Goal: Information Seeking & Learning: Learn about a topic

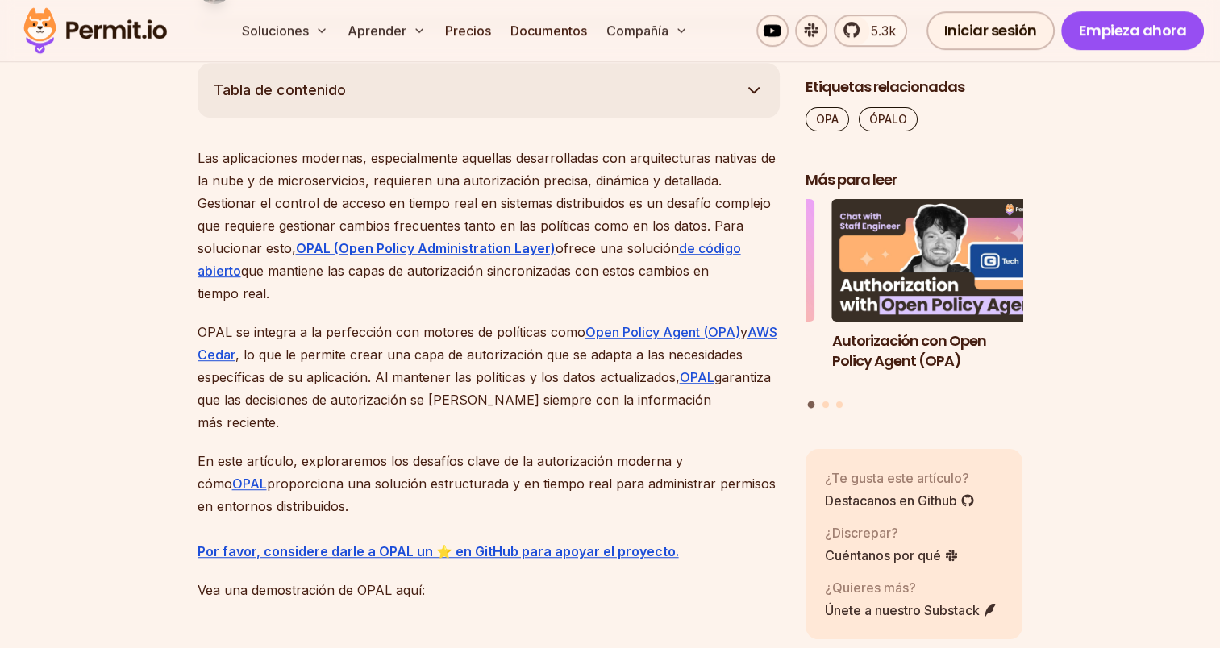
scroll to position [984, 0]
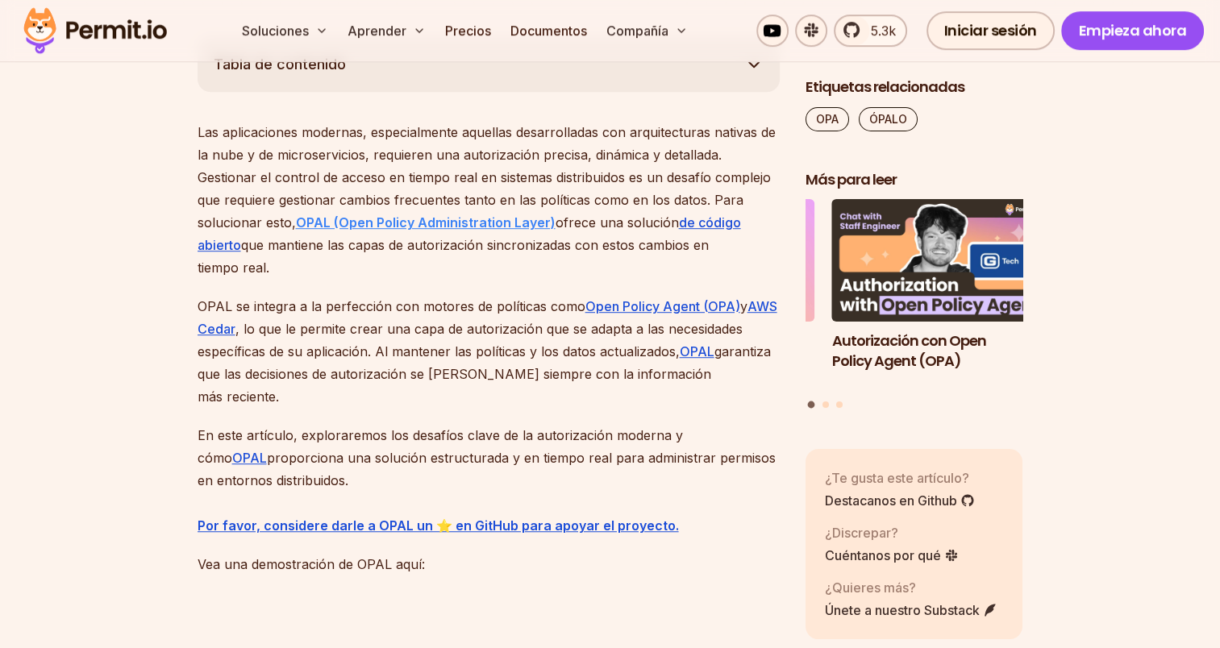
click at [481, 218] on font "OPAL (Open Policy Administration Layer)" at bounding box center [426, 222] width 260 height 16
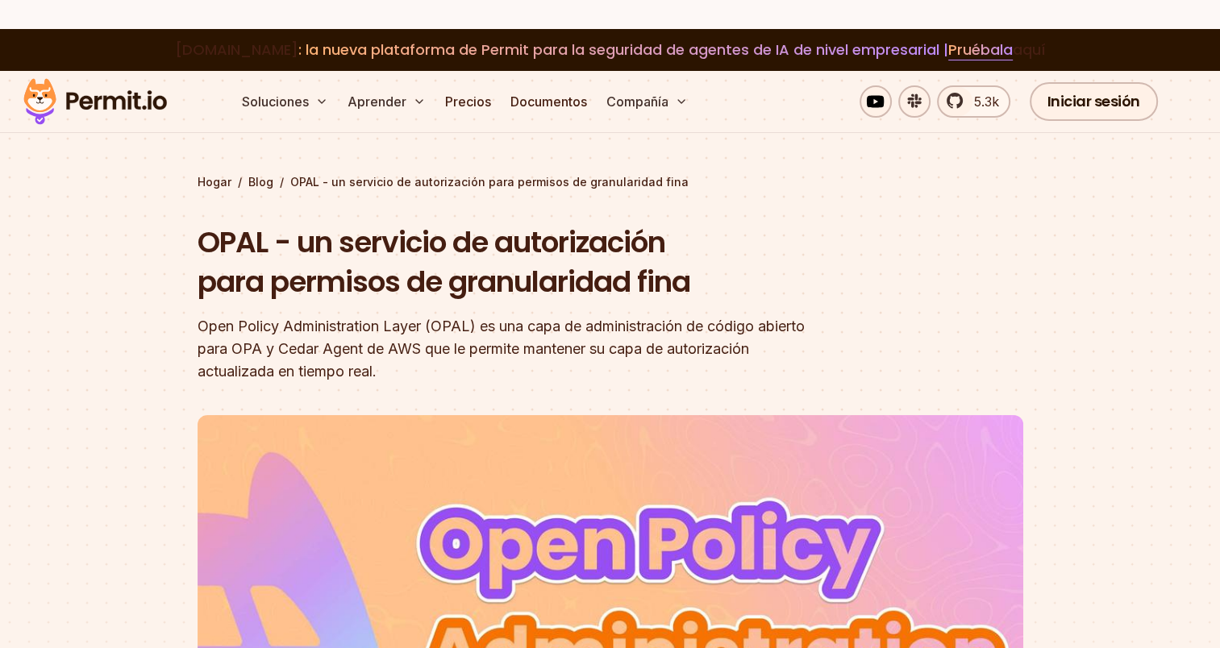
scroll to position [0, 0]
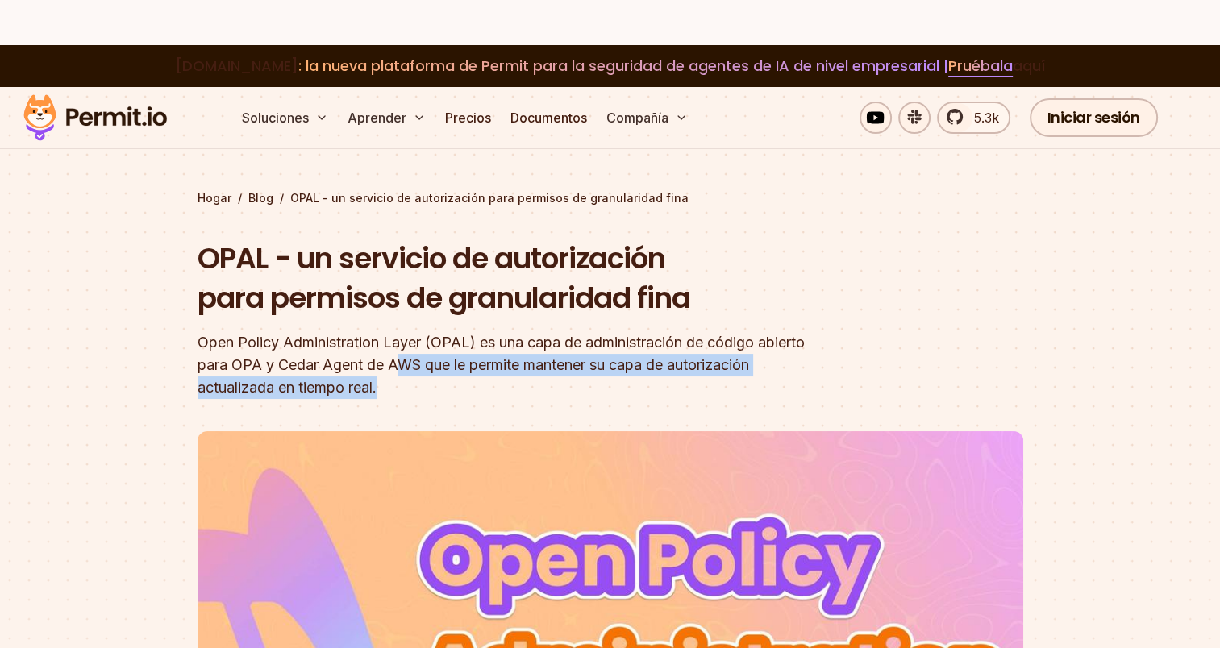
drag, startPoint x: 455, startPoint y: 356, endPoint x: 496, endPoint y: 392, distance: 54.3
click at [496, 392] on div "Open Policy Administration Layer (OPAL) es una capa de administración de código…" at bounding box center [507, 365] width 619 height 68
drag, startPoint x: 496, startPoint y: 392, endPoint x: 479, endPoint y: 393, distance: 17.0
click at [479, 393] on div "Open Policy Administration Layer (OPAL) es una capa de administración de código…" at bounding box center [507, 365] width 619 height 68
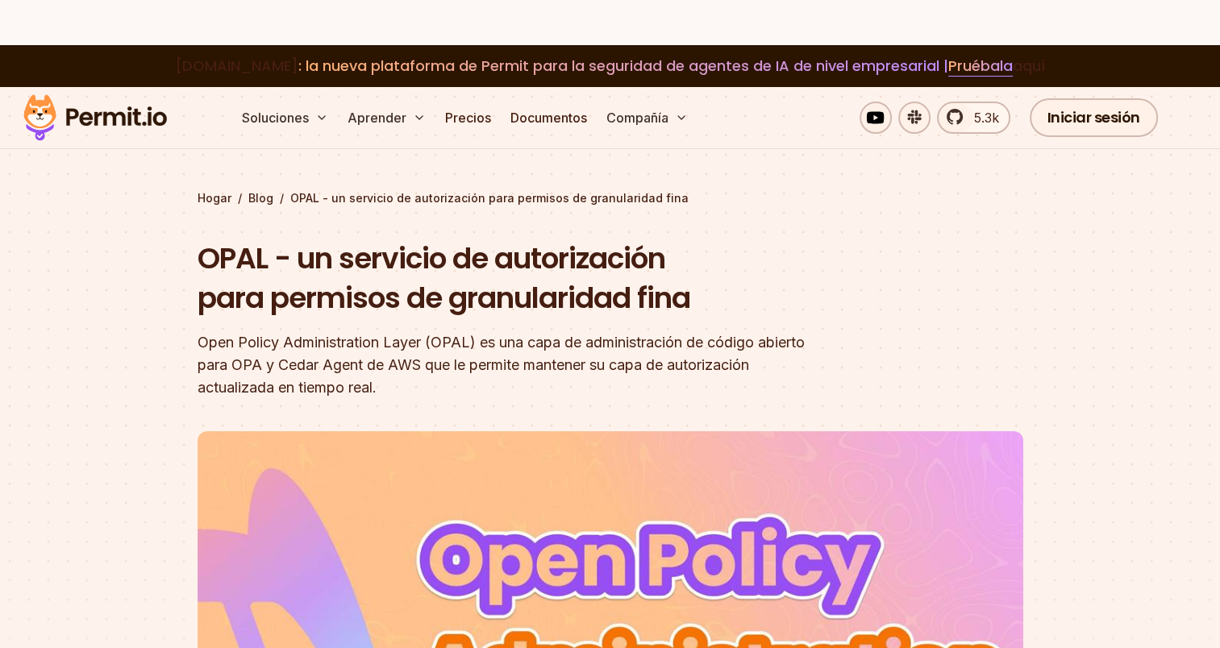
click at [345, 373] on font "Open Policy Administration Layer (OPAL) es una capa de administración de código…" at bounding box center [501, 365] width 607 height 62
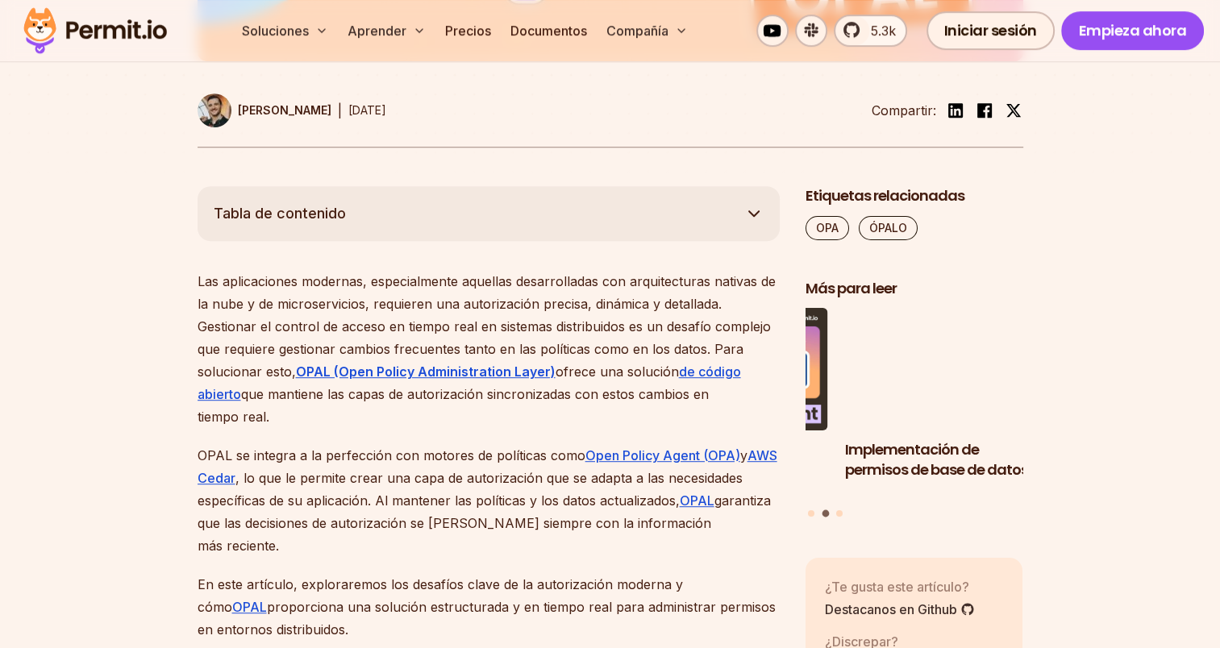
scroll to position [968, 0]
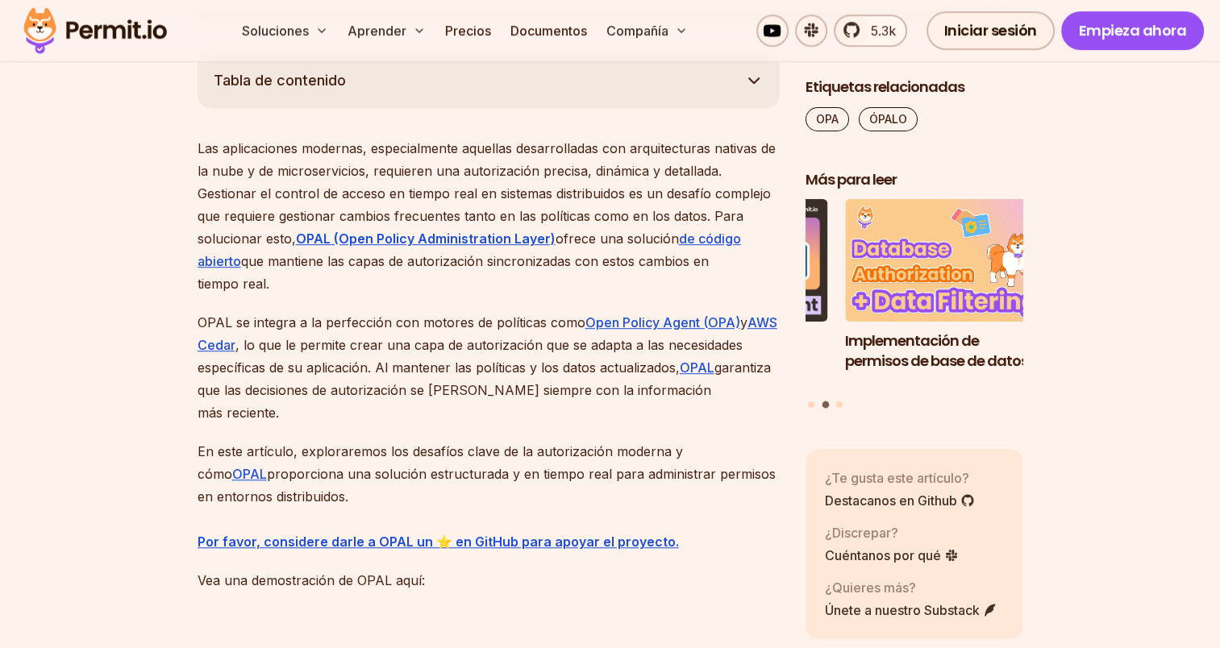
click at [213, 148] on font "Las aplicaciones modernas, especialmente aquellas desarrolladas con arquitectur…" at bounding box center [487, 193] width 578 height 106
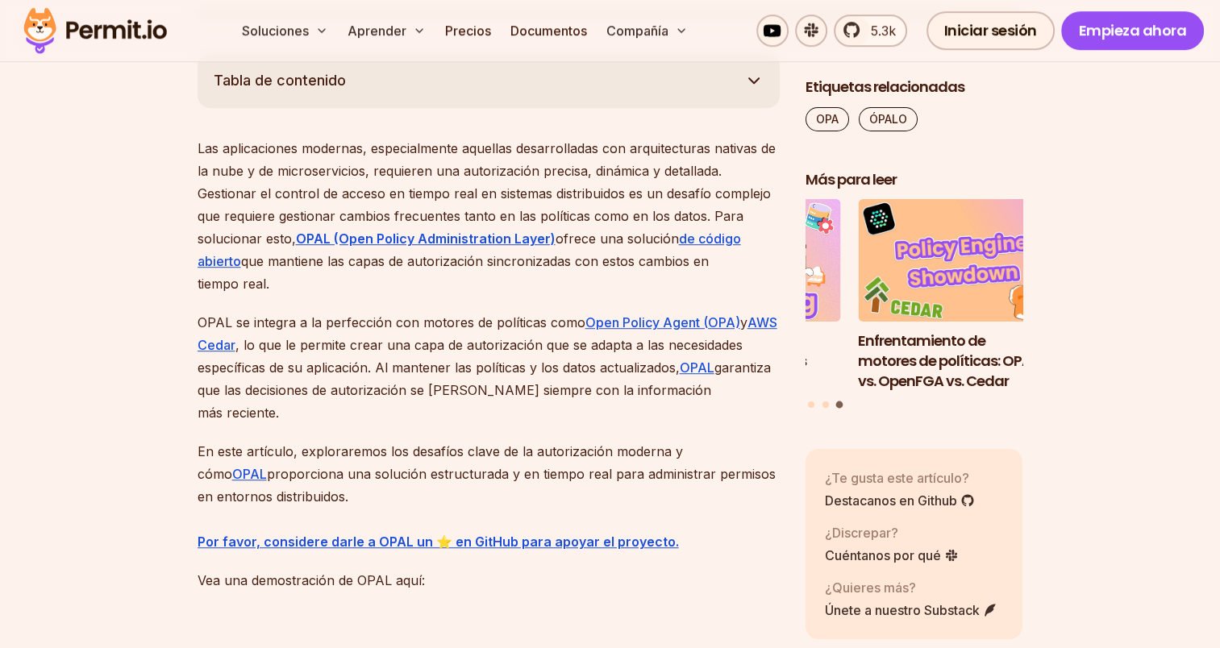
drag, startPoint x: 196, startPoint y: 148, endPoint x: 697, endPoint y: 278, distance: 517.3
click at [294, 284] on p "Las aplicaciones modernas, especialmente aquellas desarrolladas con arquitectur…" at bounding box center [489, 216] width 582 height 158
drag, startPoint x: 298, startPoint y: 293, endPoint x: 194, endPoint y: 144, distance: 181.2
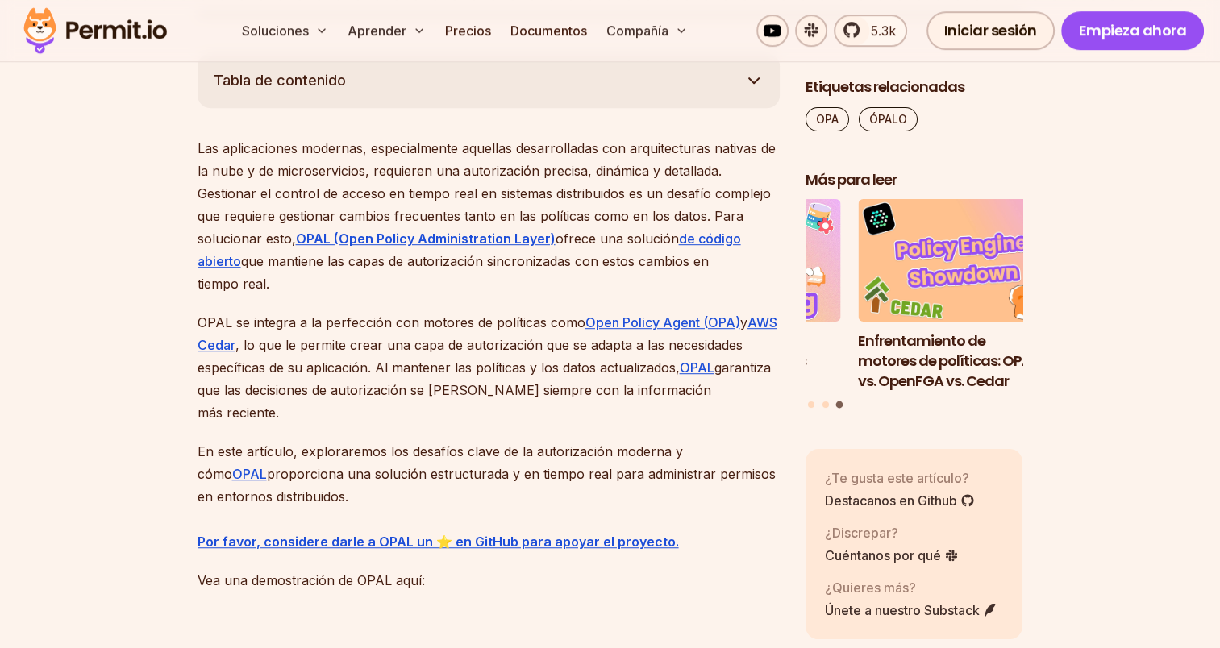
drag, startPoint x: 194, startPoint y: 144, endPoint x: 176, endPoint y: 159, distance: 22.9
click at [311, 290] on p "Las aplicaciones modernas, especialmente aquellas desarrolladas con arquitectur…" at bounding box center [489, 216] width 582 height 158
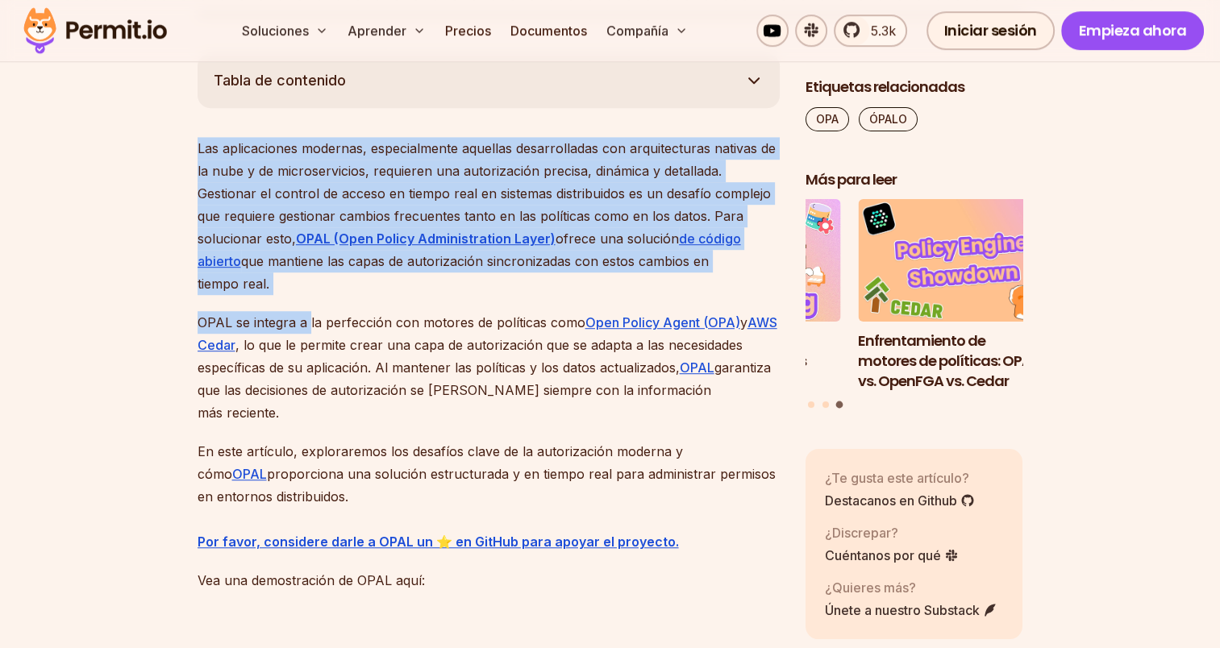
drag, startPoint x: 311, startPoint y: 294, endPoint x: 191, endPoint y: 151, distance: 187.2
drag, startPoint x: 191, startPoint y: 151, endPoint x: 129, endPoint y: 168, distance: 64.4
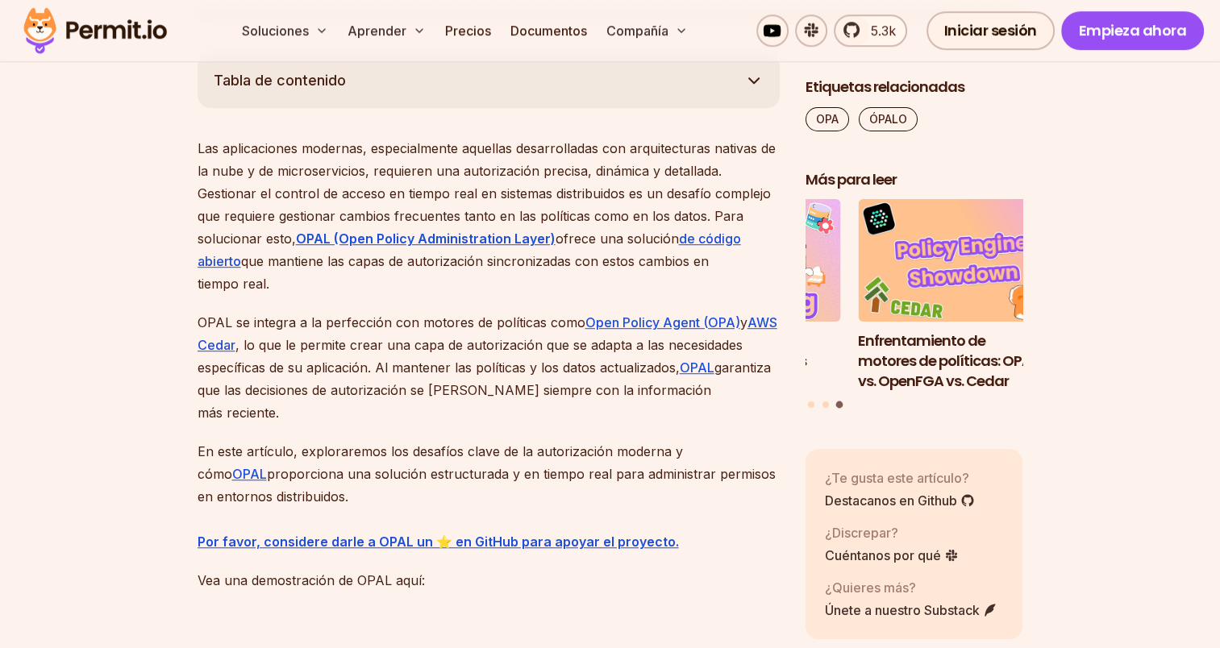
click at [214, 317] on font "OPAL se integra a la perfección con motores de políticas como" at bounding box center [392, 322] width 388 height 16
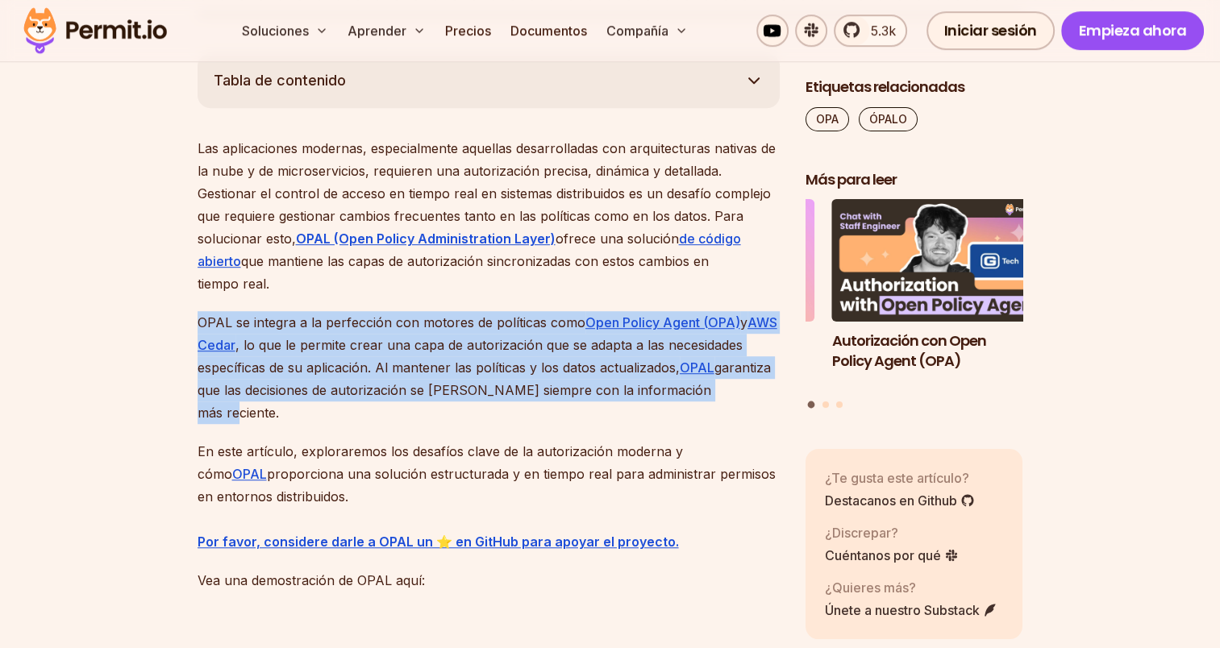
drag, startPoint x: 194, startPoint y: 320, endPoint x: 353, endPoint y: 401, distance: 178.9
drag, startPoint x: 353, startPoint y: 401, endPoint x: 300, endPoint y: 406, distance: 53.4
click at [300, 406] on p "OPAL se integra a la perfección con motores de políticas como Open Policy Agent…" at bounding box center [489, 367] width 582 height 113
click at [310, 413] on p "OPAL se integra a la perfección con motores de políticas como Open Policy Agent…" at bounding box center [489, 367] width 582 height 113
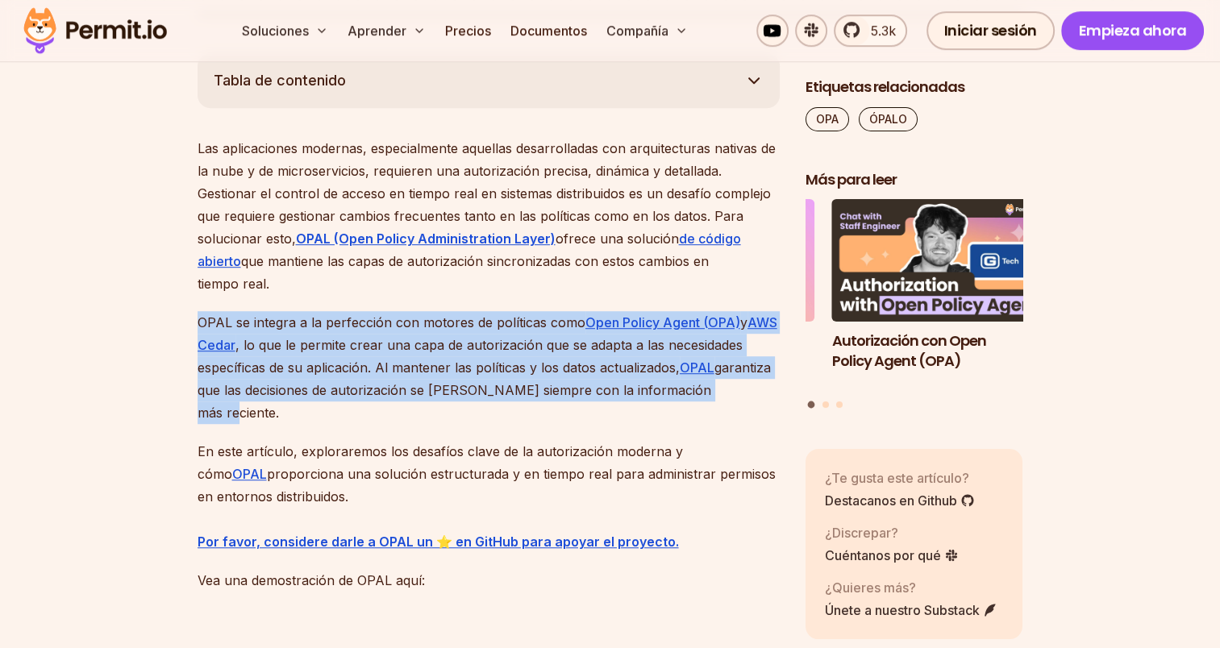
drag, startPoint x: 313, startPoint y: 414, endPoint x: 189, endPoint y: 309, distance: 162.4
drag, startPoint x: 189, startPoint y: 309, endPoint x: 173, endPoint y: 318, distance: 18.4
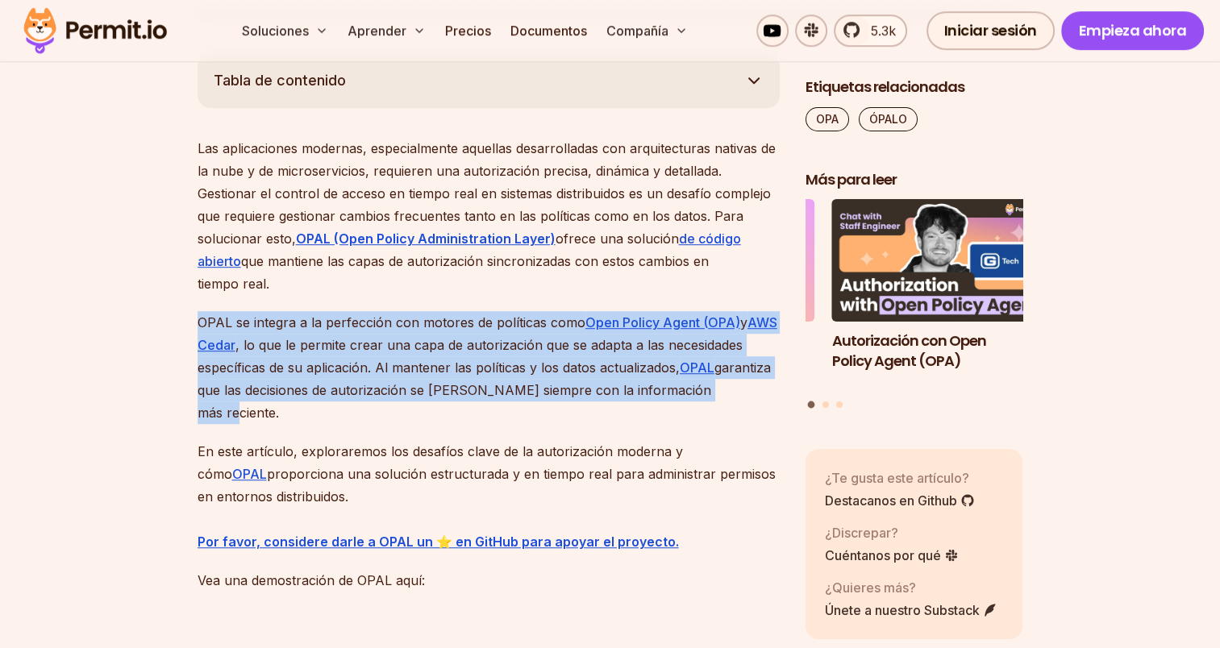
drag, startPoint x: 197, startPoint y: 321, endPoint x: 322, endPoint y: 410, distance: 153.2
click at [322, 410] on p "OPAL se integra a la perfección con motores de políticas como Open Policy Agent…" at bounding box center [489, 367] width 582 height 113
drag, startPoint x: 322, startPoint y: 410, endPoint x: 310, endPoint y: 409, distance: 11.3
click at [310, 409] on p "OPAL se integra a la perfección con motores de políticas como Open Policy Agent…" at bounding box center [489, 367] width 582 height 113
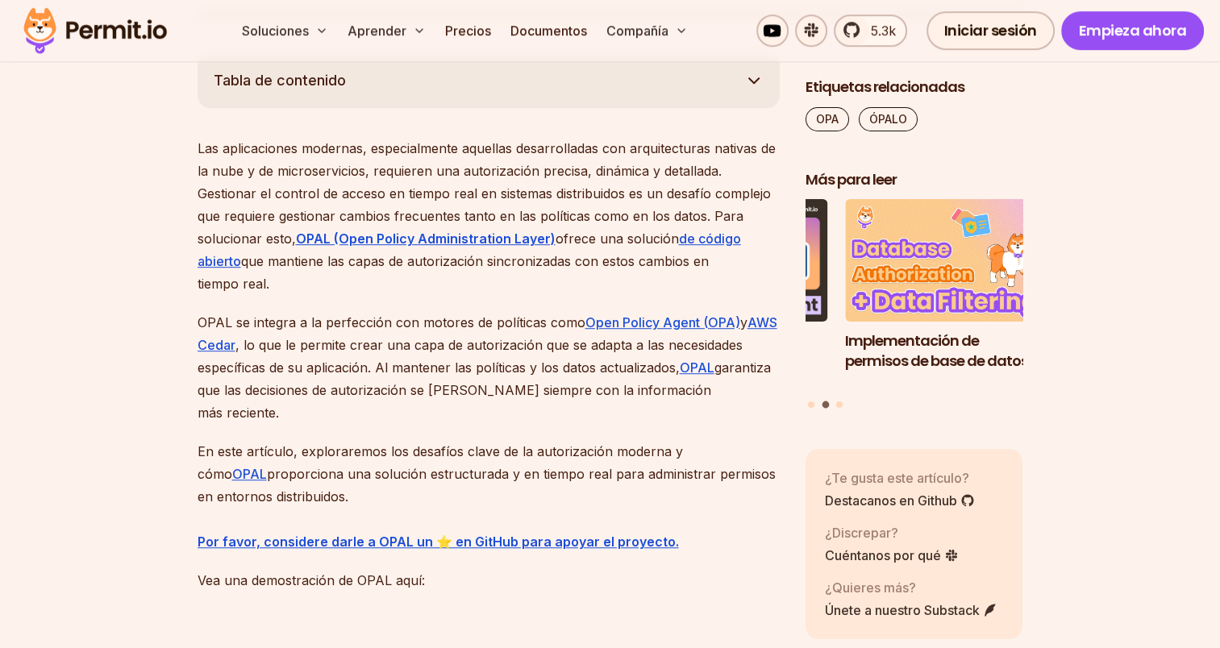
click at [325, 420] on p "OPAL se integra a la perfección con motores de políticas como Open Policy Agent…" at bounding box center [489, 367] width 582 height 113
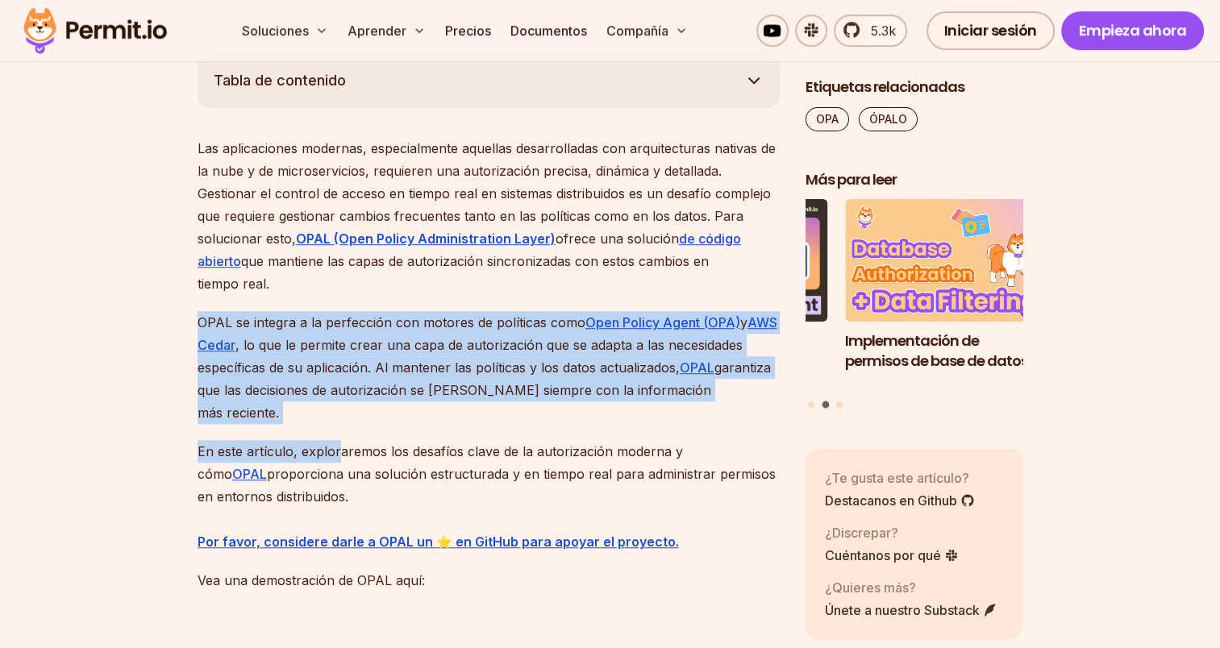
drag, startPoint x: 335, startPoint y: 425, endPoint x: 193, endPoint y: 300, distance: 189.7
drag, startPoint x: 193, startPoint y: 300, endPoint x: 143, endPoint y: 306, distance: 50.3
click at [210, 325] on font "OPAL se integra a la perfección con motores de políticas como" at bounding box center [392, 322] width 388 height 16
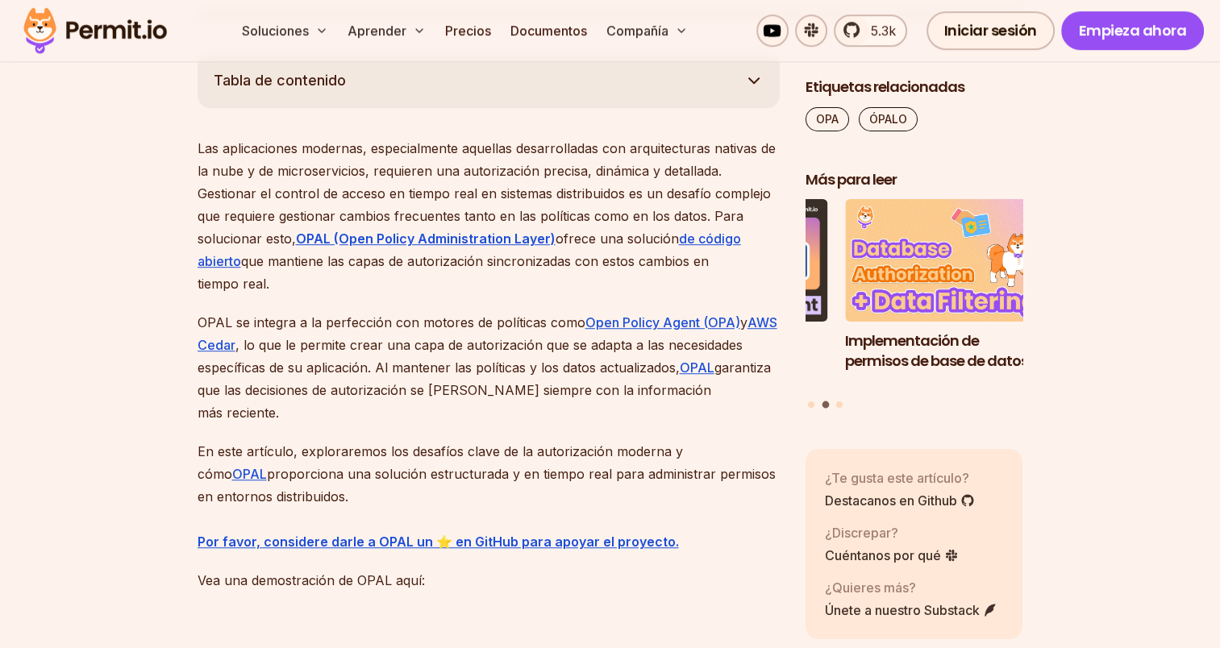
click at [289, 405] on p "OPAL se integra a la perfección con motores de políticas como Open Policy Agent…" at bounding box center [489, 367] width 582 height 113
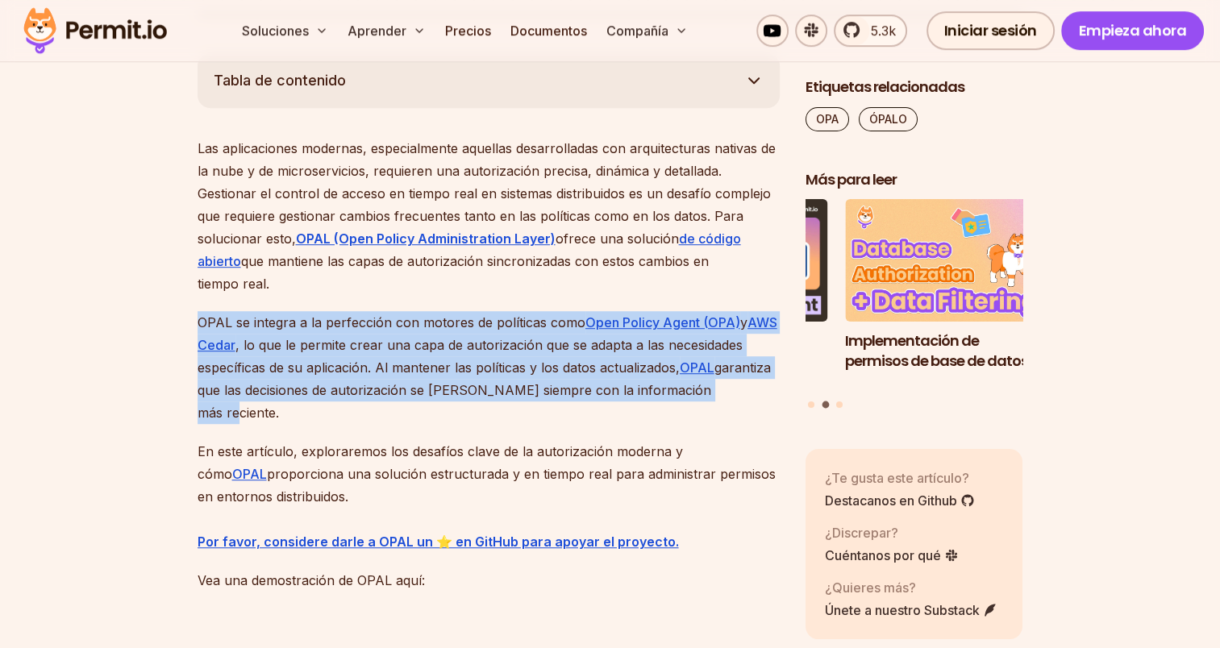
drag, startPoint x: 298, startPoint y: 412, endPoint x: 196, endPoint y: 315, distance: 140.9
drag, startPoint x: 196, startPoint y: 315, endPoint x: 166, endPoint y: 334, distance: 35.1
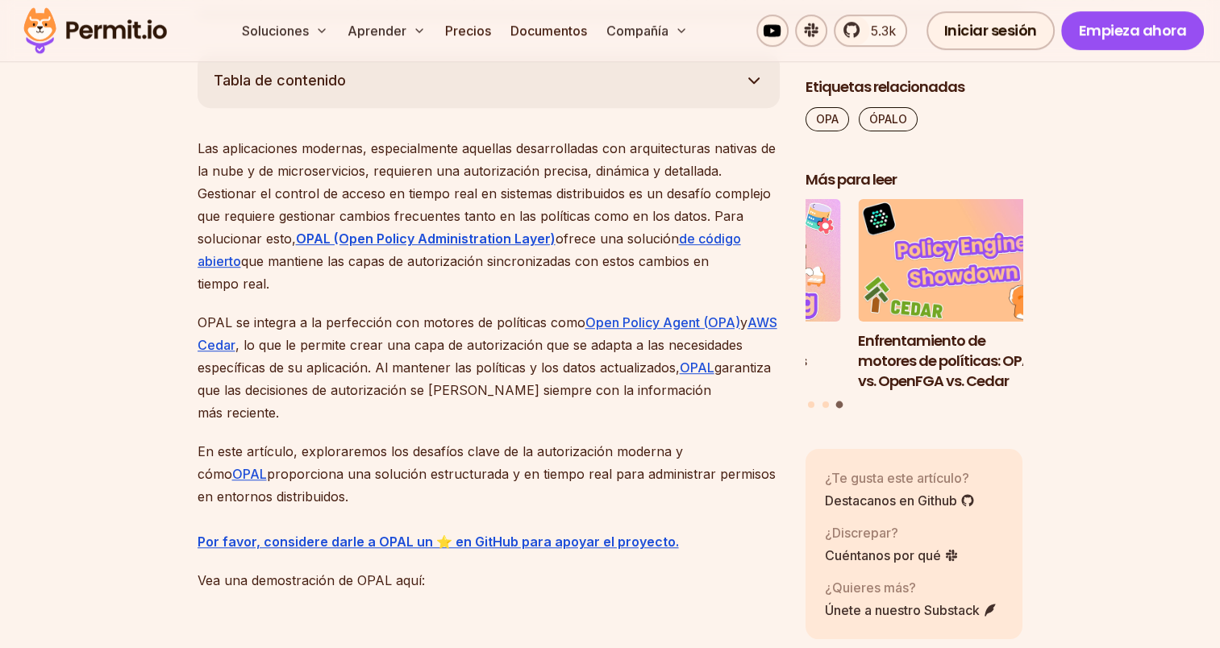
click at [203, 320] on font "OPAL se integra a la perfección con motores de políticas como" at bounding box center [392, 322] width 388 height 16
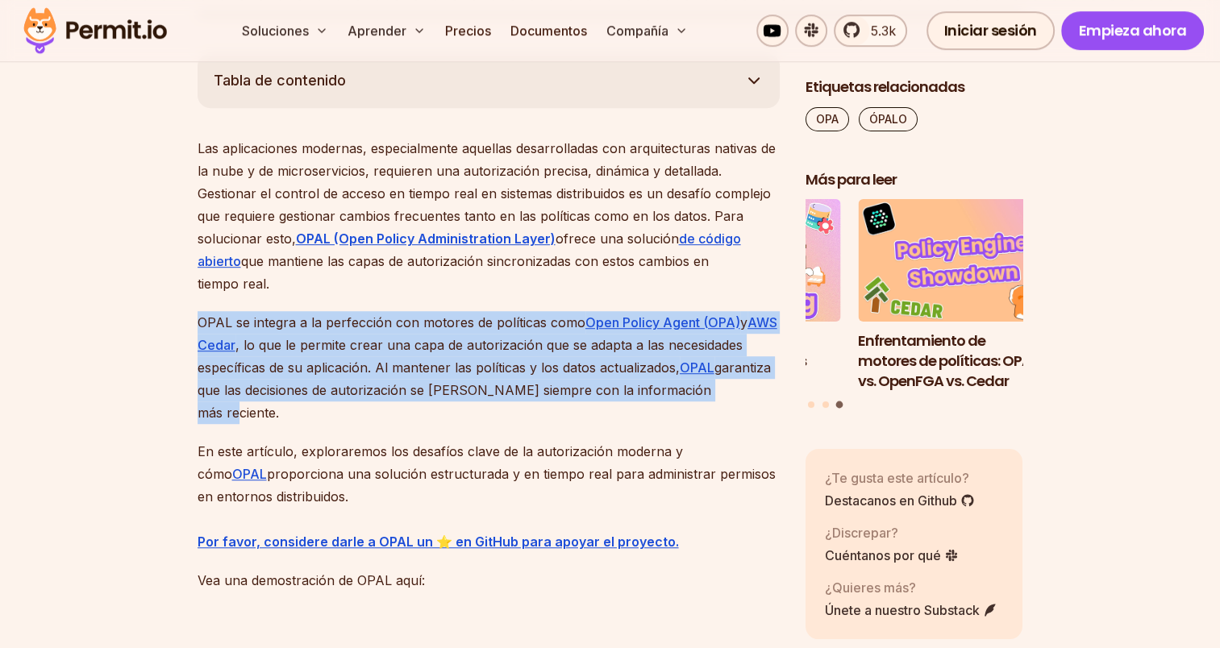
drag, startPoint x: 198, startPoint y: 319, endPoint x: 292, endPoint y: 409, distance: 129.5
click at [292, 409] on p "OPAL se integra a la perfección con motores de políticas como Open Policy Agent…" at bounding box center [489, 367] width 582 height 113
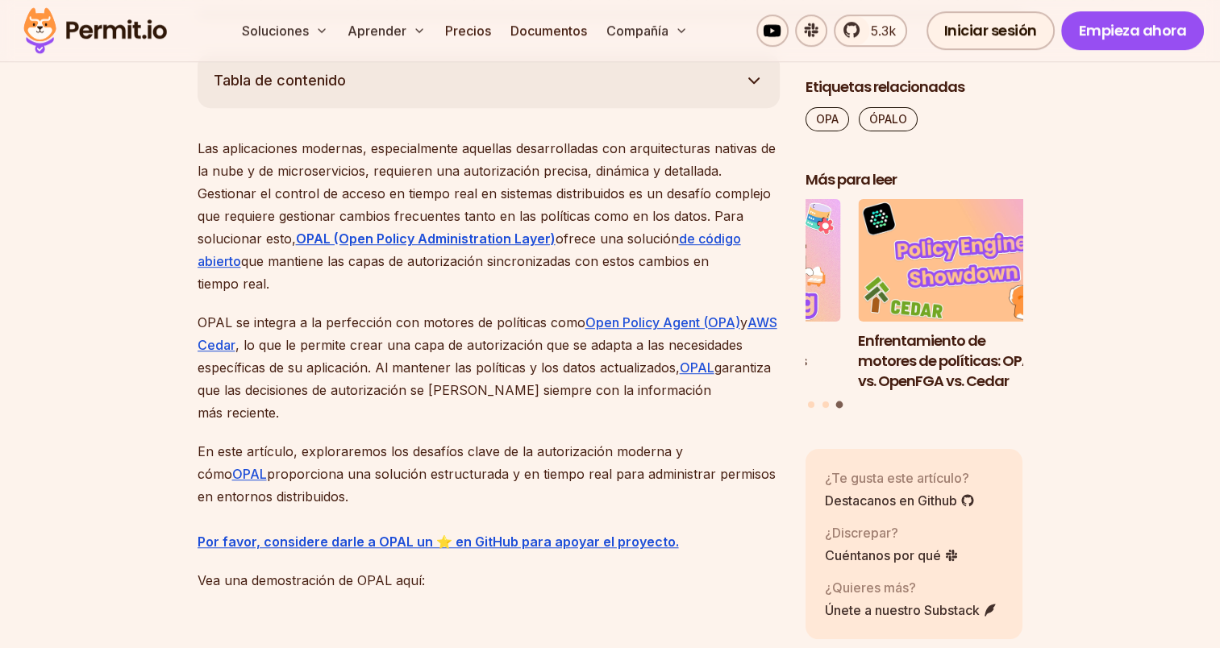
drag, startPoint x: 292, startPoint y: 409, endPoint x: 303, endPoint y: 426, distance: 20.3
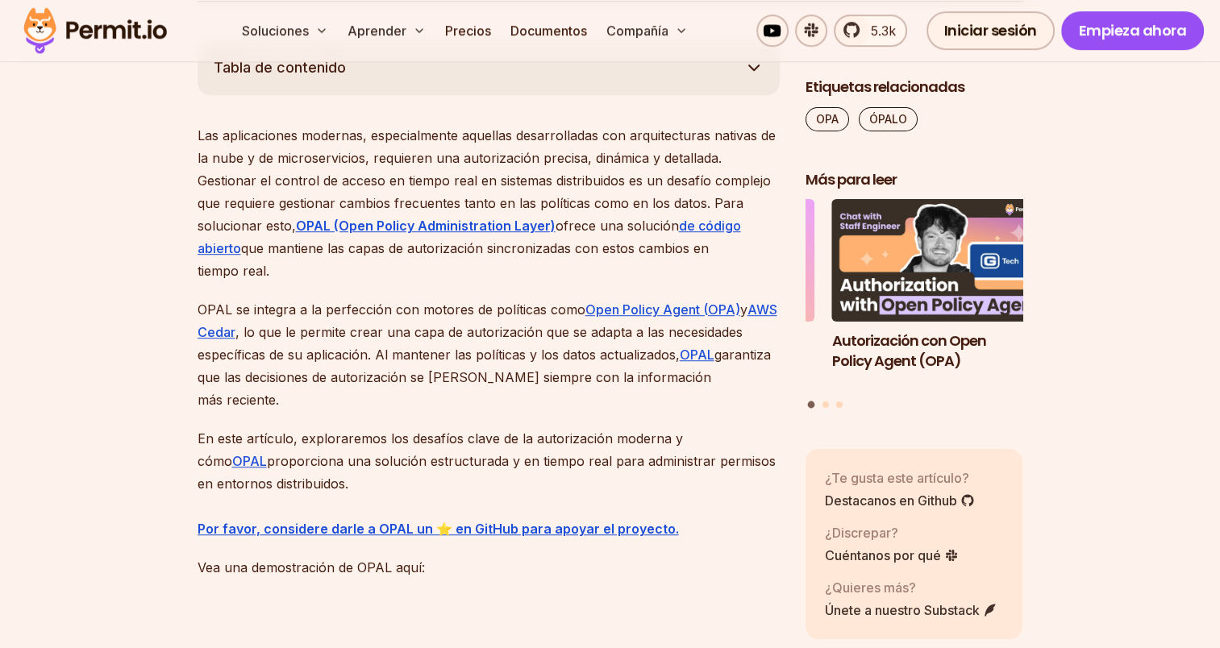
scroll to position [1019, 0]
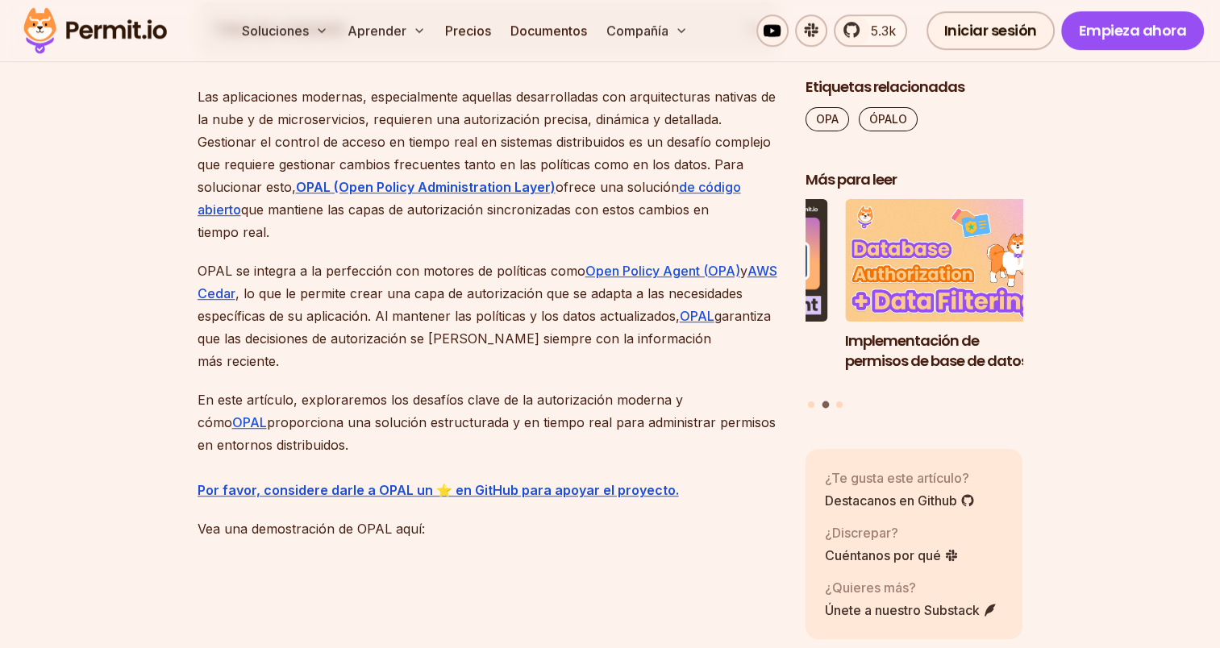
drag, startPoint x: 199, startPoint y: 92, endPoint x: 603, endPoint y: 448, distance: 538.7
drag, startPoint x: 603, startPoint y: 448, endPoint x: 417, endPoint y: 429, distance: 187.3
click at [417, 429] on p "En este artículo, exploraremos los desafíos clave de la autorización moderna y …" at bounding box center [489, 445] width 582 height 113
click at [348, 439] on p "En este artículo, exploraremos los desafíos clave de la autorización moderna y …" at bounding box center [489, 445] width 582 height 113
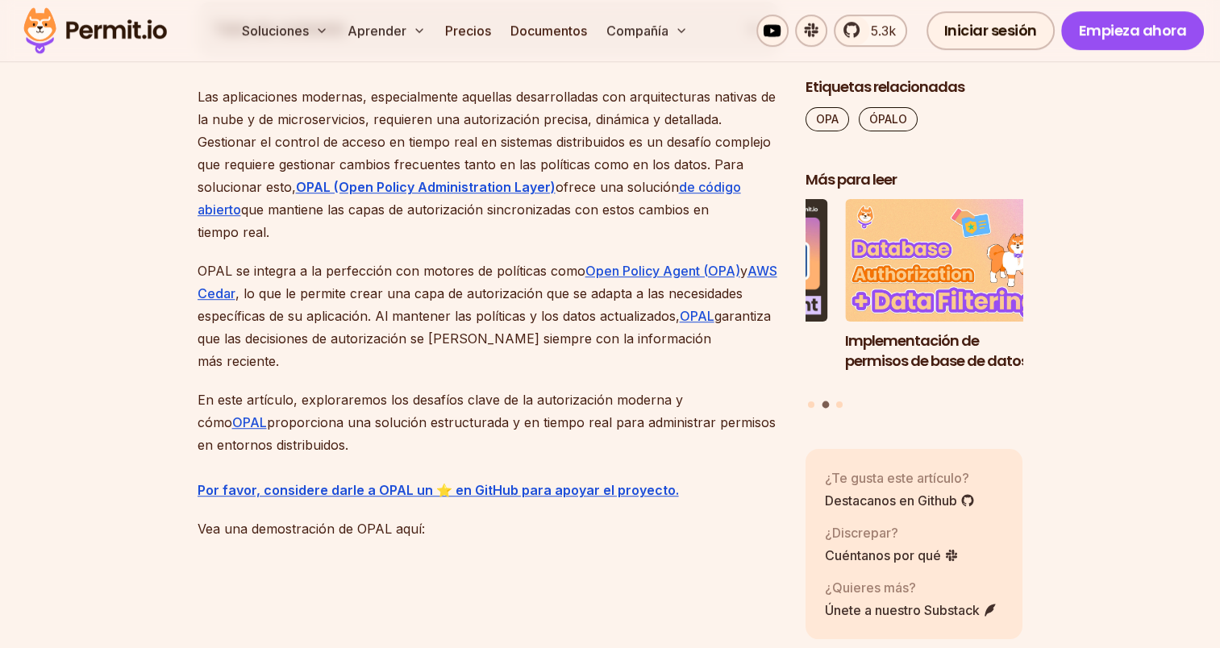
drag, startPoint x: 357, startPoint y: 446, endPoint x: 197, endPoint y: 91, distance: 389.4
drag, startPoint x: 197, startPoint y: 91, endPoint x: 196, endPoint y: 103, distance: 12.1
click at [203, 94] on font "Las aplicaciones modernas, especialmente aquellas desarrolladas con arquitectur…" at bounding box center [487, 142] width 578 height 106
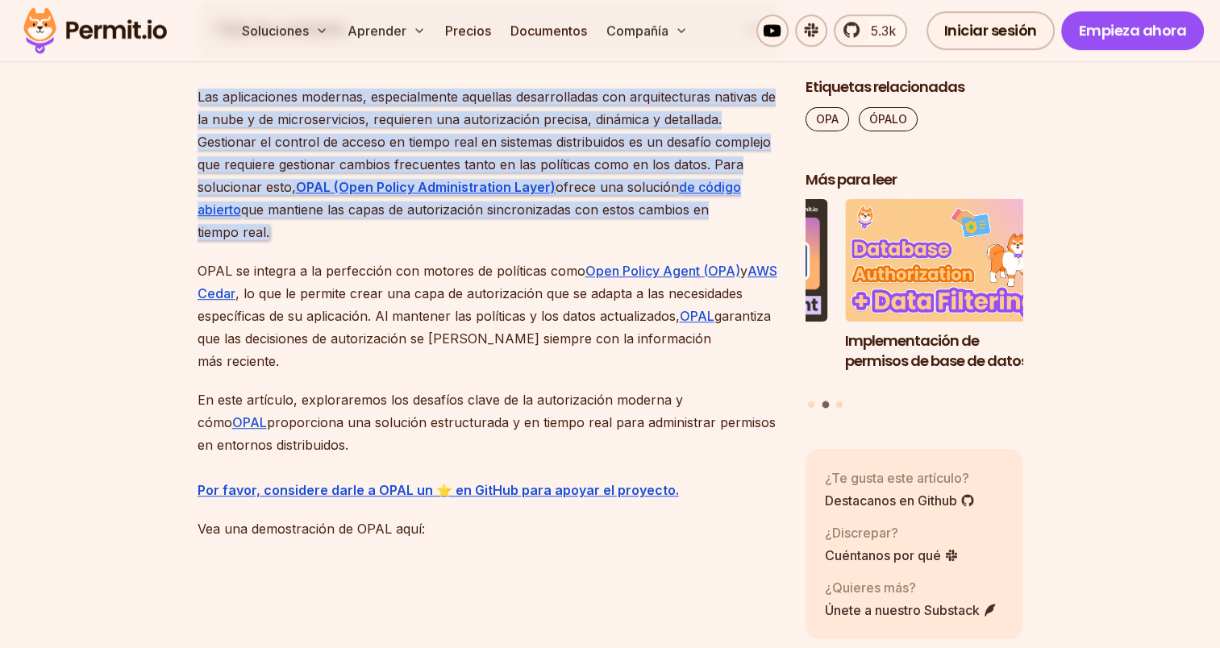
drag, startPoint x: 206, startPoint y: 97, endPoint x: 397, endPoint y: 453, distance: 404.4
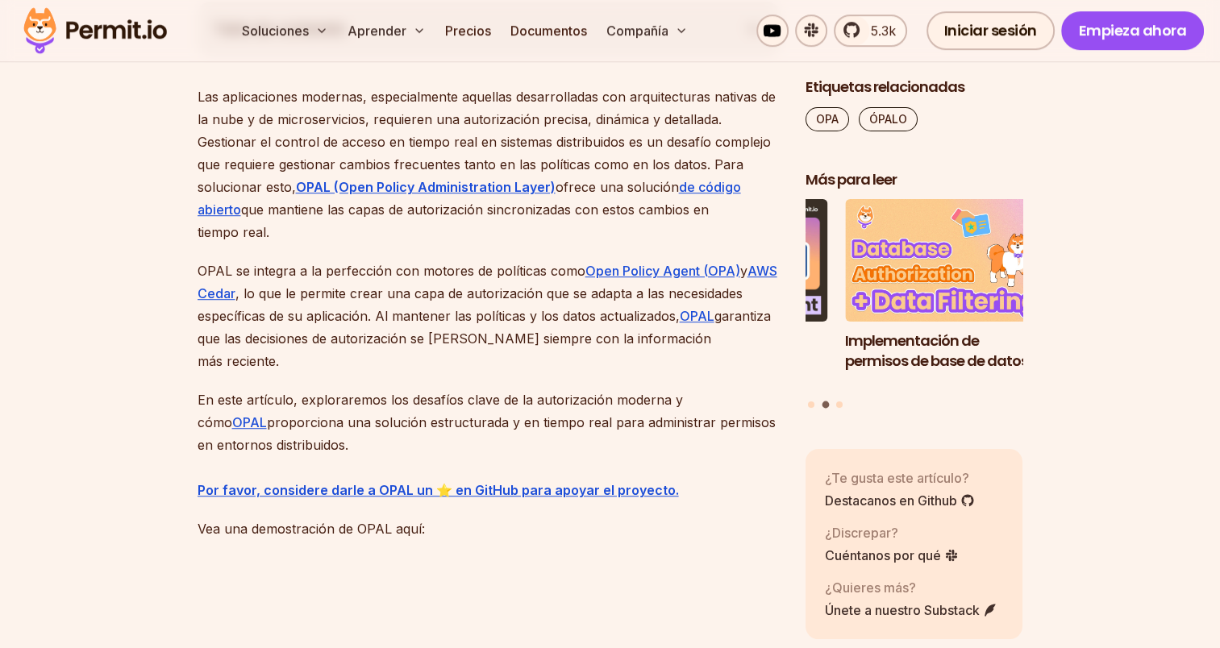
drag, startPoint x: 397, startPoint y: 453, endPoint x: 352, endPoint y: 441, distance: 47.5
click at [352, 441] on p "En este artículo, exploraremos los desafíos clave de la autorización moderna y …" at bounding box center [489, 445] width 582 height 113
click at [361, 450] on p "En este artículo, exploraremos los desafíos clave de la autorización moderna y …" at bounding box center [489, 445] width 582 height 113
drag, startPoint x: 364, startPoint y: 440, endPoint x: 197, endPoint y: 94, distance: 384.4
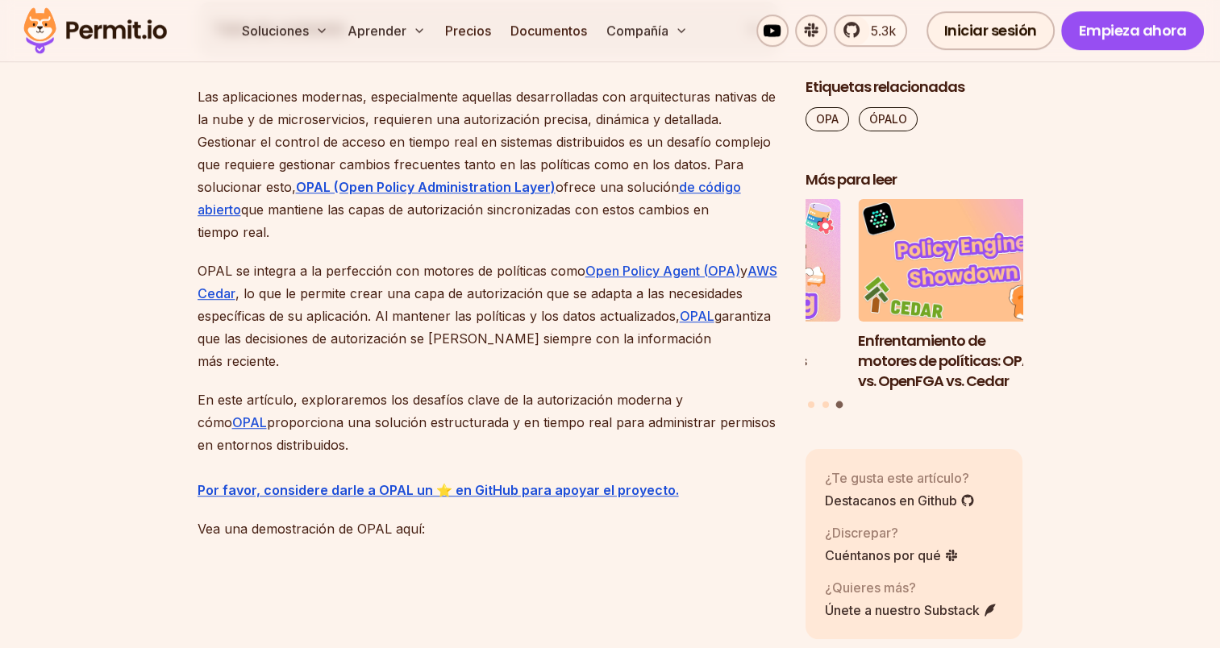
drag, startPoint x: 197, startPoint y: 94, endPoint x: 198, endPoint y: 103, distance: 8.9
click at [198, 103] on p "Las aplicaciones modernas, especialmente aquellas desarrolladas con arquitectur…" at bounding box center [489, 164] width 582 height 158
click at [200, 91] on font "Las aplicaciones modernas, especialmente aquellas desarrolladas con arquitectur…" at bounding box center [487, 142] width 578 height 106
drag, startPoint x: 197, startPoint y: 91, endPoint x: 335, endPoint y: 443, distance: 377.6
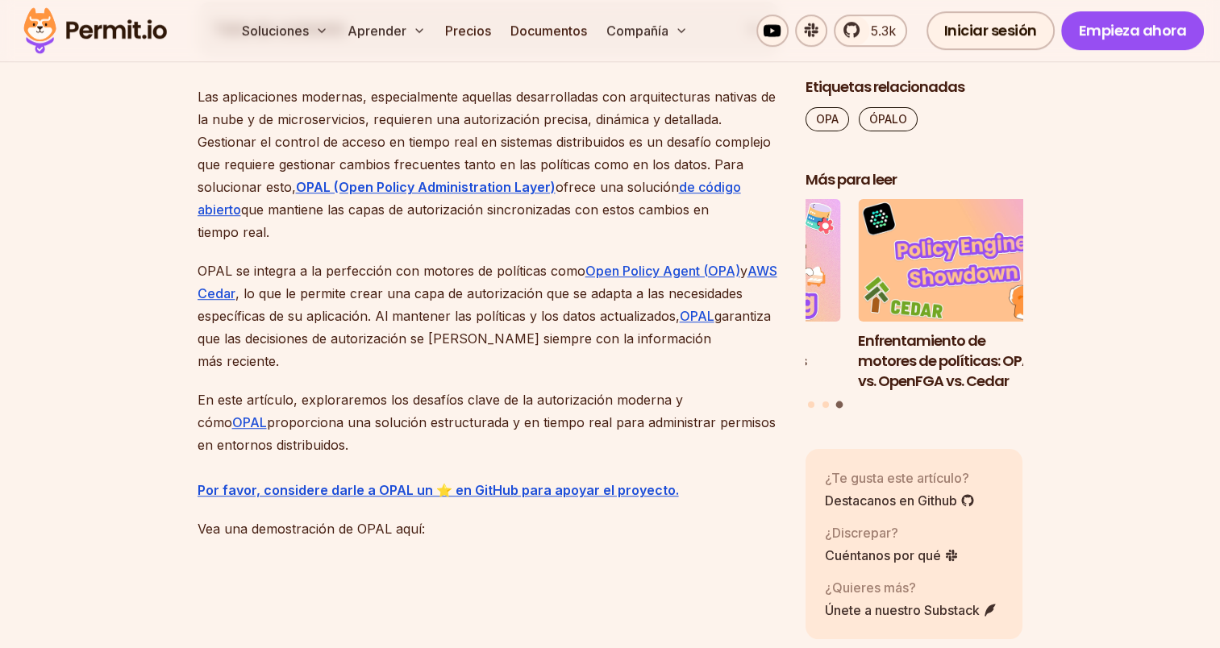
click at [335, 443] on p "En este artículo, exploraremos los desafíos clave de la autorización moderna y …" at bounding box center [489, 445] width 582 height 113
click at [216, 120] on font "Las aplicaciones modernas, especialmente aquellas desarrolladas con arquitectur…" at bounding box center [487, 142] width 578 height 106
click at [214, 100] on font "Las aplicaciones modernas, especialmente aquellas desarrolladas con arquitectur…" at bounding box center [487, 142] width 578 height 106
drag, startPoint x: 193, startPoint y: 89, endPoint x: 334, endPoint y: 447, distance: 384.8
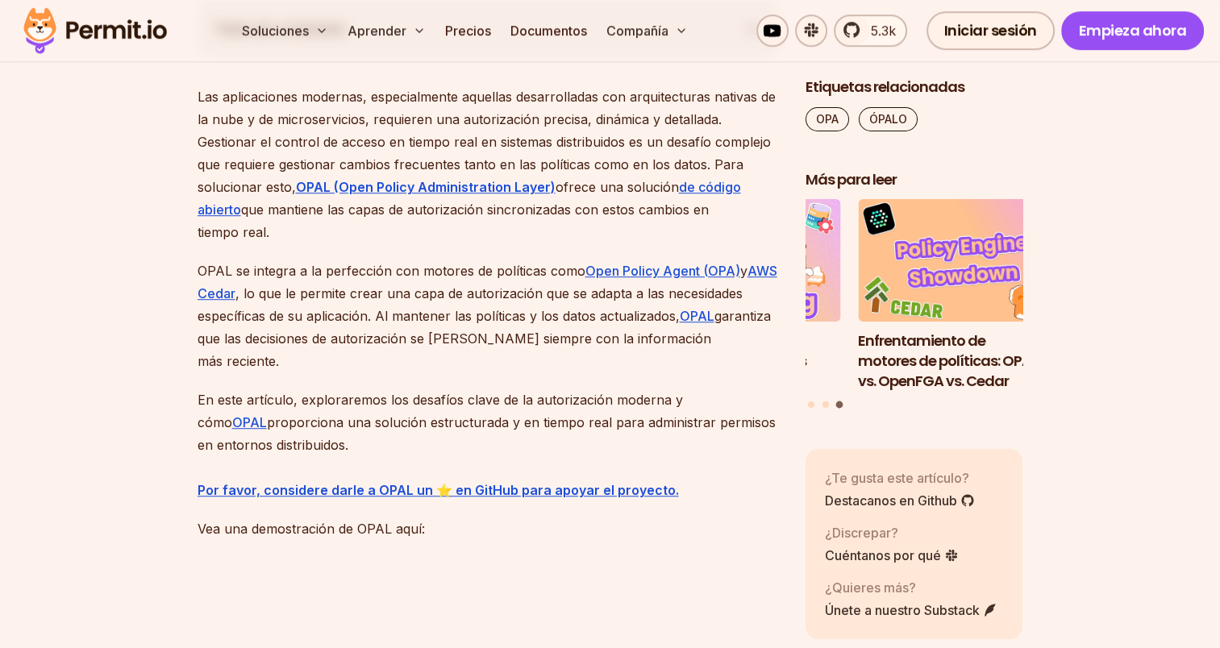
click at [334, 447] on p "En este artículo, exploraremos los desafíos clave de la autorización moderna y …" at bounding box center [489, 445] width 582 height 113
click at [338, 445] on p "En este artículo, exploraremos los desafíos clave de la autorización moderna y …" at bounding box center [489, 445] width 582 height 113
drag, startPoint x: 345, startPoint y: 443, endPoint x: 199, endPoint y: 90, distance: 382.1
drag, startPoint x: 199, startPoint y: 90, endPoint x: 198, endPoint y: 103, distance: 12.9
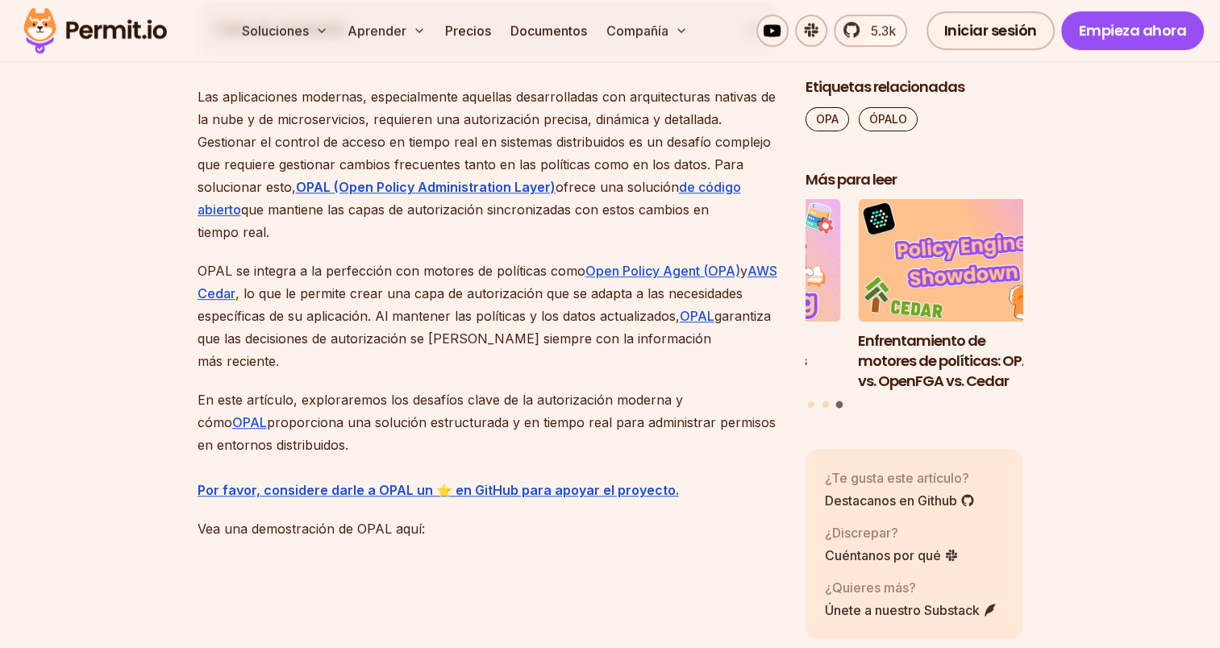
click at [198, 103] on p "Las aplicaciones modernas, especialmente aquellas desarrolladas con arquitectur…" at bounding box center [489, 164] width 582 height 158
click at [198, 102] on font "Las aplicaciones modernas, especialmente aquellas desarrolladas con arquitectur…" at bounding box center [487, 142] width 578 height 106
drag, startPoint x: 198, startPoint y: 102, endPoint x: 202, endPoint y: 94, distance: 9.4
click at [202, 94] on font "Las aplicaciones modernas, especialmente aquellas desarrolladas con arquitectur…" at bounding box center [487, 142] width 578 height 106
click at [199, 93] on font "Las aplicaciones modernas, especialmente aquellas desarrolladas con arquitectur…" at bounding box center [487, 142] width 578 height 106
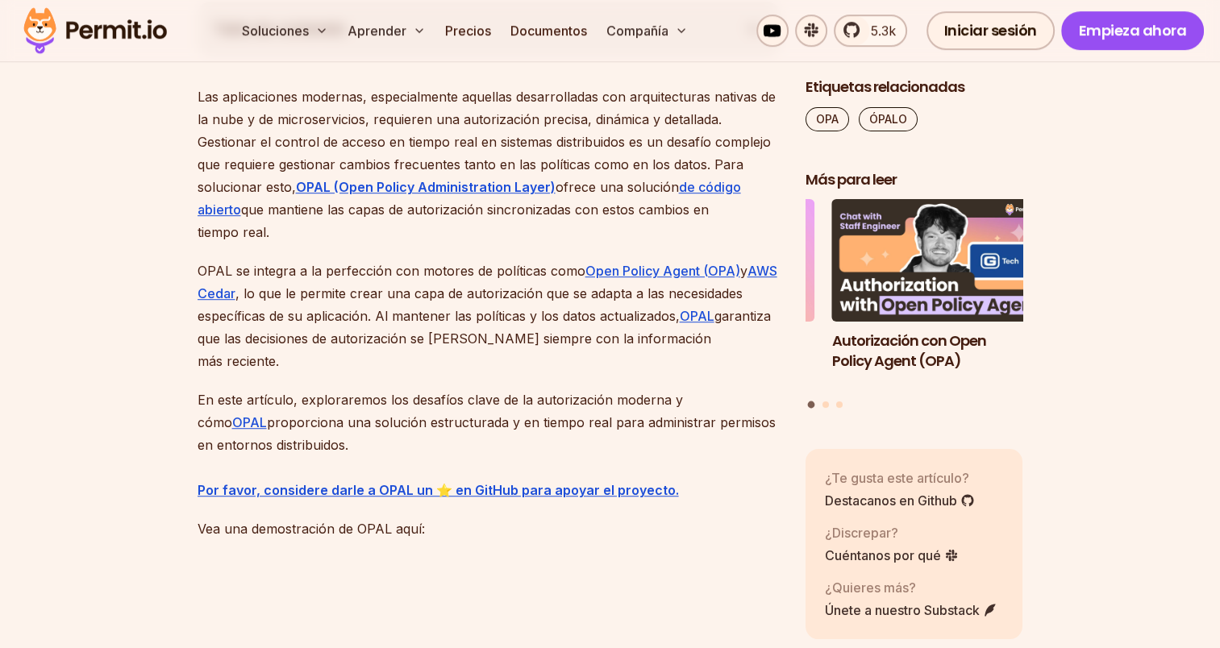
drag, startPoint x: 197, startPoint y: 93, endPoint x: 362, endPoint y: 443, distance: 387.7
drag, startPoint x: 362, startPoint y: 443, endPoint x: 345, endPoint y: 443, distance: 16.9
click at [345, 443] on p "En este artículo, exploraremos los desafíos clave de la autorización moderna y …" at bounding box center [489, 445] width 582 height 113
click at [331, 444] on p "En este artículo, exploraremos los desafíos clave de la autorización moderna y …" at bounding box center [489, 445] width 582 height 113
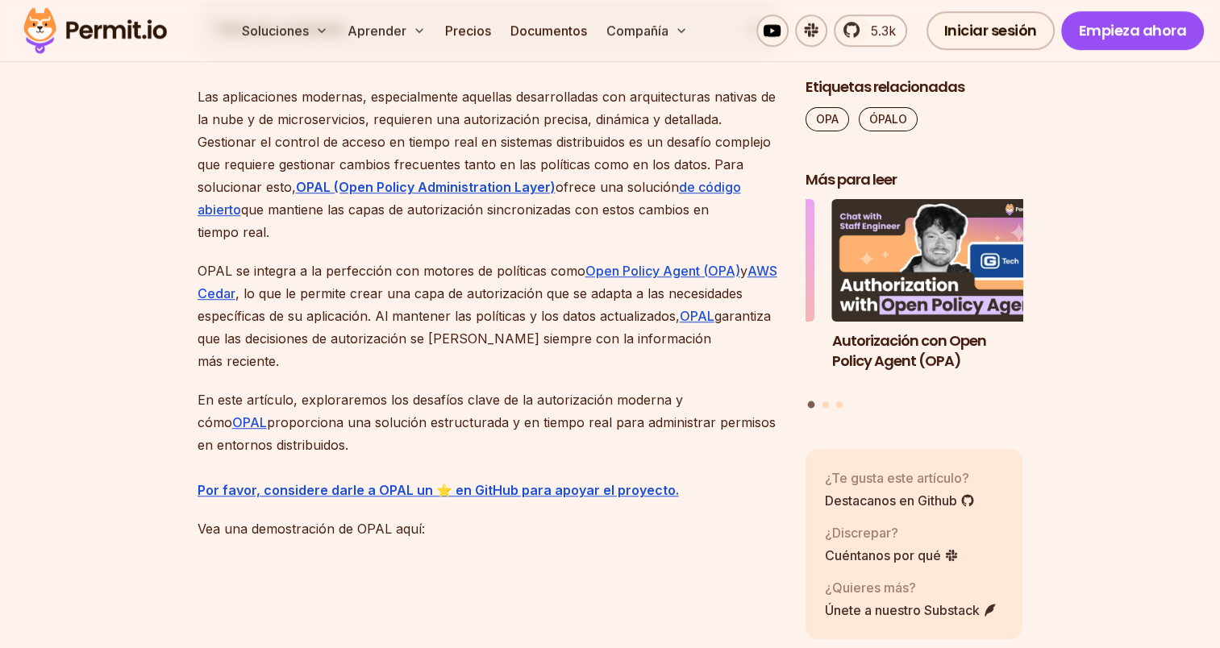
drag, startPoint x: 343, startPoint y: 444, endPoint x: 194, endPoint y: 94, distance: 381.1
drag, startPoint x: 194, startPoint y: 94, endPoint x: 176, endPoint y: 113, distance: 26.8
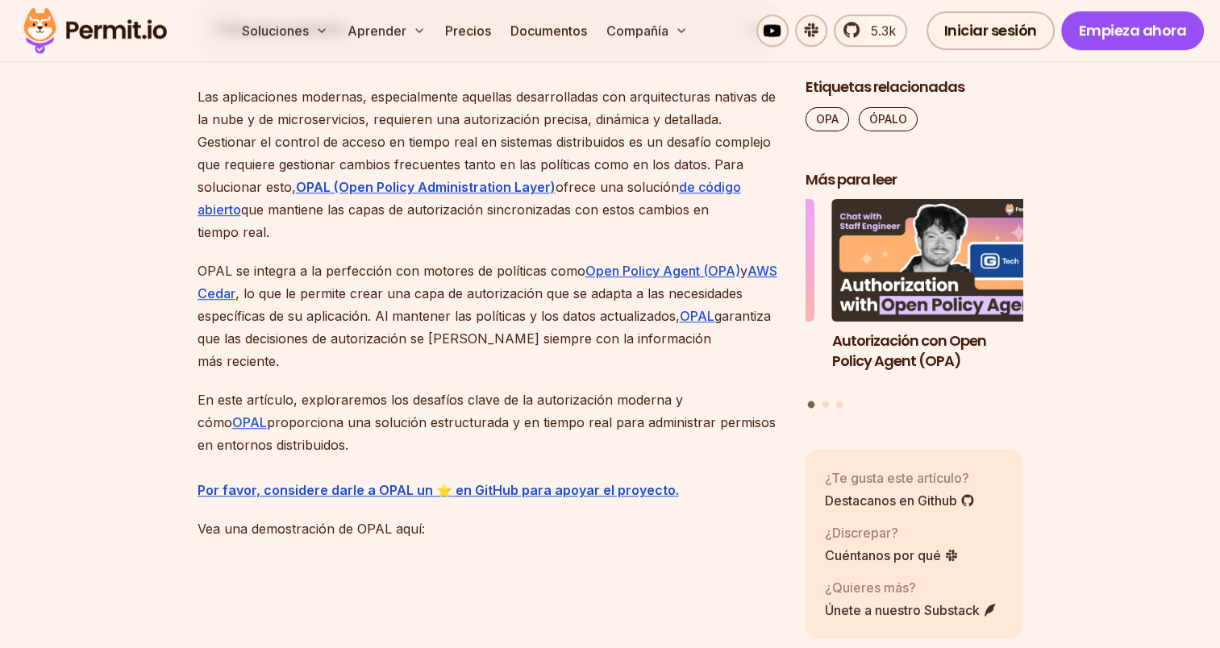
click at [201, 98] on font "Las aplicaciones modernas, especialmente aquellas desarrolladas con arquitectur…" at bounding box center [487, 142] width 578 height 106
drag, startPoint x: 195, startPoint y: 93, endPoint x: 343, endPoint y: 436, distance: 374.1
drag, startPoint x: 343, startPoint y: 436, endPoint x: 339, endPoint y: 444, distance: 9.0
click at [339, 444] on p "En este artículo, exploraremos los desafíos clave de la autorización moderna y …" at bounding box center [489, 445] width 582 height 113
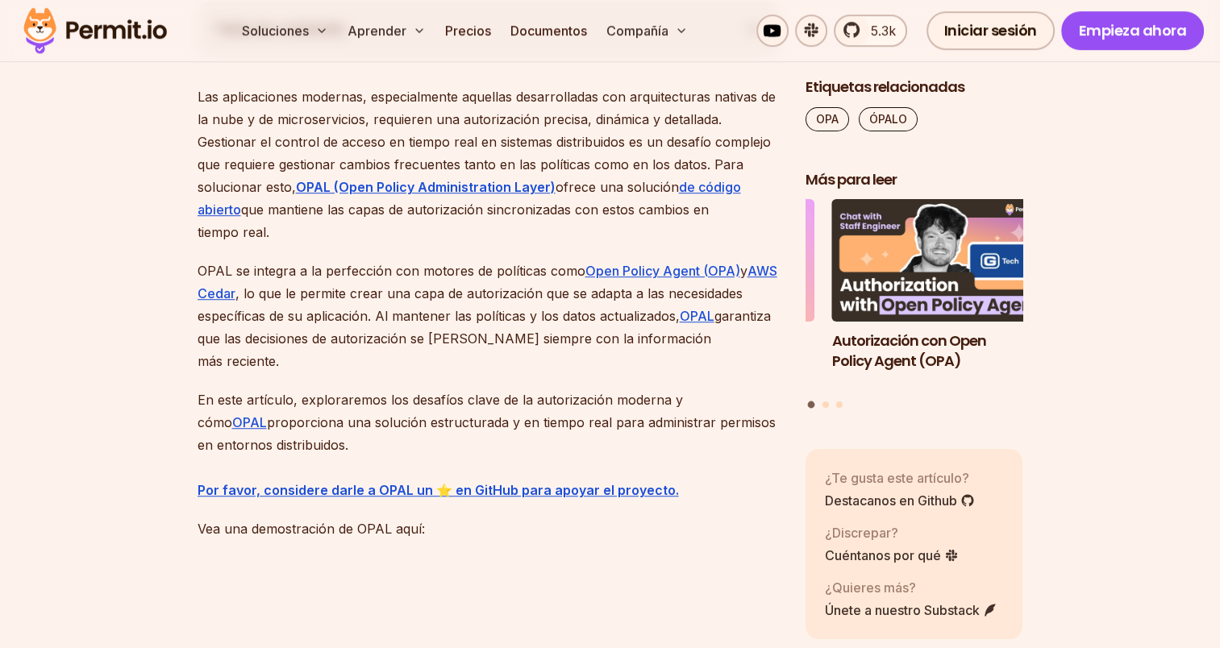
click at [339, 444] on p "En este artículo, exploraremos los desafíos clave de la autorización moderna y …" at bounding box center [489, 445] width 582 height 113
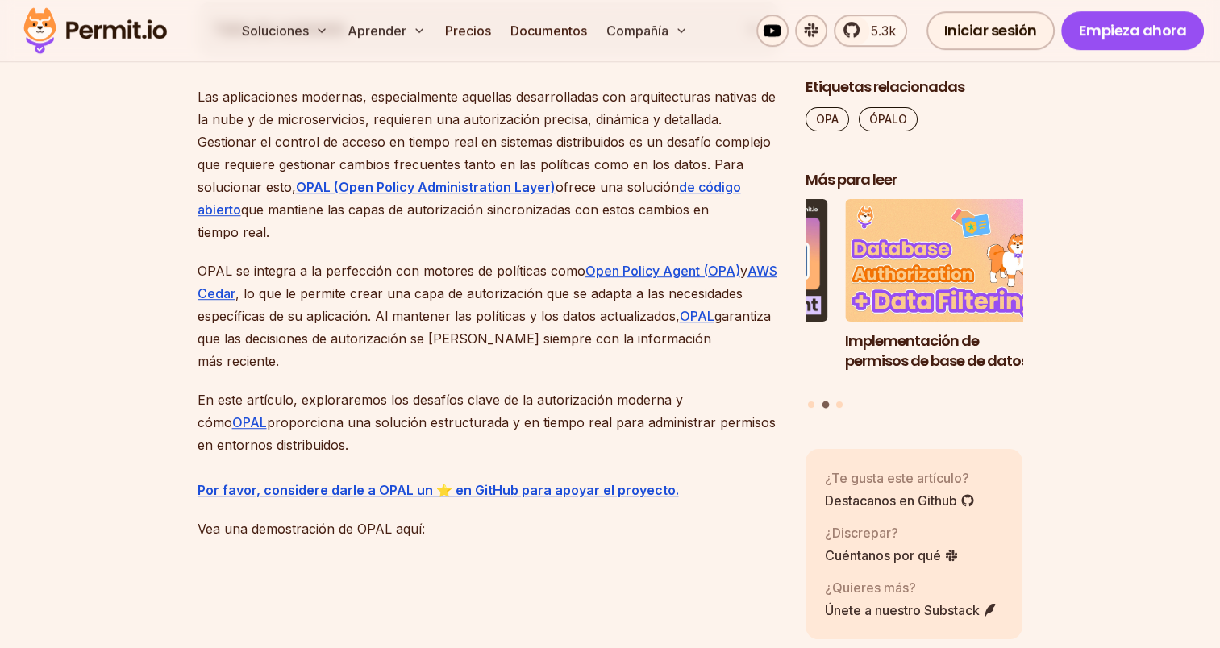
click at [345, 443] on p "En este artículo, exploraremos los desafíos clave de la autorización moderna y …" at bounding box center [489, 445] width 582 height 113
click at [348, 443] on p "En este artículo, exploraremos los desafíos clave de la autorización moderna y …" at bounding box center [489, 445] width 582 height 113
click at [349, 443] on p "En este artículo, exploraremos los desafíos clave de la autorización moderna y …" at bounding box center [489, 445] width 582 height 113
drag, startPoint x: 354, startPoint y: 443, endPoint x: 187, endPoint y: 82, distance: 397.2
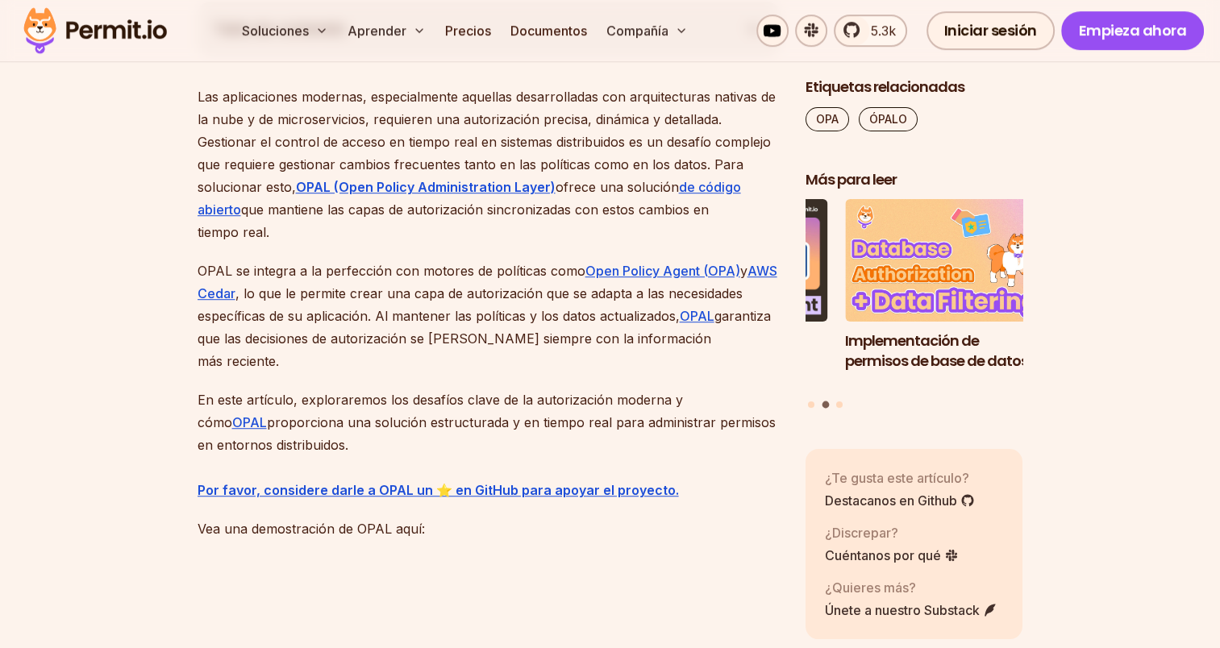
click at [200, 99] on font "Las aplicaciones modernas, especialmente aquellas desarrolladas con arquitectur…" at bounding box center [487, 142] width 578 height 106
drag, startPoint x: 193, startPoint y: 94, endPoint x: 335, endPoint y: 437, distance: 371.2
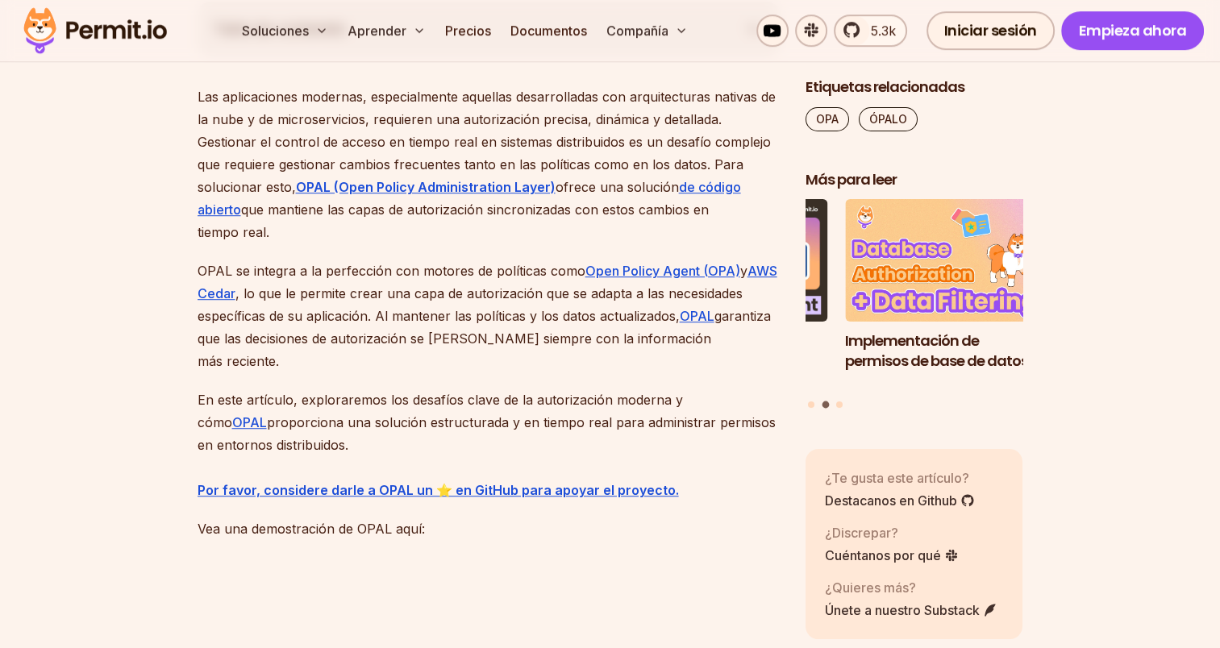
drag, startPoint x: 335, startPoint y: 438, endPoint x: 342, endPoint y: 448, distance: 12.3
click at [342, 448] on p "En este artículo, exploraremos los desafíos clave de la autorización moderna y …" at bounding box center [489, 445] width 582 height 113
click at [348, 447] on p "En este artículo, exploraremos los desafíos clave de la autorización moderna y …" at bounding box center [489, 445] width 582 height 113
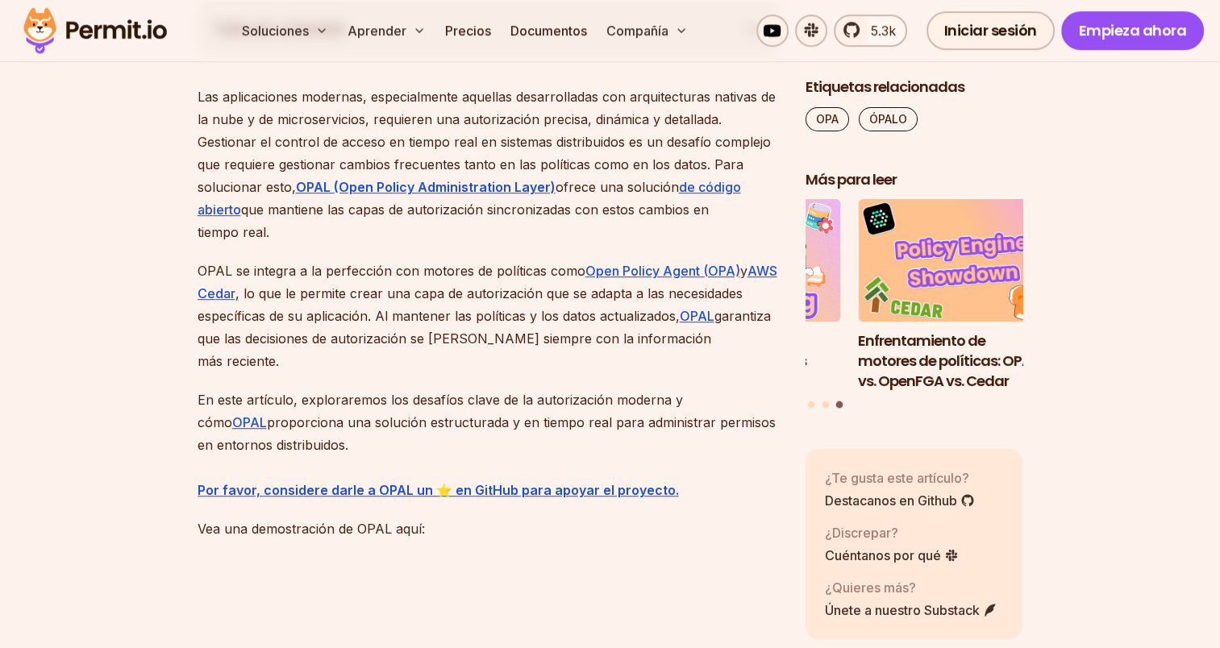
drag, startPoint x: 356, startPoint y: 443, endPoint x: 197, endPoint y: 94, distance: 384.6
drag, startPoint x: 197, startPoint y: 94, endPoint x: 194, endPoint y: 104, distance: 11.0
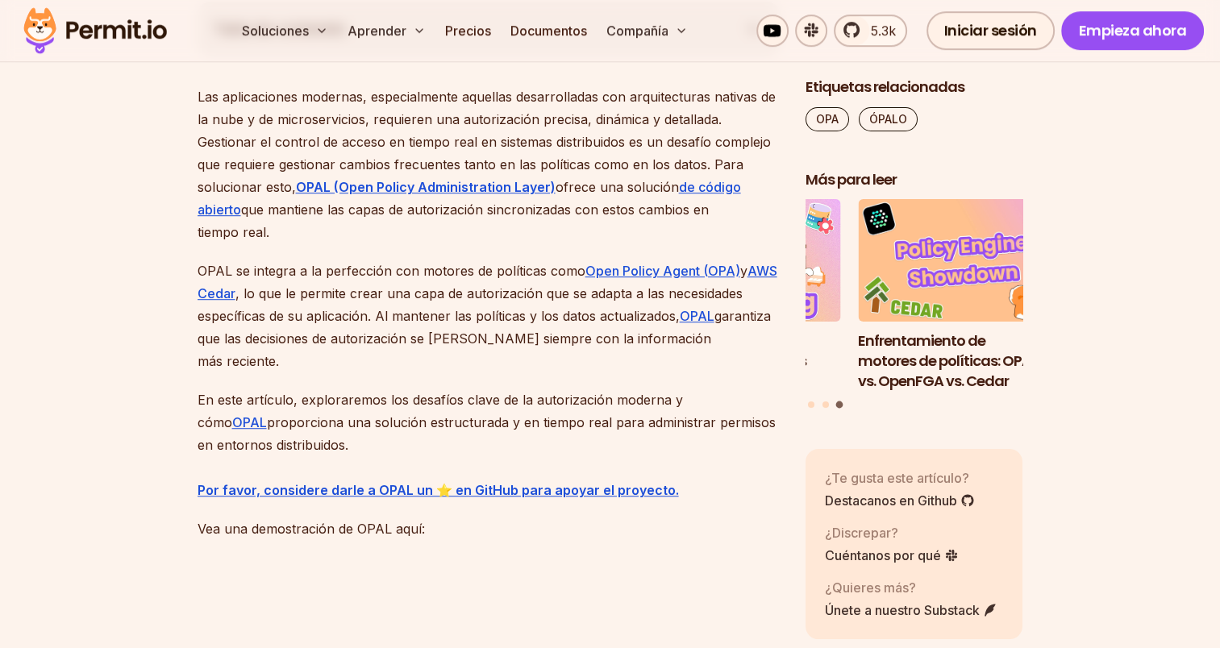
click at [199, 97] on font "Las aplicaciones modernas, especialmente aquellas desarrolladas con arquitectur…" at bounding box center [487, 142] width 578 height 106
drag, startPoint x: 198, startPoint y: 94, endPoint x: 330, endPoint y: 452, distance: 382.4
click at [334, 448] on p "En este artículo, exploraremos los desafíos clave de la autorización moderna y …" at bounding box center [489, 445] width 582 height 113
click at [348, 447] on p "En este artículo, exploraremos los desafíos clave de la autorización moderna y …" at bounding box center [489, 445] width 582 height 113
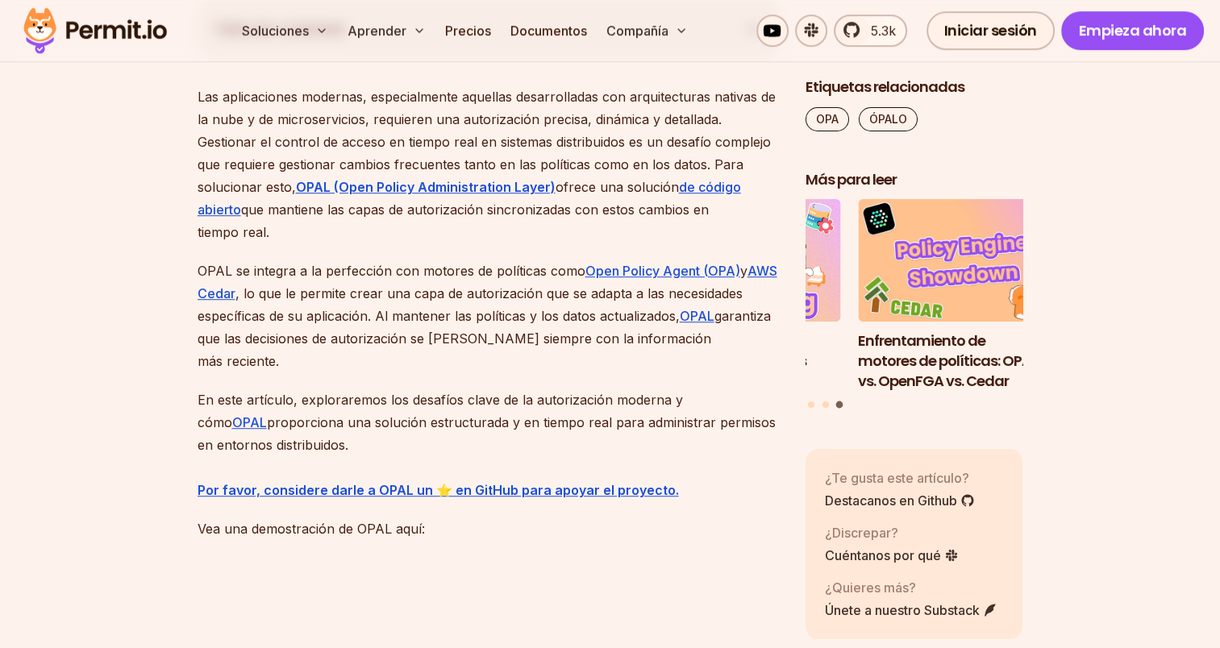
drag, startPoint x: 359, startPoint y: 445, endPoint x: 197, endPoint y: 88, distance: 392.2
drag, startPoint x: 197, startPoint y: 88, endPoint x: 197, endPoint y: 110, distance: 21.8
click at [202, 103] on p "Las aplicaciones modernas, especialmente aquellas desarrolladas con arquitectur…" at bounding box center [489, 164] width 582 height 158
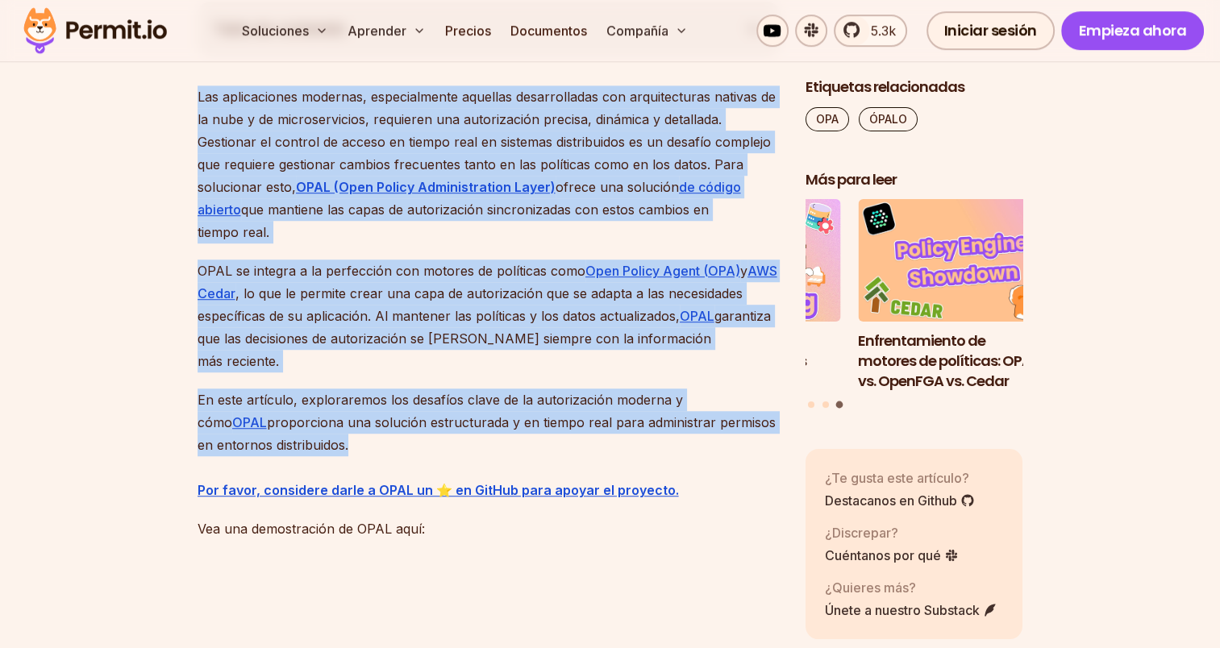
drag, startPoint x: 200, startPoint y: 97, endPoint x: 327, endPoint y: 446, distance: 371.4
drag, startPoint x: 327, startPoint y: 446, endPoint x: 335, endPoint y: 441, distance: 10.1
click at [335, 441] on p "En este artículo, exploraremos los desafíos clave de la autorización moderna y …" at bounding box center [489, 445] width 582 height 113
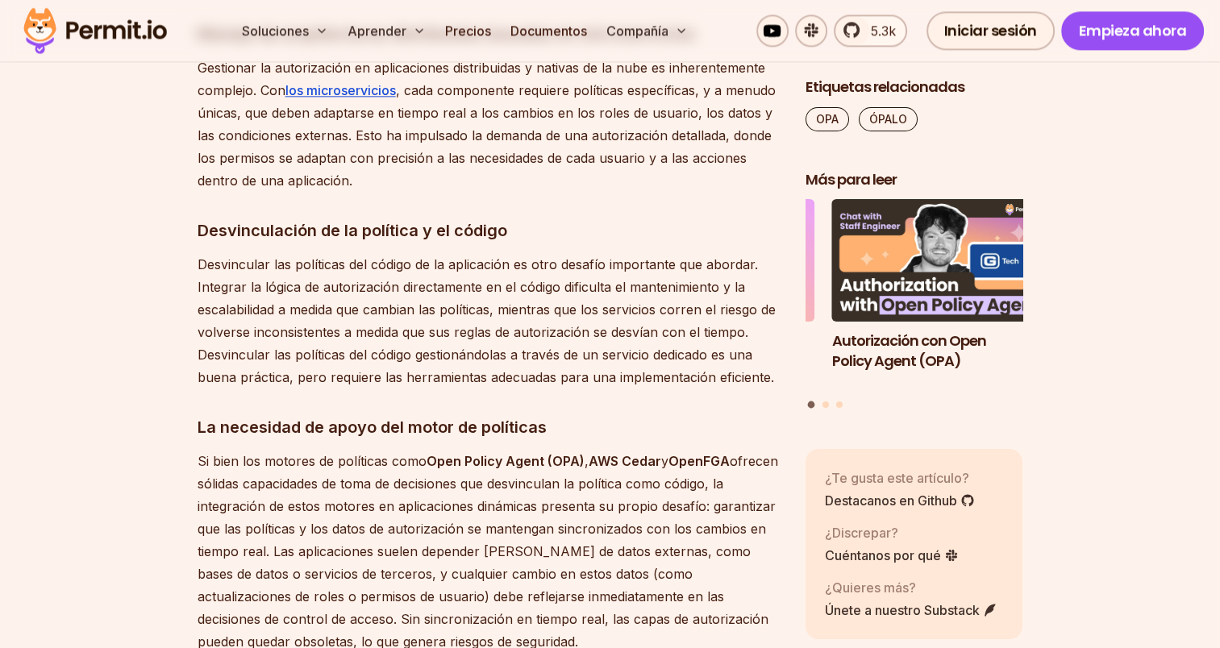
scroll to position [2067, 0]
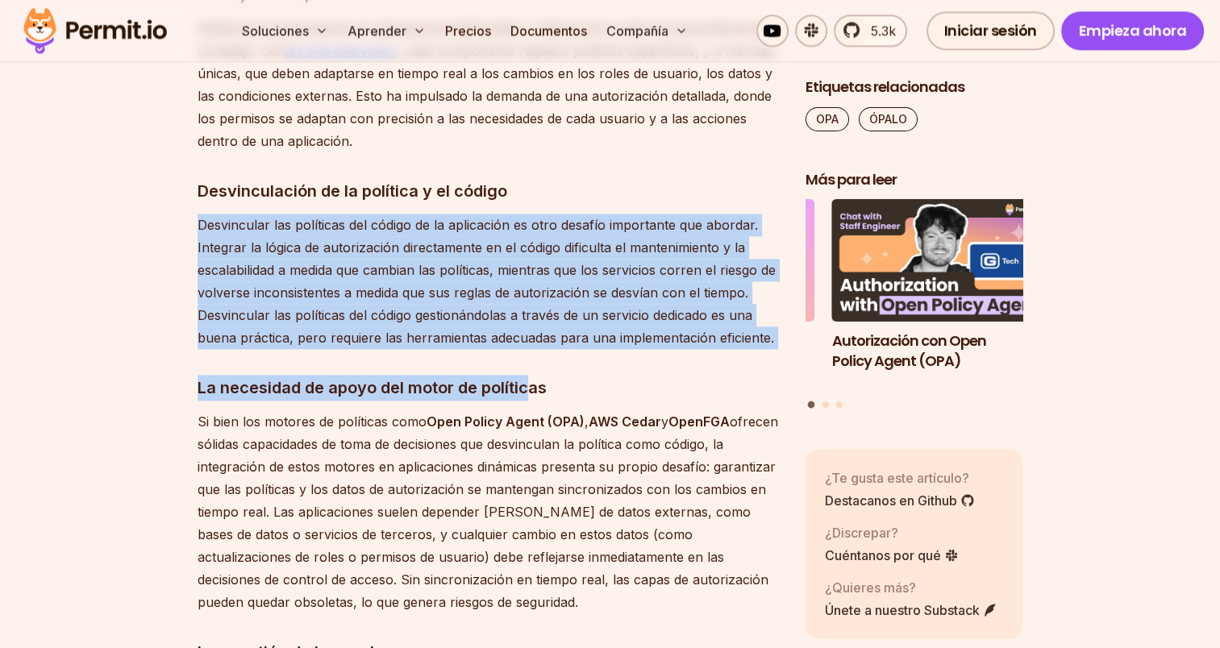
drag, startPoint x: 376, startPoint y: 306, endPoint x: 550, endPoint y: 355, distance: 181.0
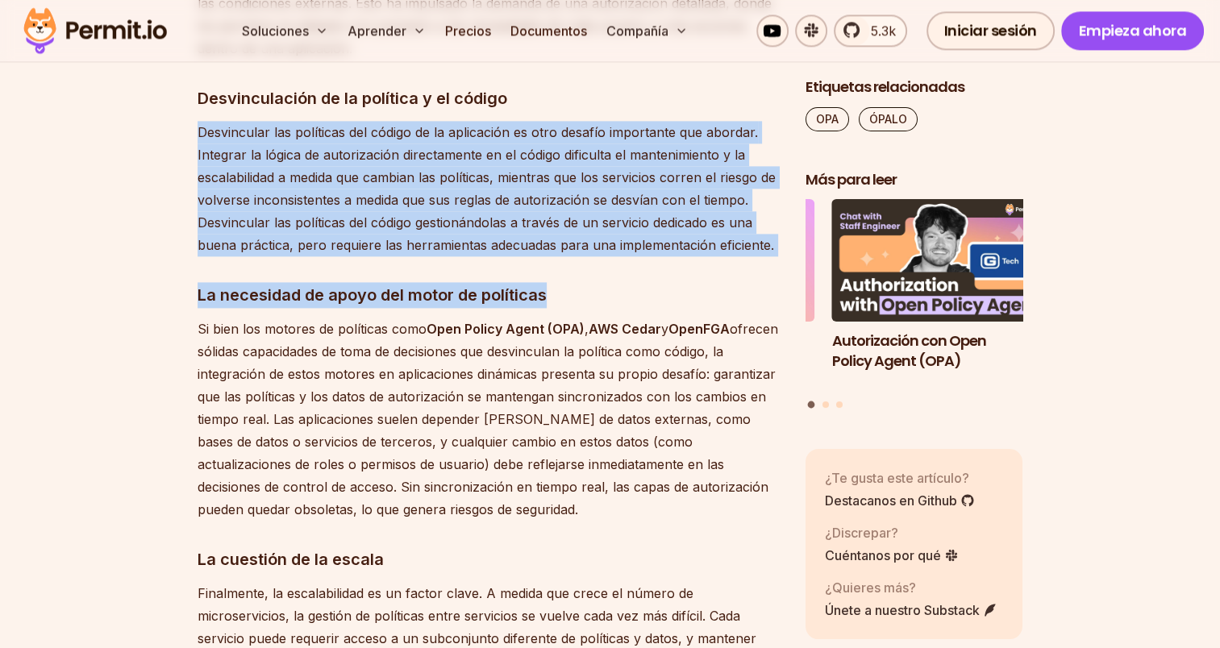
scroll to position [2309, 0]
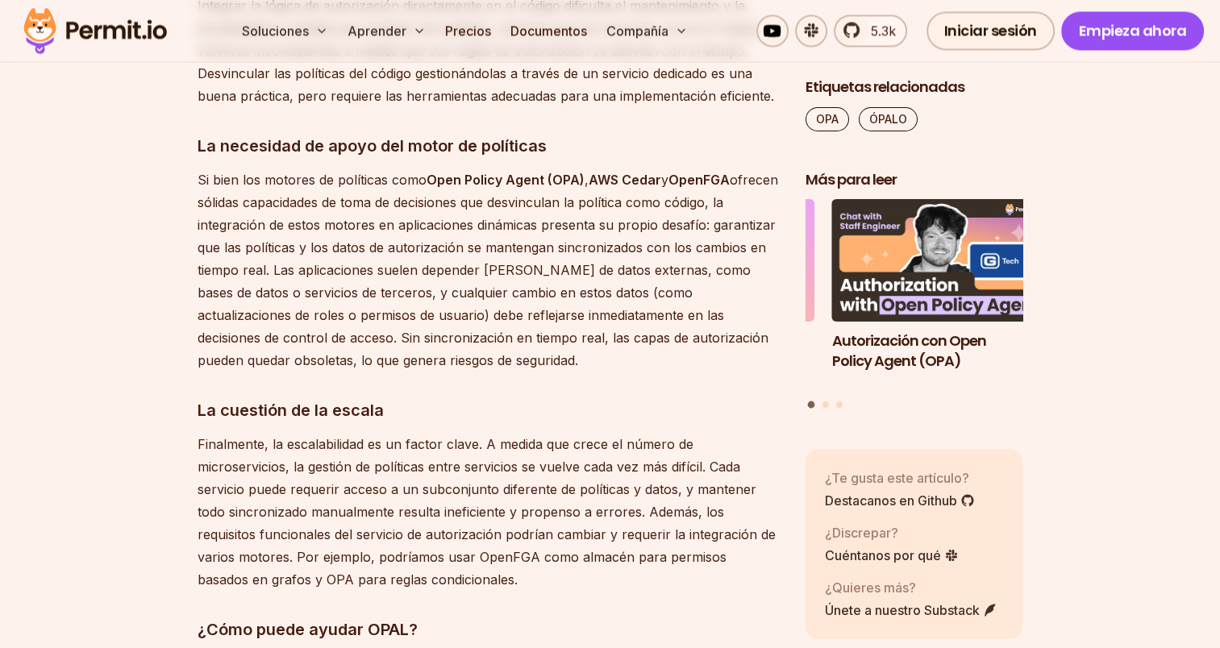
click at [398, 306] on font "ofrecen sólidas capacidades de toma de decisiones que desvinculan la política c…" at bounding box center [488, 270] width 581 height 197
drag
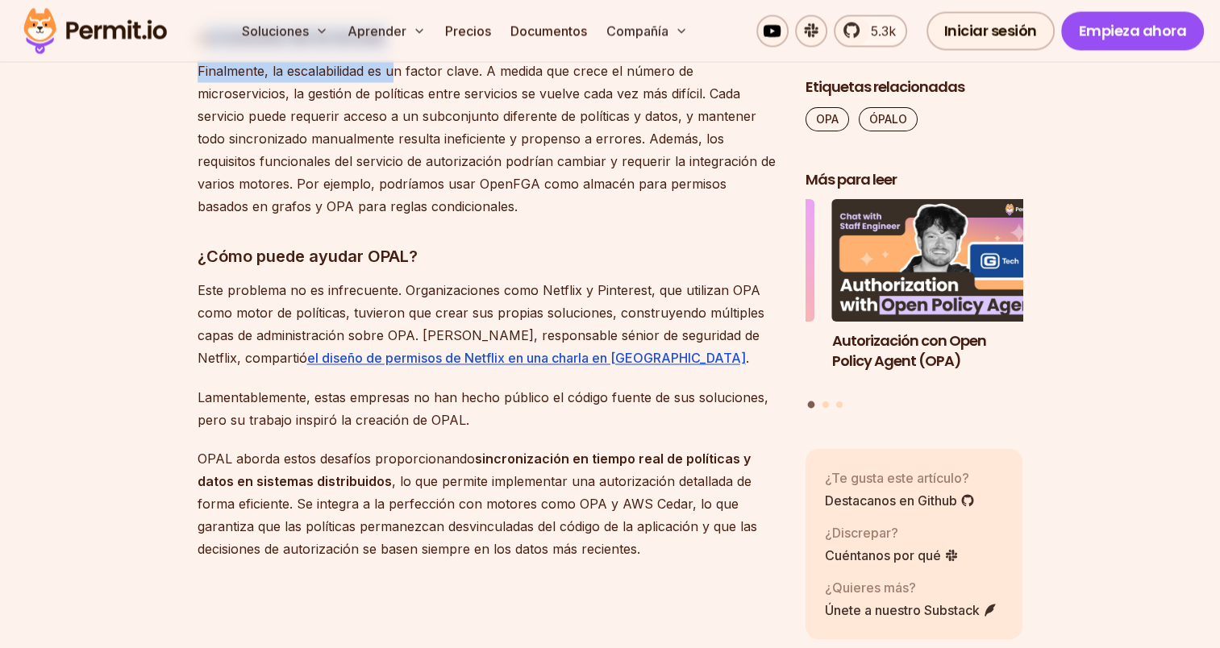
scroll to position [2712, 0]
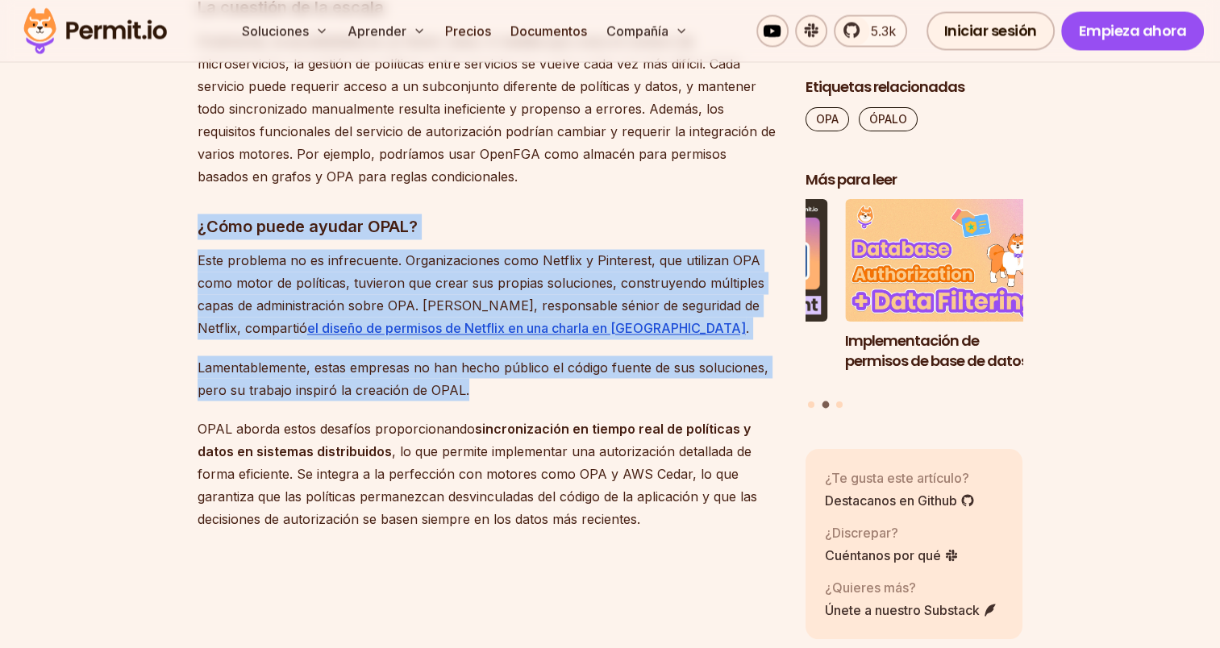
click at [608, 499] on font ", lo que permite implementar una autorización detallada de forma eficiente. Se …" at bounding box center [478, 485] width 560 height 84
click at [599, 510] on p "OPAL aborda estos desafíos proporcionando sincronización en tiempo real de polí…" at bounding box center [489, 473] width 582 height 113
click at [199, 252] on font "Este problema no es infrecuente. Organizaciones como Netflix y Pinterest, que u…" at bounding box center [481, 294] width 567 height 84
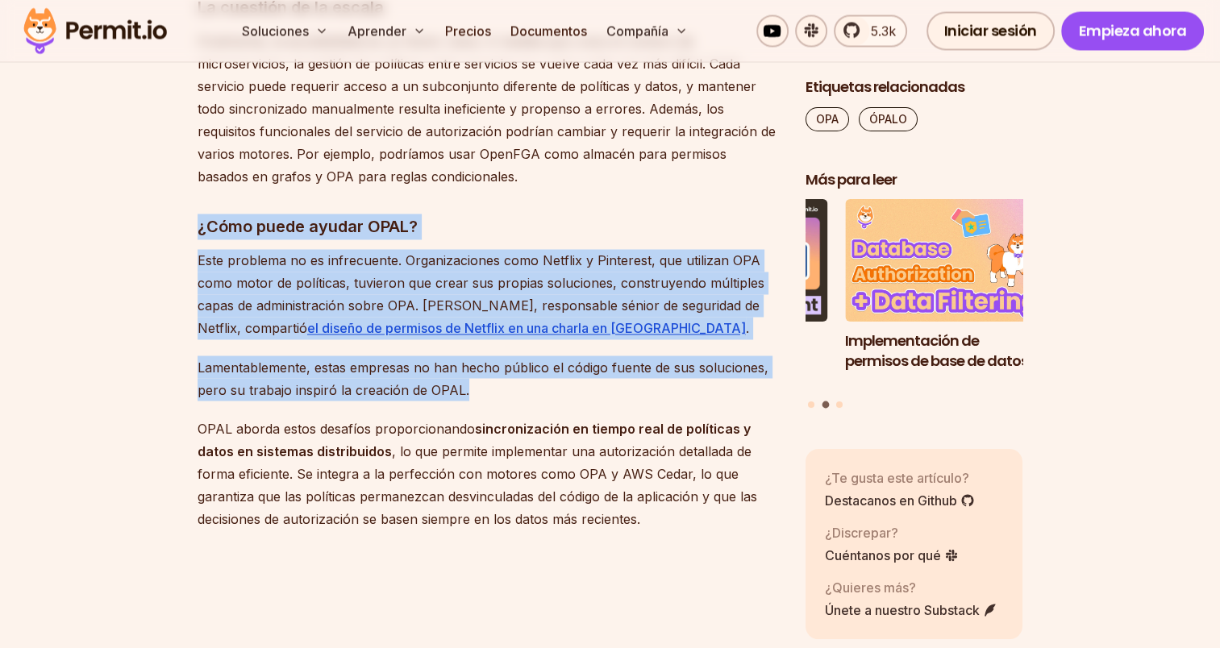
click at [602, 519] on p "OPAL aborda estos desafíos proporcionando sincronización en tiempo real de polí…" at bounding box center [489, 473] width 582 height 113
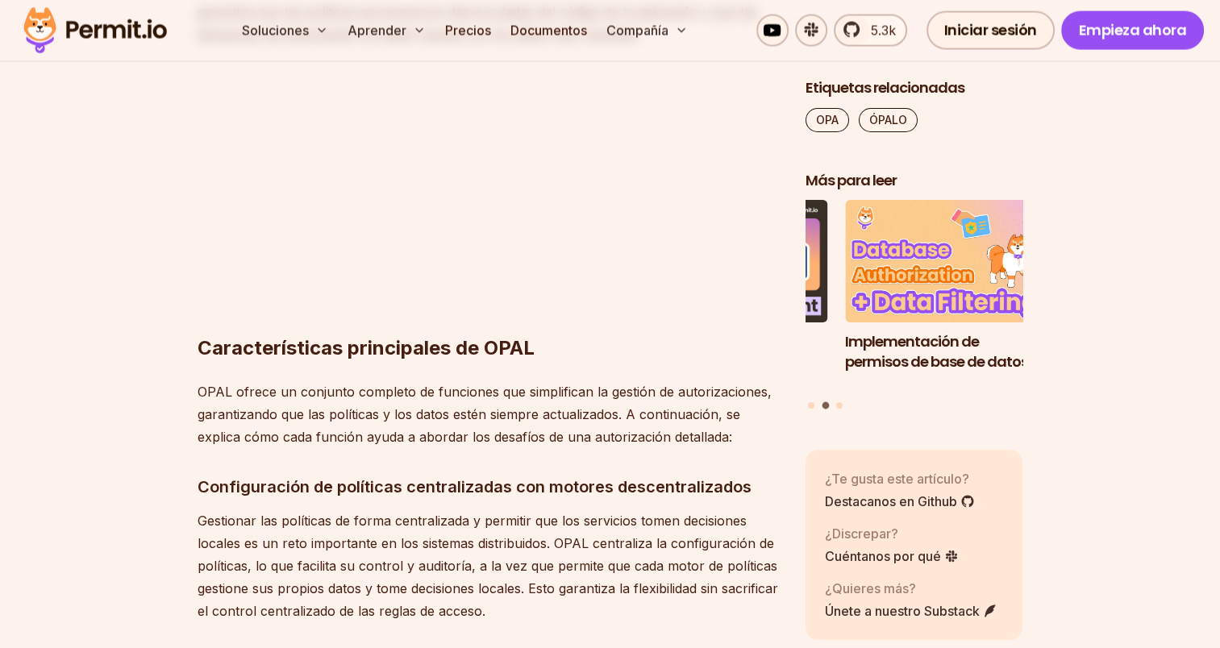
scroll to position [3357, 0]
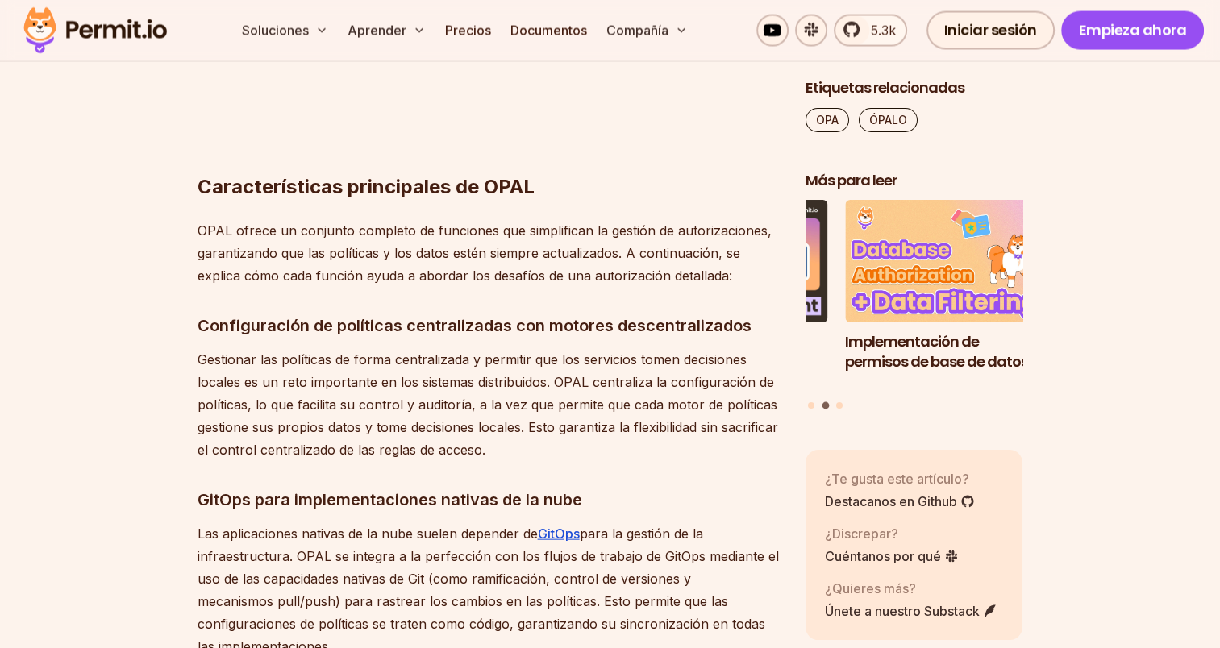
click at [218, 223] on font "OPAL ofrece un conjunto completo de funciones que simplifican la gestión de aut…" at bounding box center [485, 253] width 574 height 61
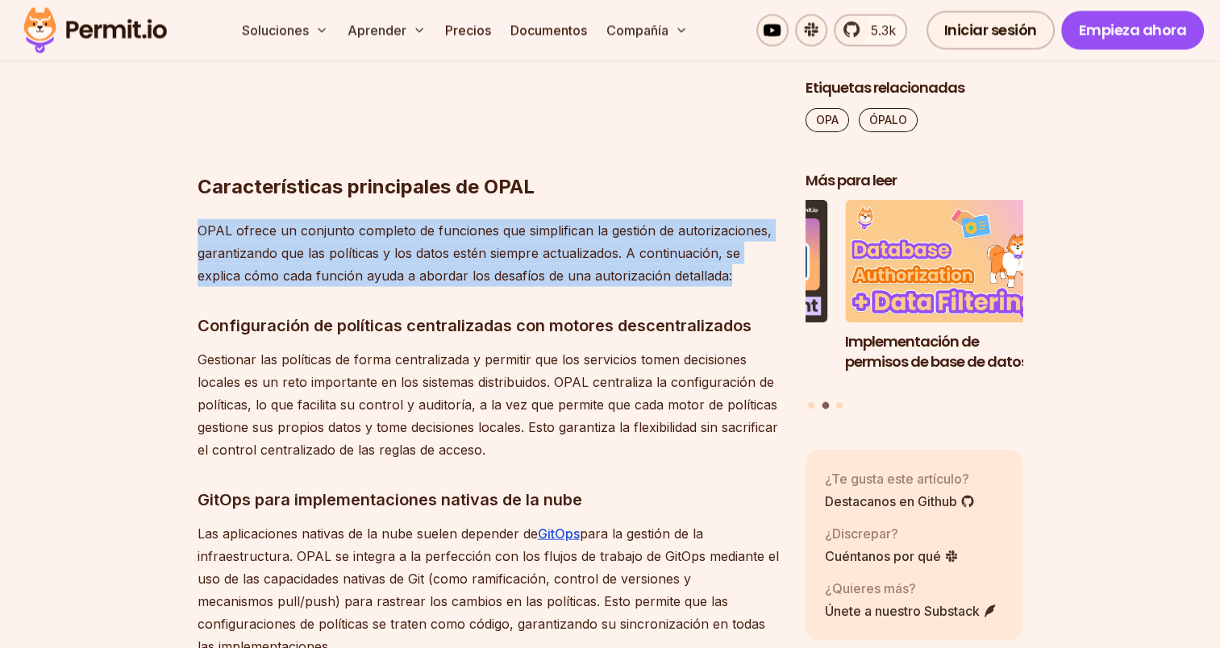
click at [752, 274] on p "OPAL ofrece un conjunto completo de funciones que simplifican la gestión de aut…" at bounding box center [489, 253] width 582 height 68
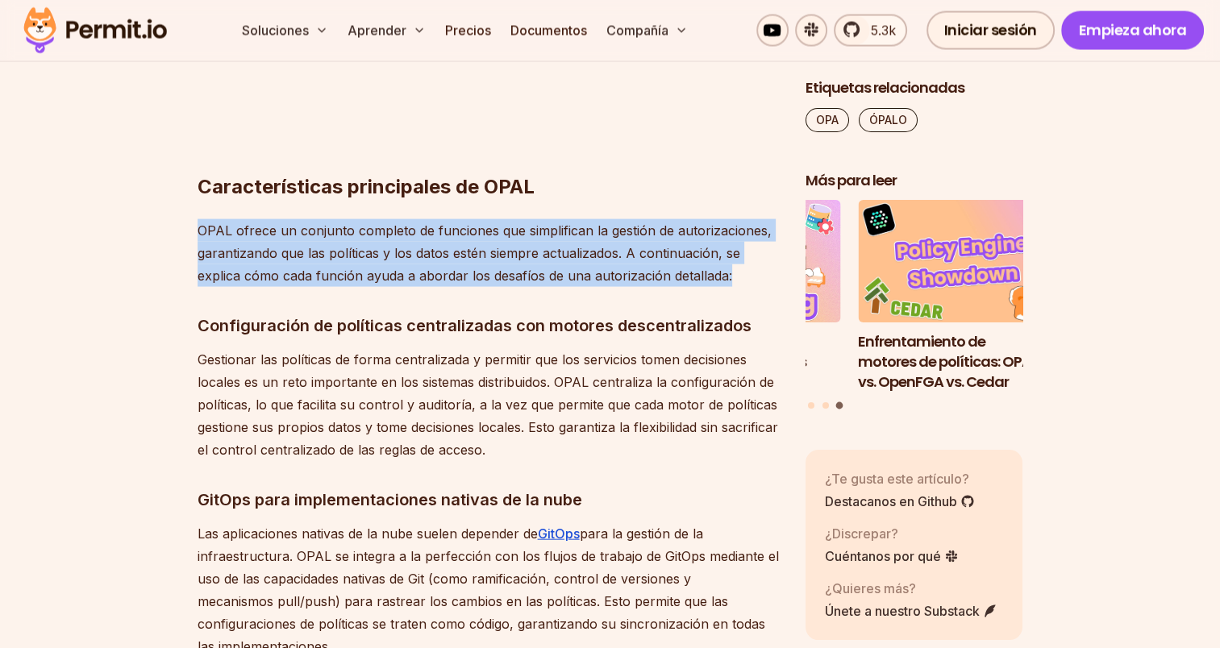
click at [728, 274] on font "OPAL ofrece un conjunto completo de funciones que simplifican la gestión de aut…" at bounding box center [485, 253] width 574 height 61
click at [730, 274] on p "OPAL ofrece un conjunto completo de funciones que simplifican la gestión de aut…" at bounding box center [489, 253] width 582 height 68
click at [201, 241] on p "OPAL ofrece un conjunto completo de funciones que simplifican la gestión de aut…" at bounding box center [489, 253] width 582 height 68
click at [200, 228] on font "OPAL ofrece un conjunto completo de funciones que simplifican la gestión de aut…" at bounding box center [485, 253] width 574 height 61
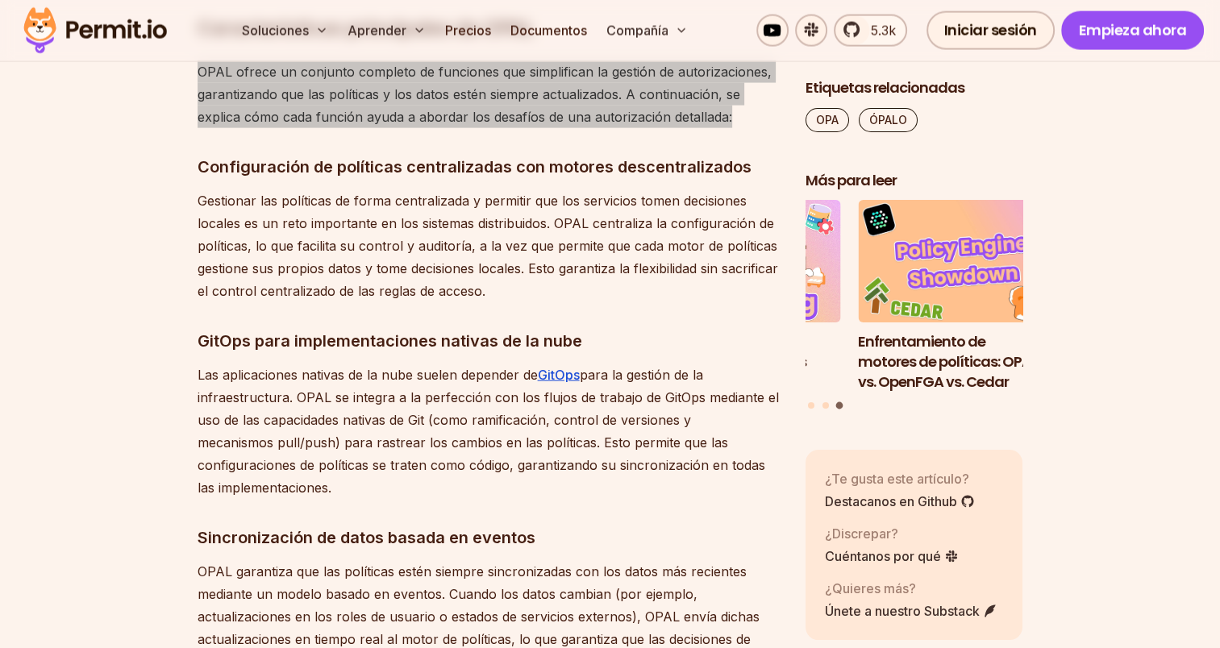
scroll to position [3519, 0]
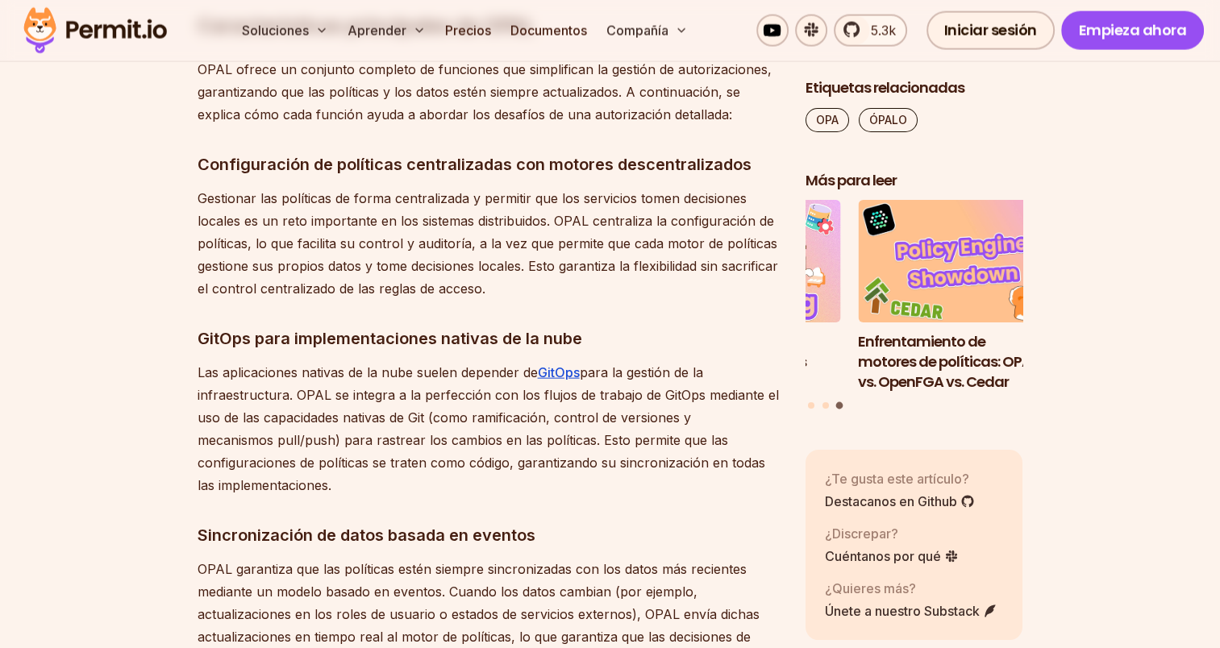
click at [250, 374] on font "Las aplicaciones nativas de la nube suelen depender de" at bounding box center [368, 372] width 340 height 16
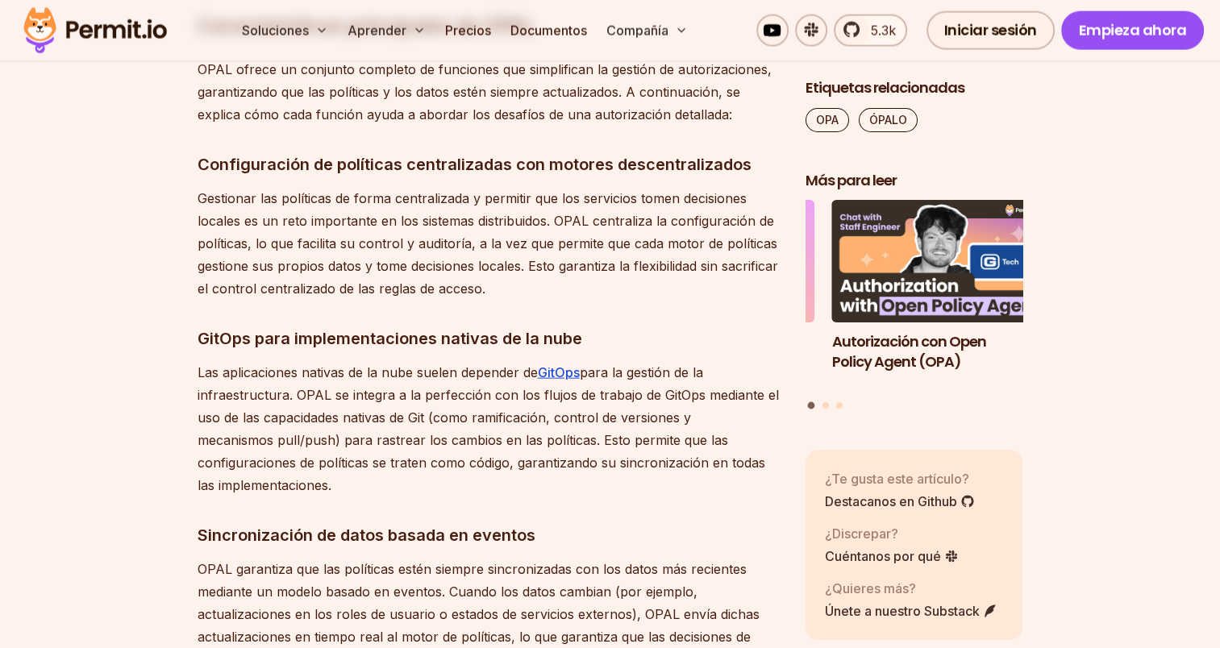
drag, startPoint x: 185, startPoint y: 366, endPoint x: 427, endPoint y: 479, distance: 266.2
drag, startPoint x: 427, startPoint y: 479, endPoint x: 350, endPoint y: 493, distance: 78.0
click at [350, 493] on p "Las aplicaciones nativas de la nube suelen depender de GitOps para la gestión d…" at bounding box center [489, 428] width 582 height 135
click at [357, 493] on p "Las aplicaciones nativas de la nube suelen depender de GitOps para la gestión d…" at bounding box center [489, 428] width 582 height 135
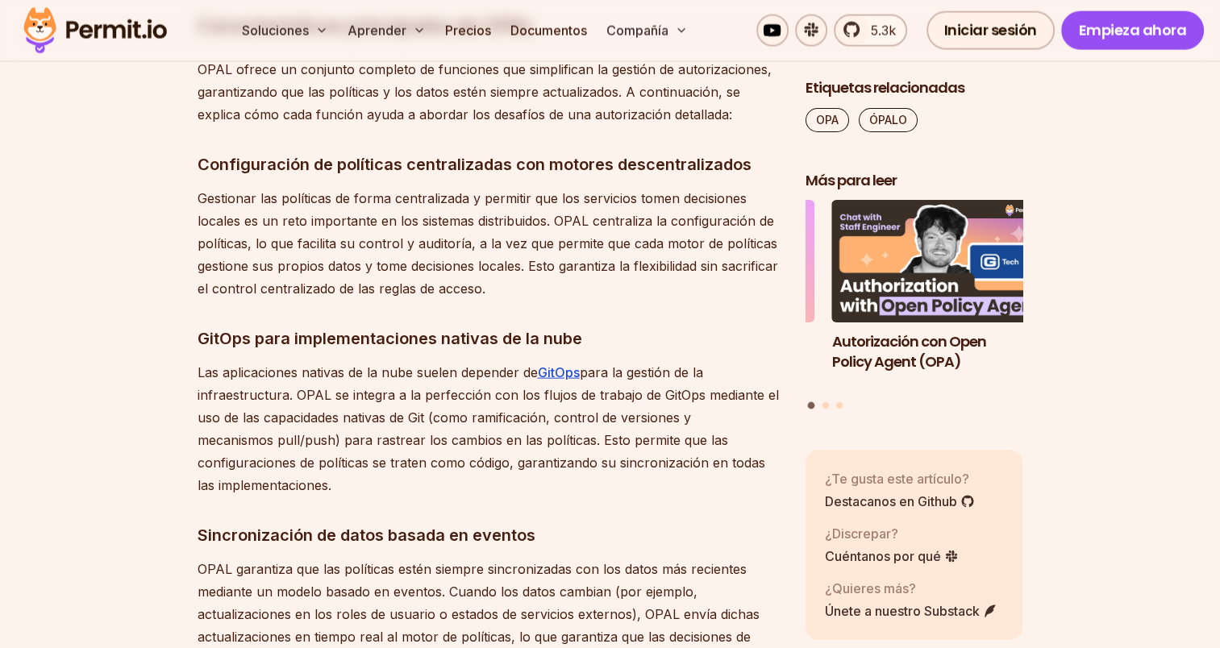
drag, startPoint x: 367, startPoint y: 492, endPoint x: 187, endPoint y: 362, distance: 221.8
drag, startPoint x: 187, startPoint y: 362, endPoint x: 190, endPoint y: 378, distance: 16.4
click at [198, 382] on p "Las aplicaciones nativas de la nube suelen depender de GitOps para la gestión d…" at bounding box center [489, 428] width 582 height 135
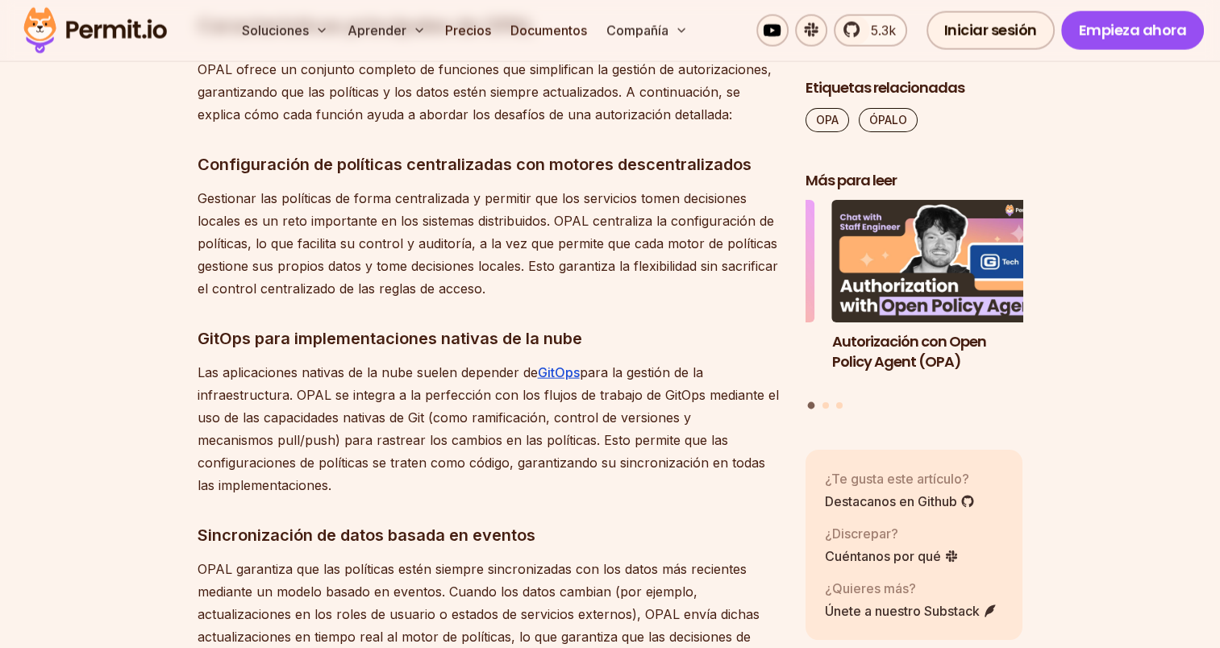
click at [203, 373] on font "Las aplicaciones nativas de la nube suelen depender de" at bounding box center [368, 372] width 340 height 16
drag, startPoint x: 255, startPoint y: 406, endPoint x: 344, endPoint y: 486, distance: 120.5
click at [349, 493] on p "Las aplicaciones nativas de la nube suelen depender de GitOps para la gestión d…" at bounding box center [489, 428] width 582 height 135
click at [360, 489] on p "Las aplicaciones nativas de la nube suelen depender de GitOps para la gestión d…" at bounding box center [489, 428] width 582 height 135
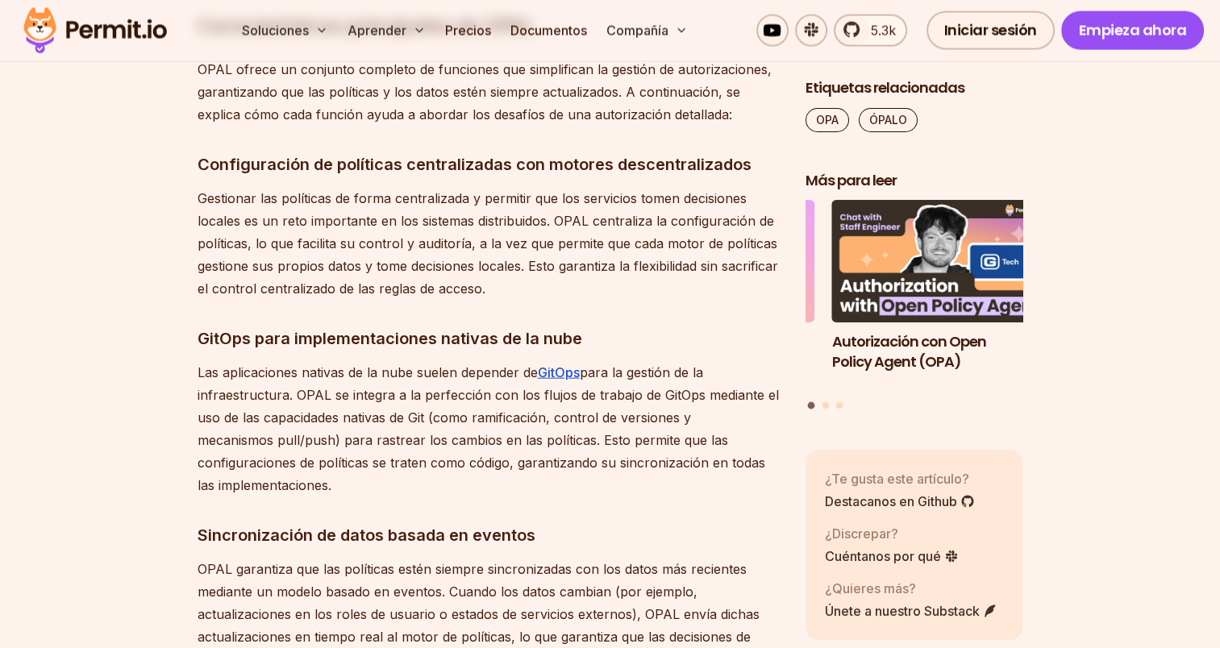
drag, startPoint x: 379, startPoint y: 487, endPoint x: 188, endPoint y: 339, distance: 241.4
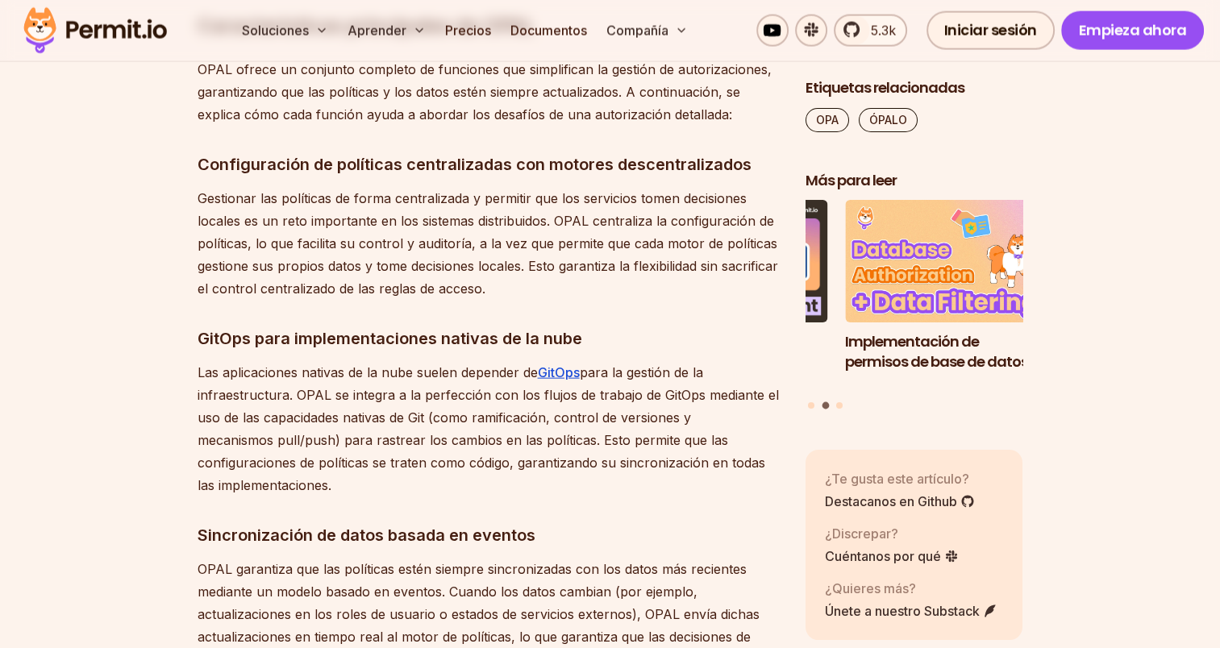
drag, startPoint x: 188, startPoint y: 339, endPoint x: 192, endPoint y: 353, distance: 14.3
click at [202, 348] on h3 "GitOps para implementaciones nativas de la nube" at bounding box center [489, 339] width 582 height 26
drag, startPoint x: 198, startPoint y: 335, endPoint x: 348, endPoint y: 480, distance: 208.1
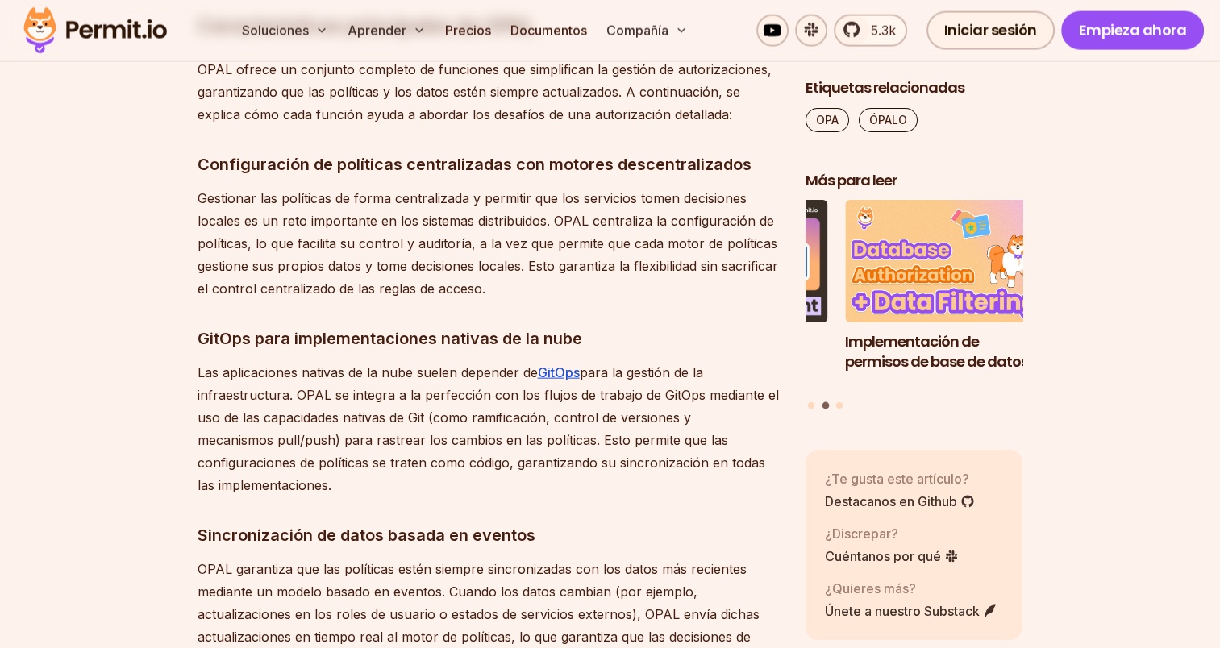
click at [352, 490] on p "Las aplicaciones nativas de la nube suelen depender de GitOps para la gestión d…" at bounding box center [489, 428] width 582 height 135
click at [357, 484] on p "Las aplicaciones nativas de la nube suelen depender de GitOps para la gestión d…" at bounding box center [489, 428] width 582 height 135
click at [202, 339] on font "GitOps para implementaciones nativas de la nube" at bounding box center [390, 338] width 385 height 19
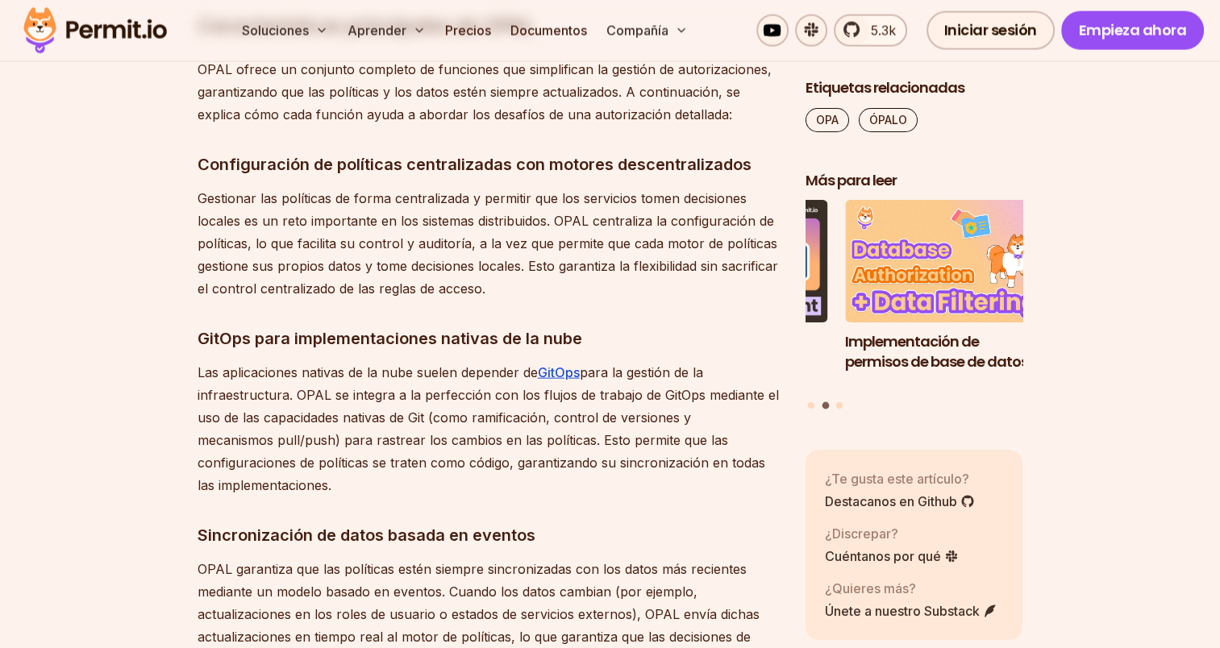
click at [380, 480] on p "Las aplicaciones nativas de la nube suelen depender de GitOps para la gestión d…" at bounding box center [489, 428] width 582 height 135
click at [377, 484] on p "Las aplicaciones nativas de la nube suelen depender de GitOps para la gestión d…" at bounding box center [489, 428] width 582 height 135
click at [368, 481] on p "Las aplicaciones nativas de la nube suelen depender de GitOps para la gestión d…" at bounding box center [489, 428] width 582 height 135
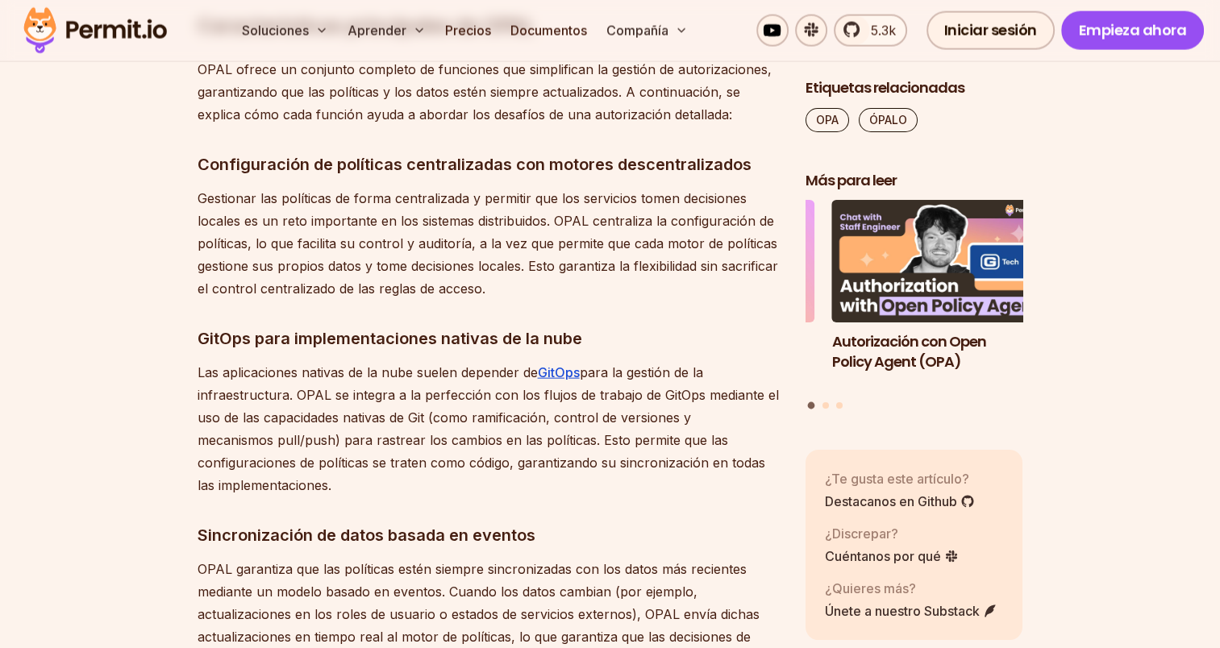
click at [335, 489] on p "Las aplicaciones nativas de la nube suelen depender de GitOps para la gestión d…" at bounding box center [489, 428] width 582 height 135
drag, startPoint x: 382, startPoint y: 489, endPoint x: 190, endPoint y: 320, distance: 255.4
drag, startPoint x: 190, startPoint y: 320, endPoint x: 224, endPoint y: 352, distance: 46.2
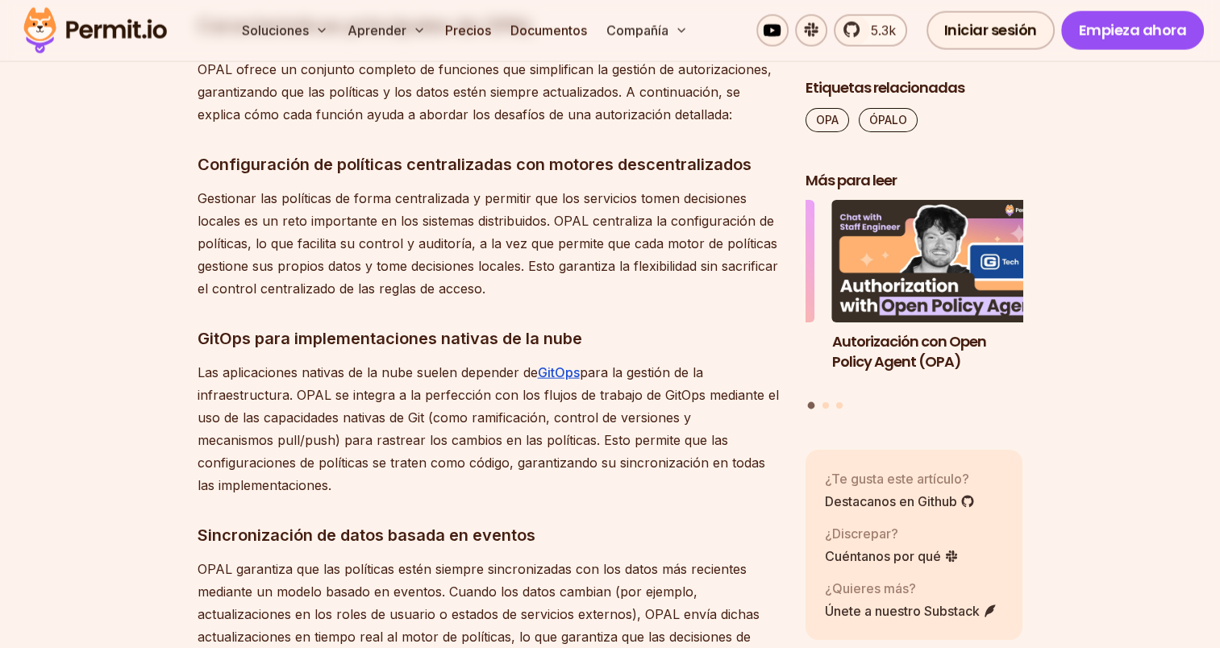
click at [221, 340] on font "GitOps para implementaciones nativas de la nube" at bounding box center [390, 338] width 385 height 19
drag, startPoint x: 196, startPoint y: 334, endPoint x: 419, endPoint y: 487, distance: 270.8
drag, startPoint x: 419, startPoint y: 487, endPoint x: 374, endPoint y: 489, distance: 45.2
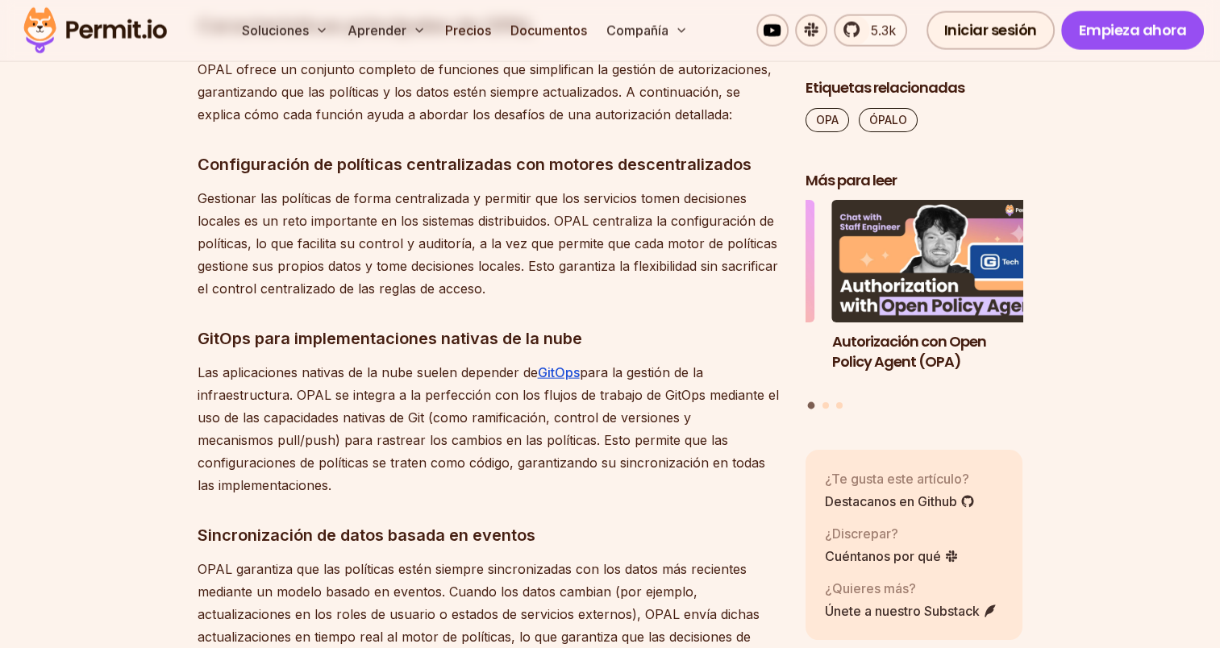
click at [374, 489] on p "Las aplicaciones nativas de la nube suelen depender de GitOps para la gestión d…" at bounding box center [489, 428] width 582 height 135
click at [368, 489] on p "Las aplicaciones nativas de la nube suelen depender de GitOps para la gestión d…" at bounding box center [489, 428] width 582 height 135
drag, startPoint x: 371, startPoint y: 489, endPoint x: 160, endPoint y: 314, distance: 274.2
drag, startPoint x: 160, startPoint y: 314, endPoint x: 196, endPoint y: 349, distance: 50.2
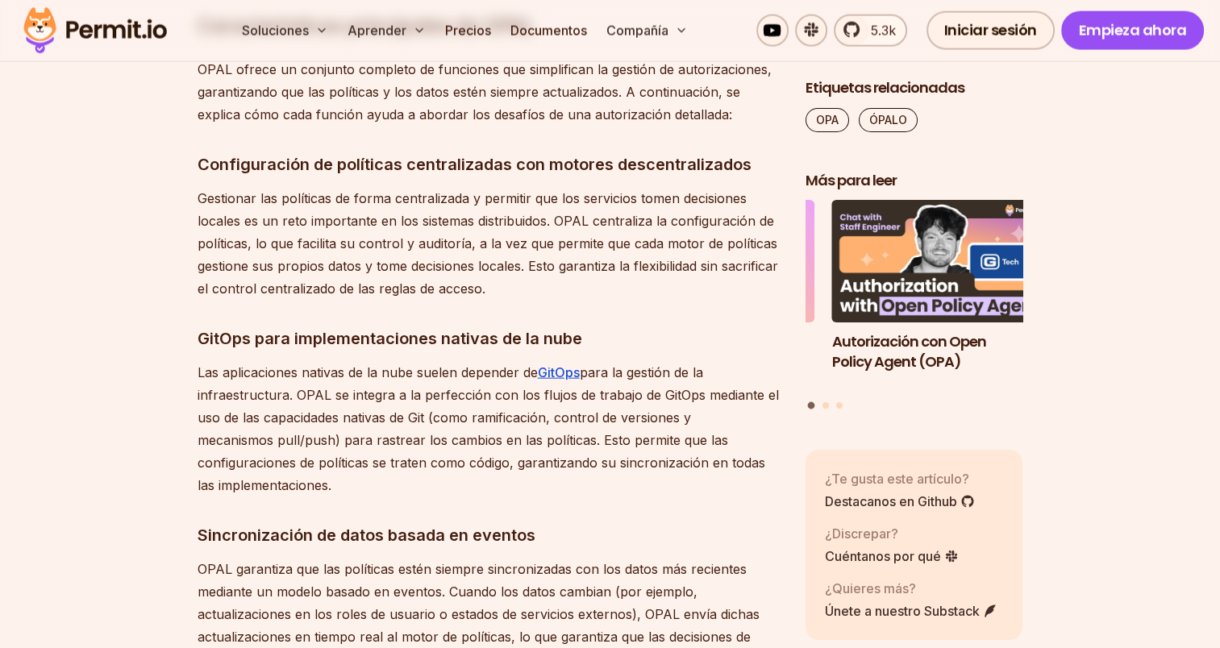
click at [205, 350] on h3 "GitOps para implementaciones nativas de la nube" at bounding box center [489, 339] width 582 height 26
click at [206, 343] on font "GitOps para implementaciones nativas de la nube" at bounding box center [390, 338] width 385 height 19
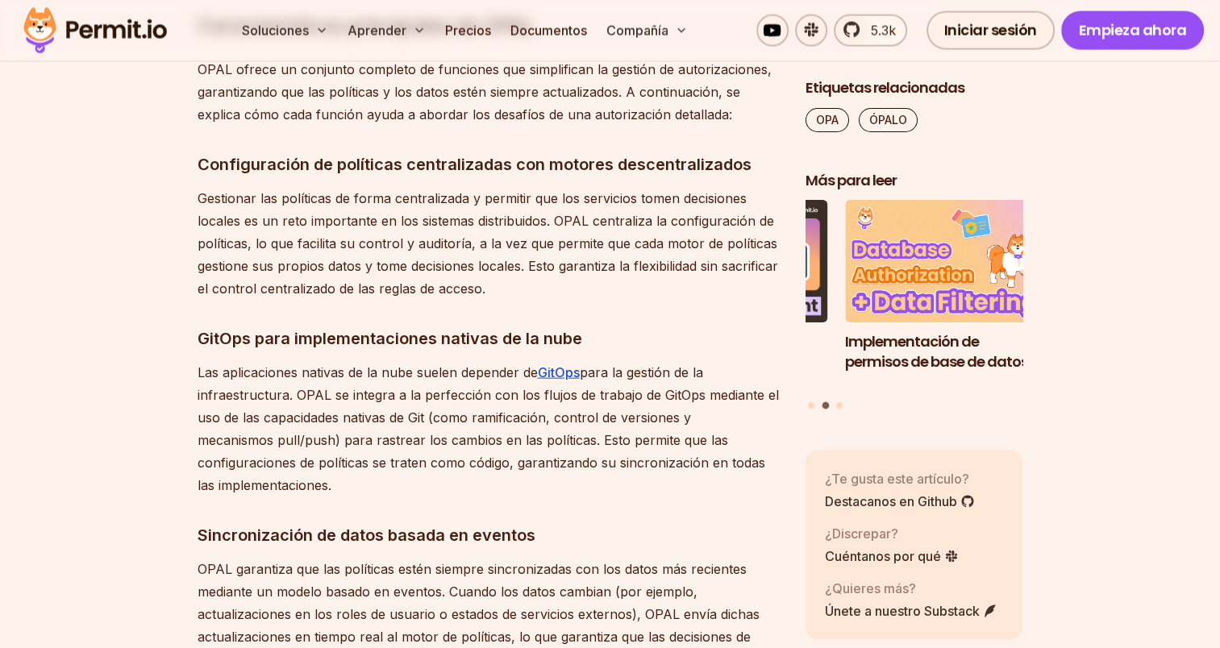
drag, startPoint x: 199, startPoint y: 338, endPoint x: 368, endPoint y: 477, distance: 218.8
drag, startPoint x: 368, startPoint y: 477, endPoint x: 376, endPoint y: 490, distance: 15.2
click at [376, 490] on p "Las aplicaciones nativas de la nube suelen depender de GitOps para la gestión d…" at bounding box center [489, 428] width 582 height 135
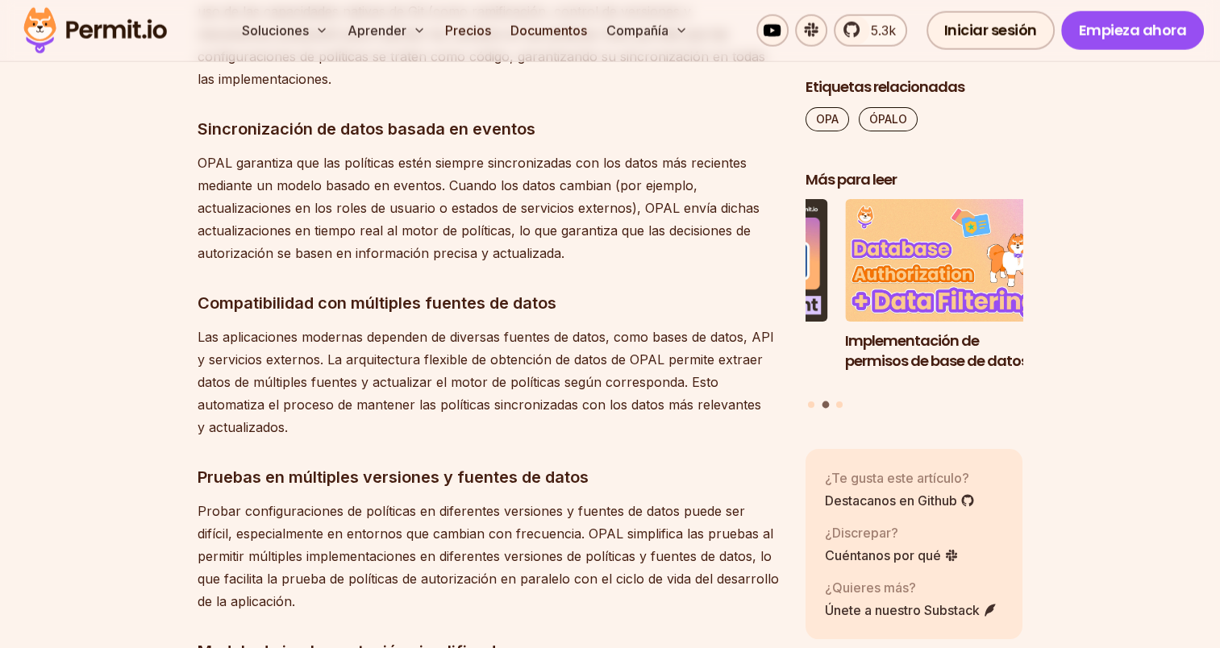
scroll to position [4002, 0]
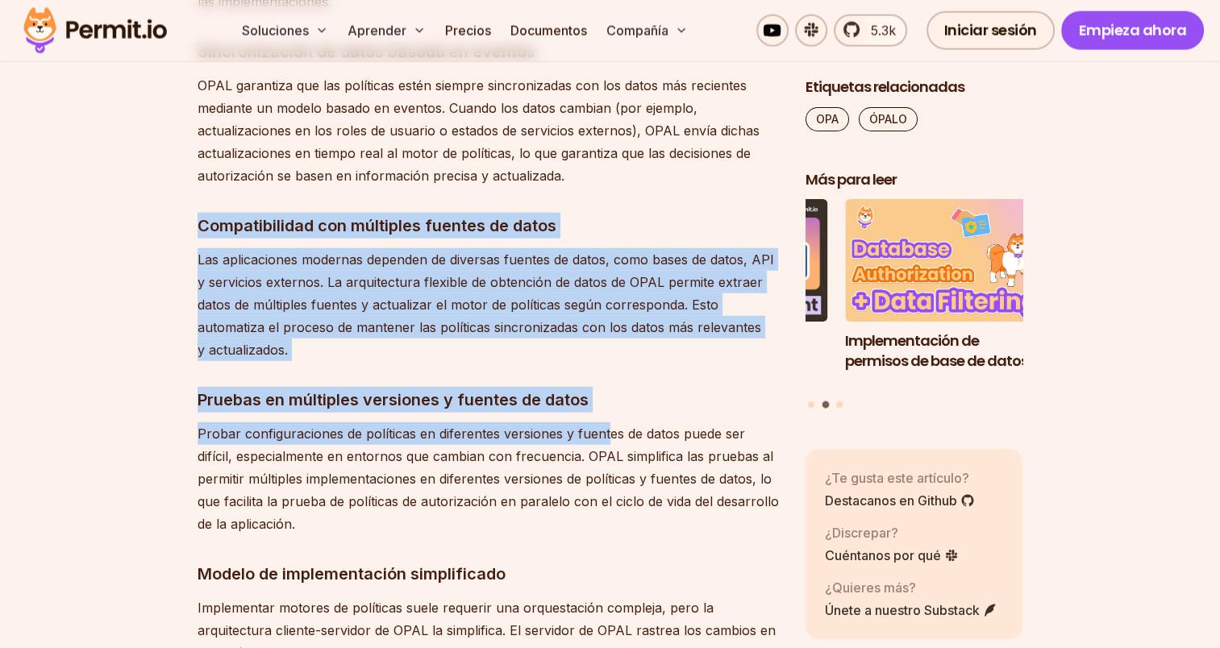
drag, startPoint x: 212, startPoint y: 229, endPoint x: 603, endPoint y: 424, distance: 437.0
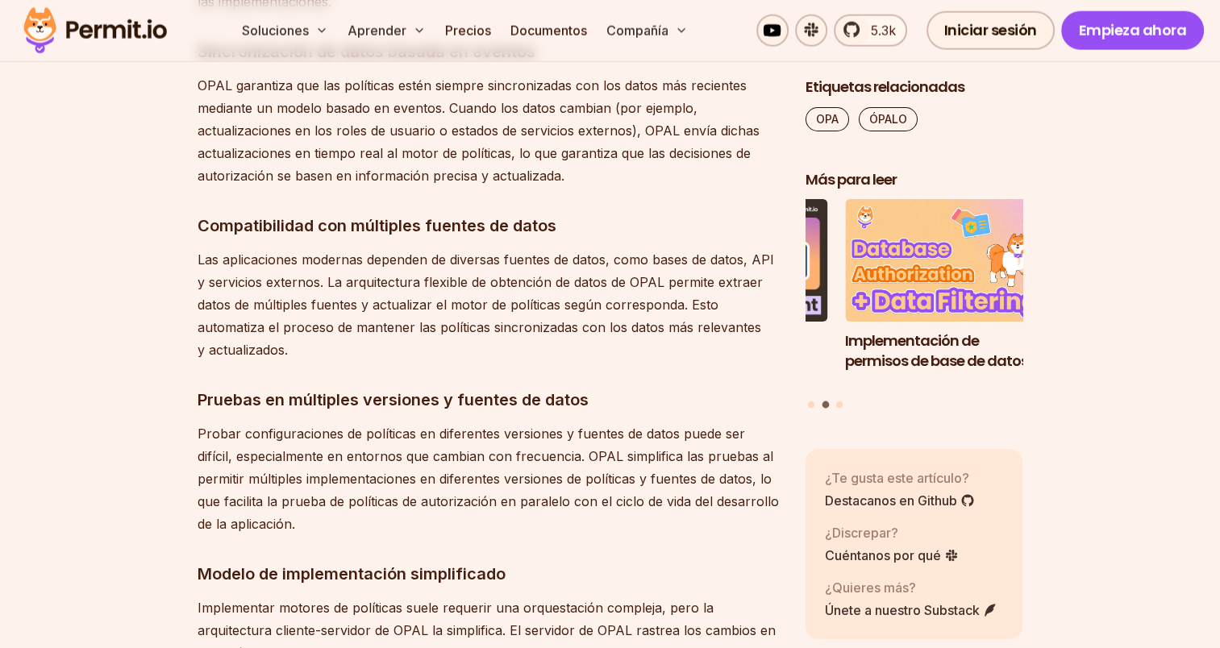
drag, startPoint x: 603, startPoint y: 424, endPoint x: 342, endPoint y: 472, distance: 265.5
click at [342, 472] on font "Probar configuraciones de políticas en diferentes versiones y fuentes de datos …" at bounding box center [488, 479] width 581 height 106
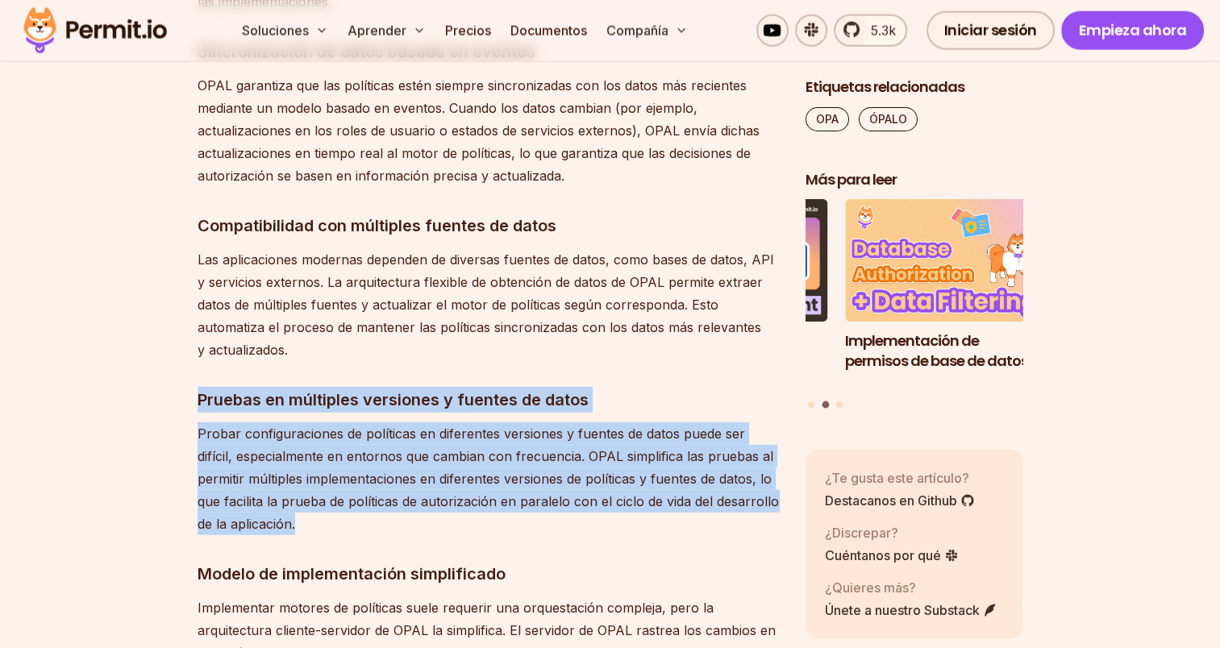
drag, startPoint x: 197, startPoint y: 395, endPoint x: 494, endPoint y: 529, distance: 326.2
drag, startPoint x: 494, startPoint y: 529, endPoint x: 340, endPoint y: 519, distance: 154.3
click at [341, 519] on p "Probar configuraciones de políticas en diferentes versiones y fuentes de datos …" at bounding box center [489, 478] width 582 height 113
click at [325, 526] on p "Probar configuraciones de políticas en diferentes versiones y fuentes de datos …" at bounding box center [489, 478] width 582 height 113
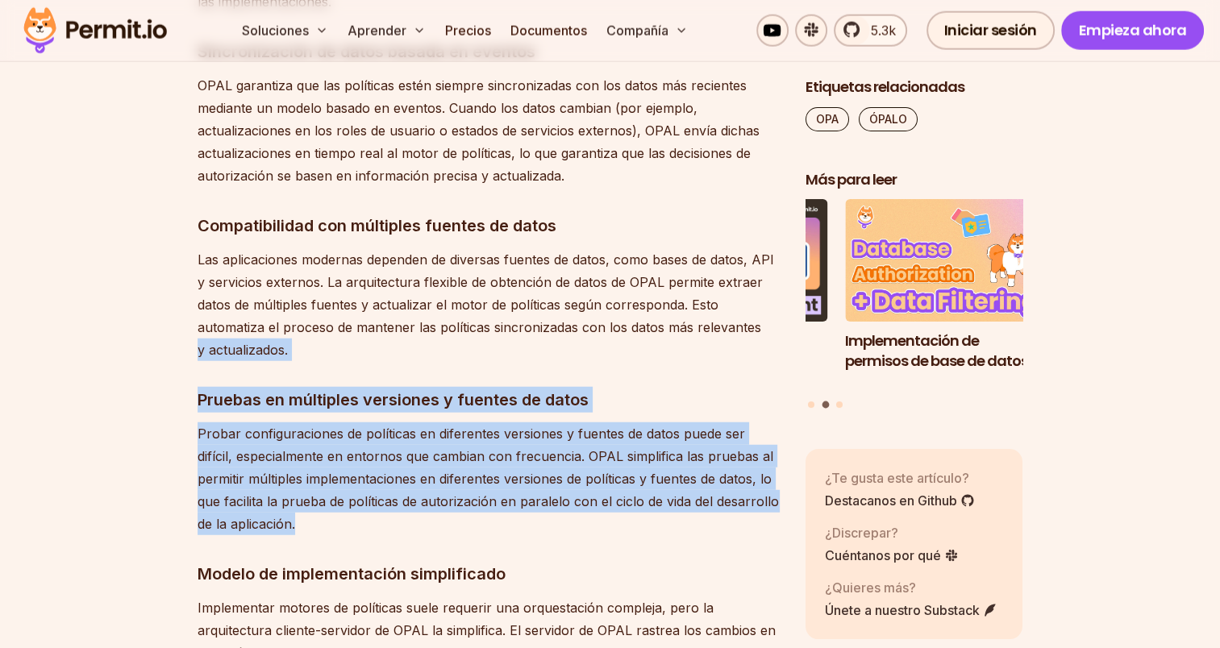
drag, startPoint x: 345, startPoint y: 527, endPoint x: 169, endPoint y: 352, distance: 248.6
drag, startPoint x: 169, startPoint y: 352, endPoint x: 182, endPoint y: 390, distance: 41.1
click at [211, 407] on font "Pruebas en múltiples versiones y fuentes de datos" at bounding box center [393, 399] width 391 height 19
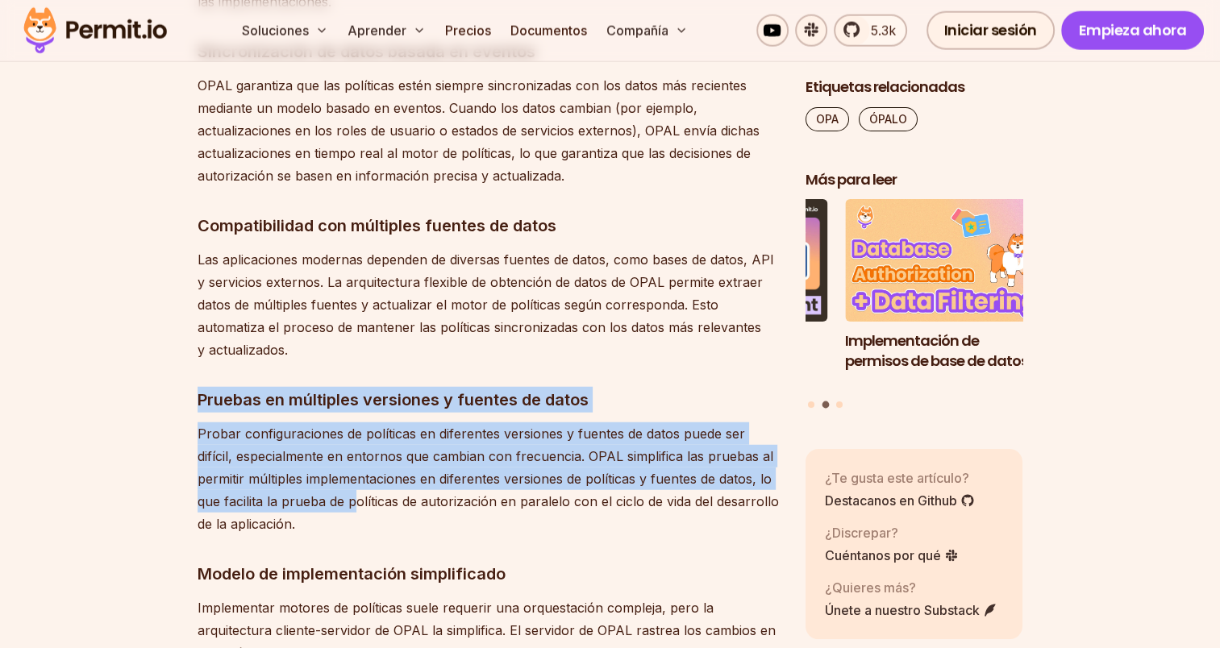
drag, startPoint x: 202, startPoint y: 397, endPoint x: 355, endPoint y: 507, distance: 187.7
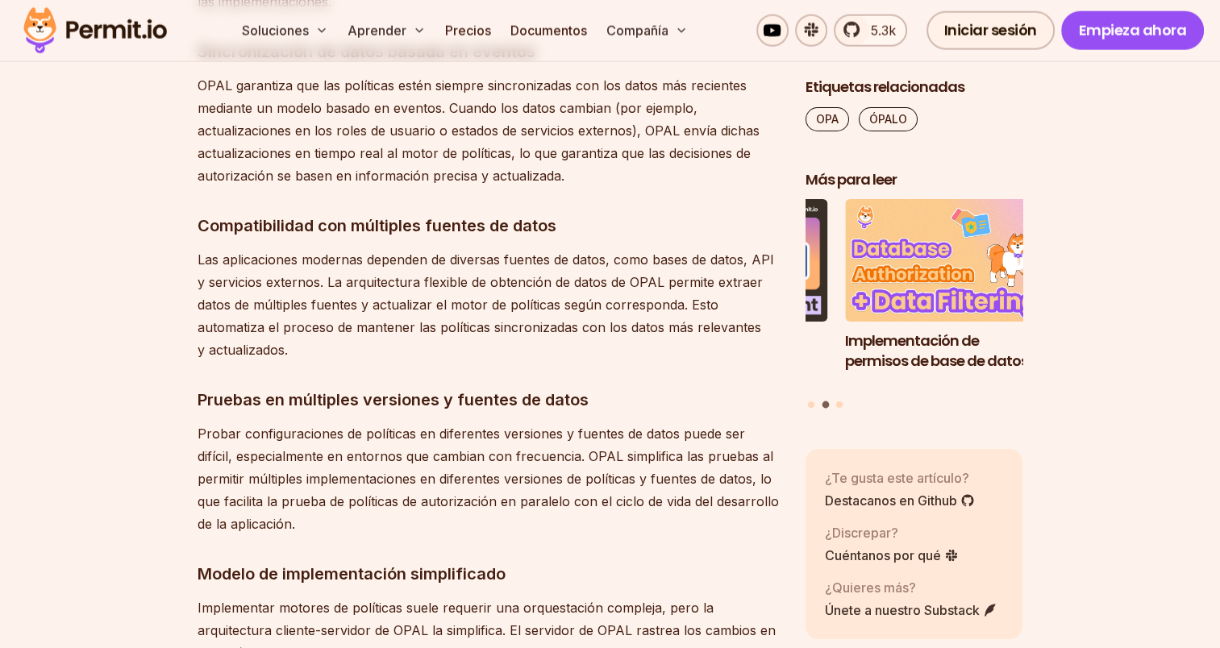
drag, startPoint x: 355, startPoint y: 507, endPoint x: 344, endPoint y: 529, distance: 24.2
click at [344, 529] on p "Probar configuraciones de políticas en diferentes versiones y fuentes de datos …" at bounding box center [489, 478] width 582 height 113
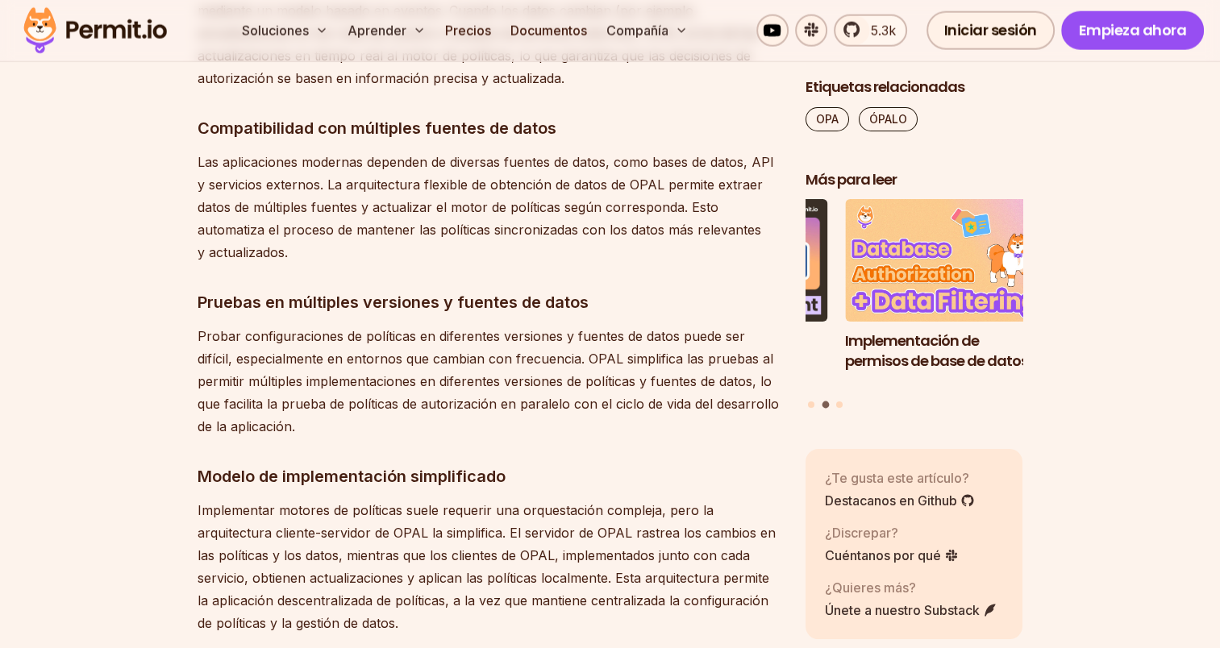
scroll to position [4164, 0]
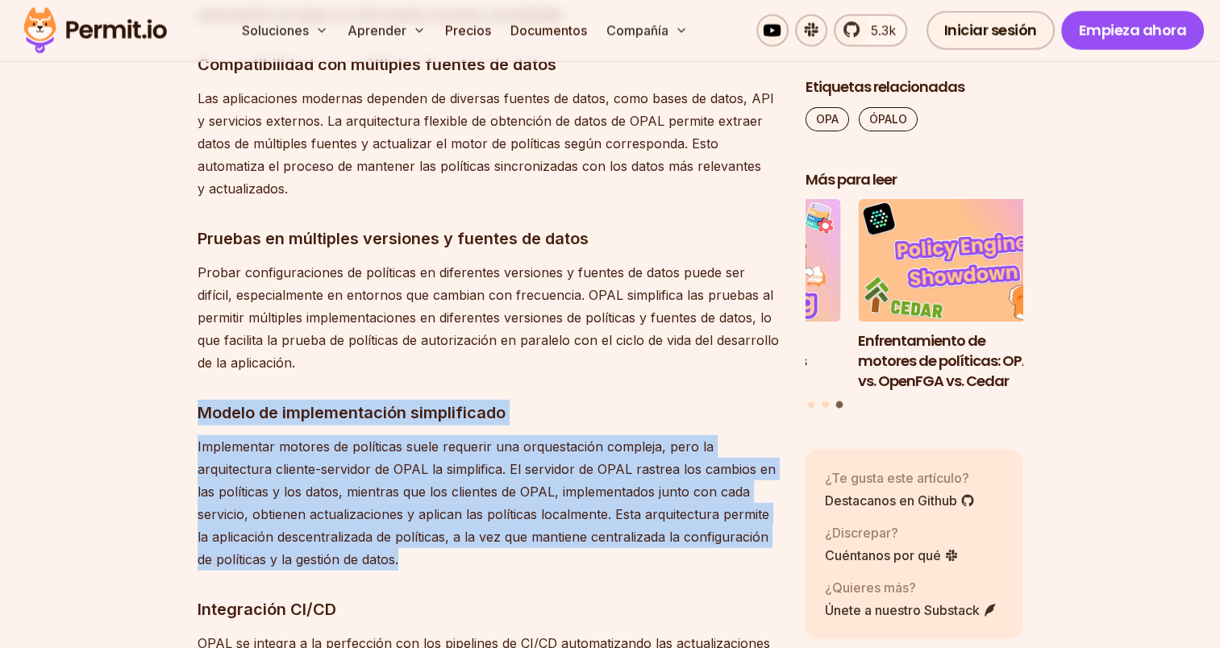
drag, startPoint x: 200, startPoint y: 409, endPoint x: 418, endPoint y: 565, distance: 268.7
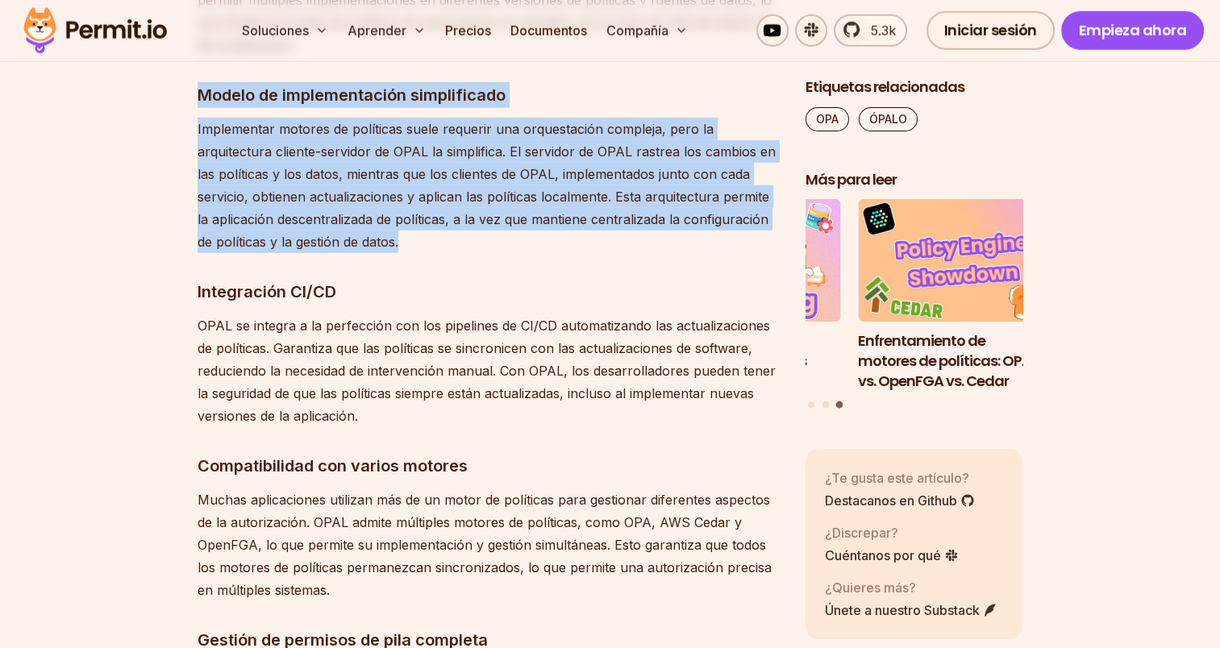
scroll to position [4486, 0]
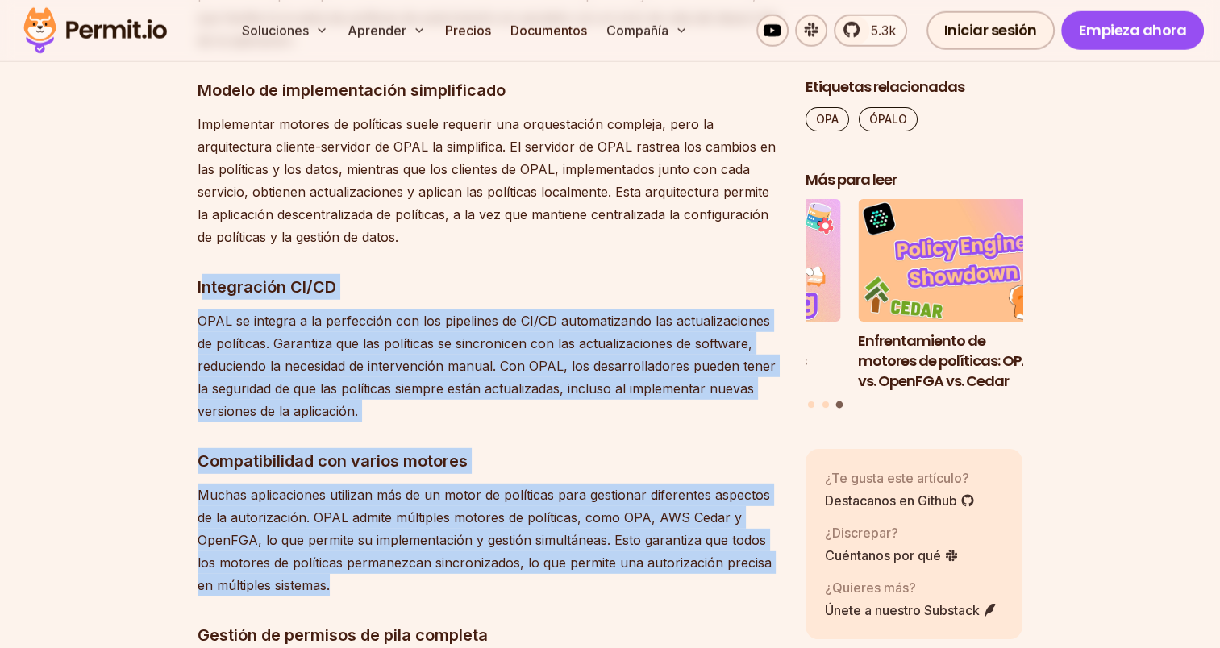
drag, startPoint x: 200, startPoint y: 282, endPoint x: 519, endPoint y: 581, distance: 437.0
drag, startPoint x: 519, startPoint y: 581, endPoint x: 435, endPoint y: 582, distance: 84.7
click at [439, 582] on p "Muchas aplicaciones utilizan más de un motor de políticas para gestionar difere…" at bounding box center [489, 540] width 582 height 113
click at [374, 584] on p "Muchas aplicaciones utilizan más de un motor de políticas para gestionar difere…" at bounding box center [489, 540] width 582 height 113
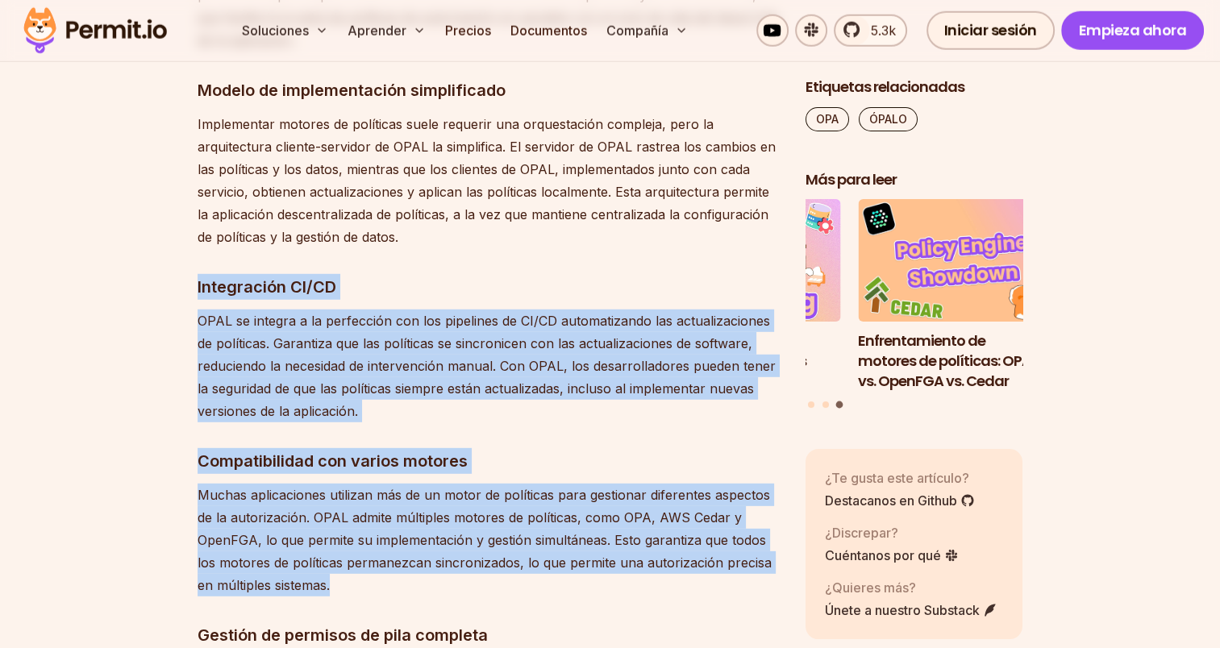
drag, startPoint x: 400, startPoint y: 589, endPoint x: 174, endPoint y: 269, distance: 391.0
drag, startPoint x: 174, startPoint y: 269, endPoint x: 147, endPoint y: 346, distance: 81.4
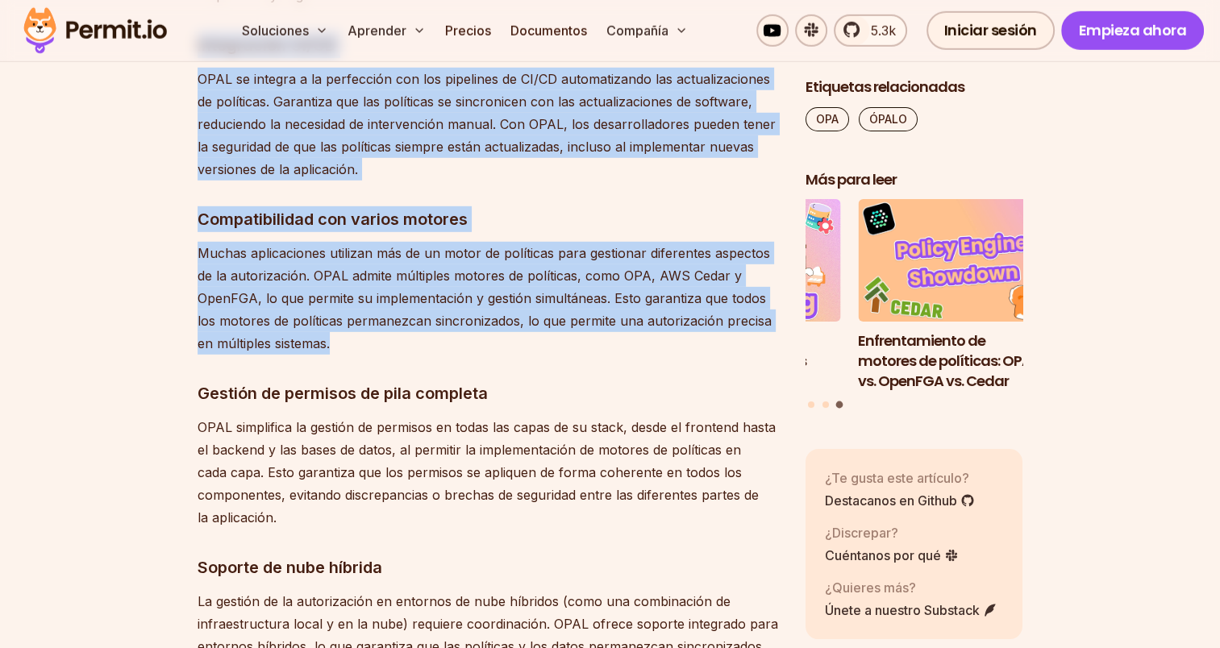
scroll to position [4889, 0]
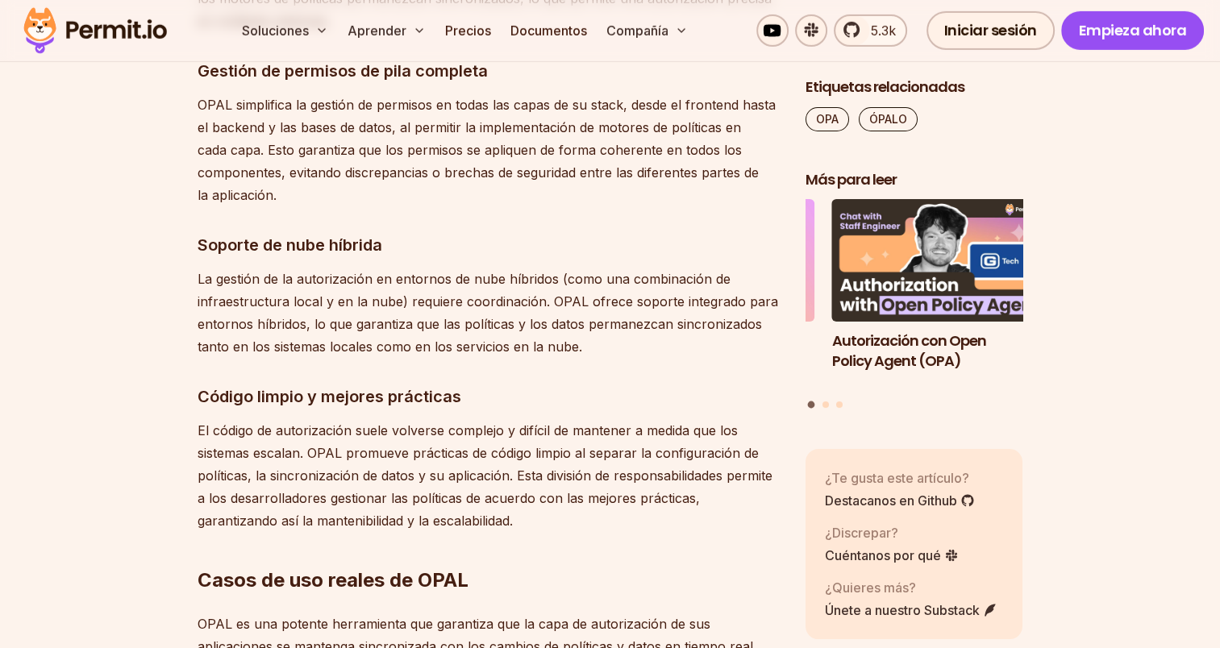
scroll to position [5131, 0]
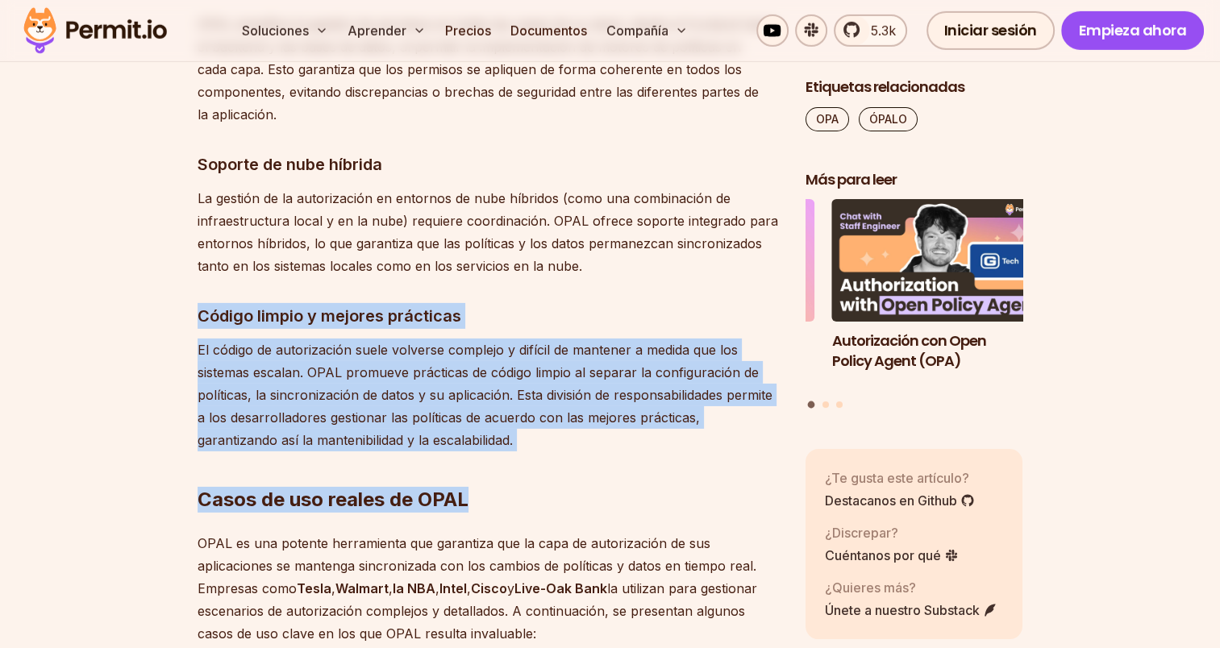
drag, startPoint x: 206, startPoint y: 310, endPoint x: 522, endPoint y: 434, distance: 339.6
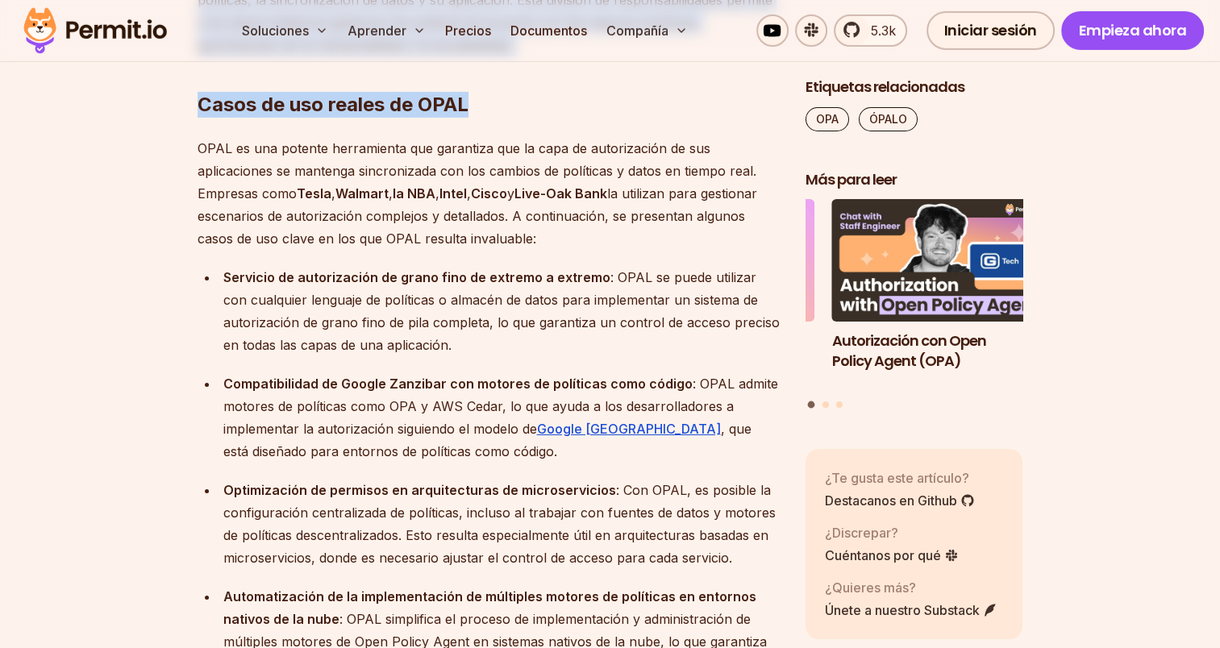
scroll to position [5534, 0]
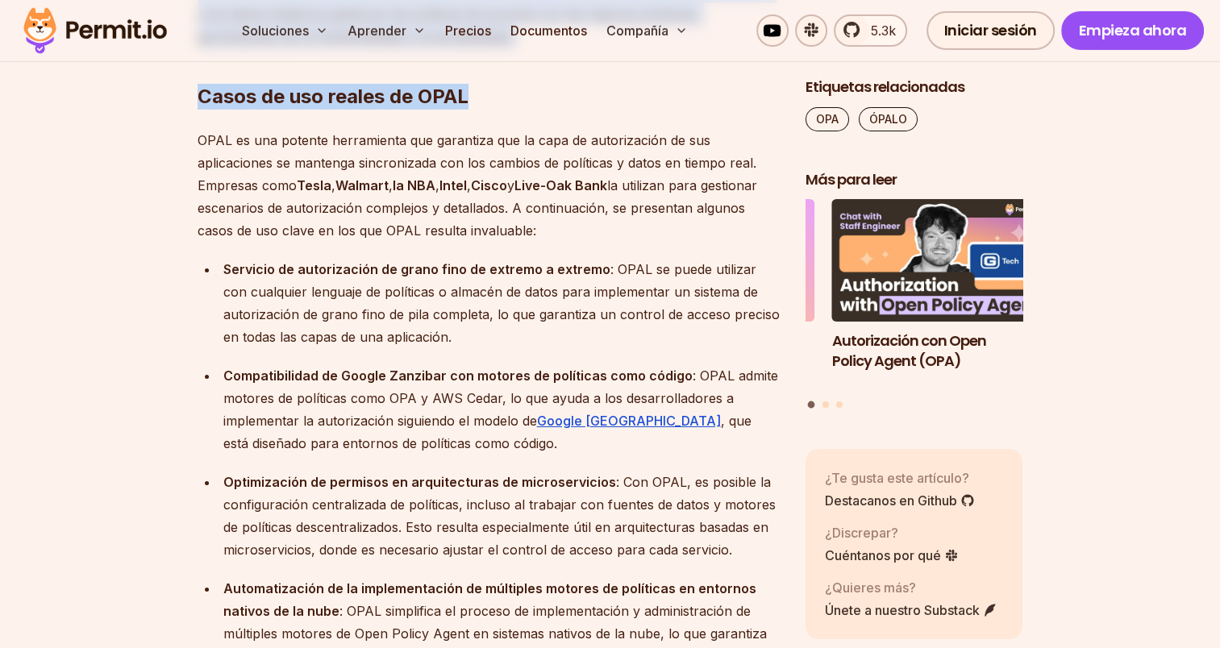
click at [212, 101] on font "Casos de uso reales de OPAL" at bounding box center [333, 96] width 271 height 23
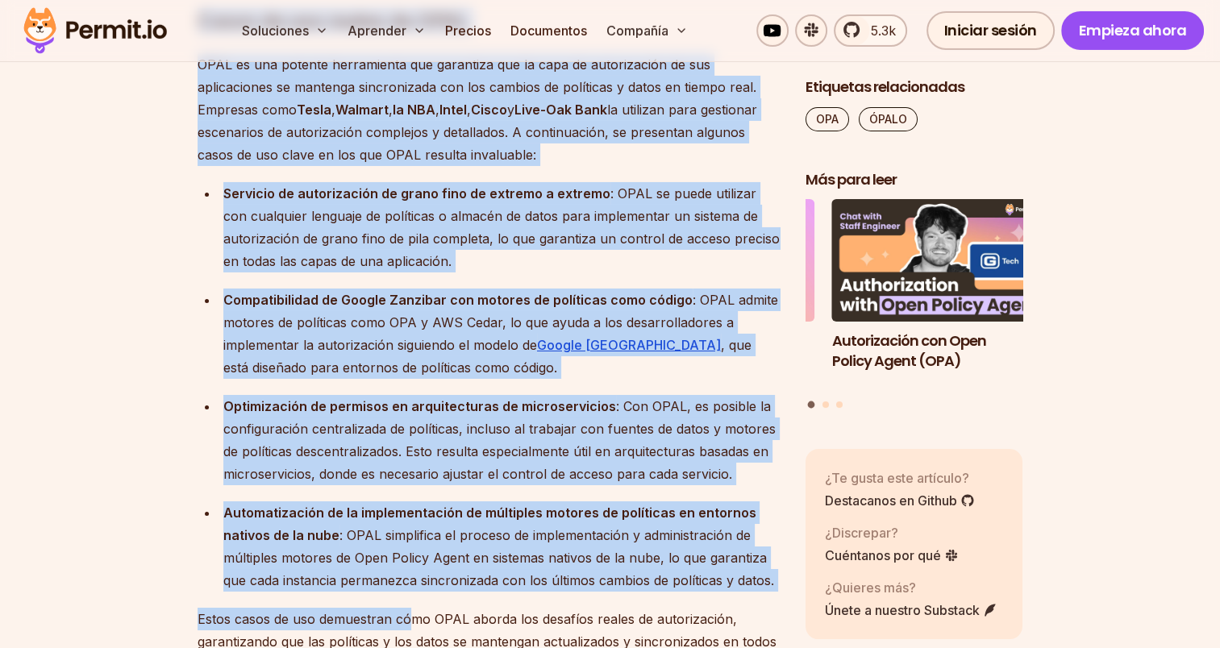
scroll to position [5696, 0]
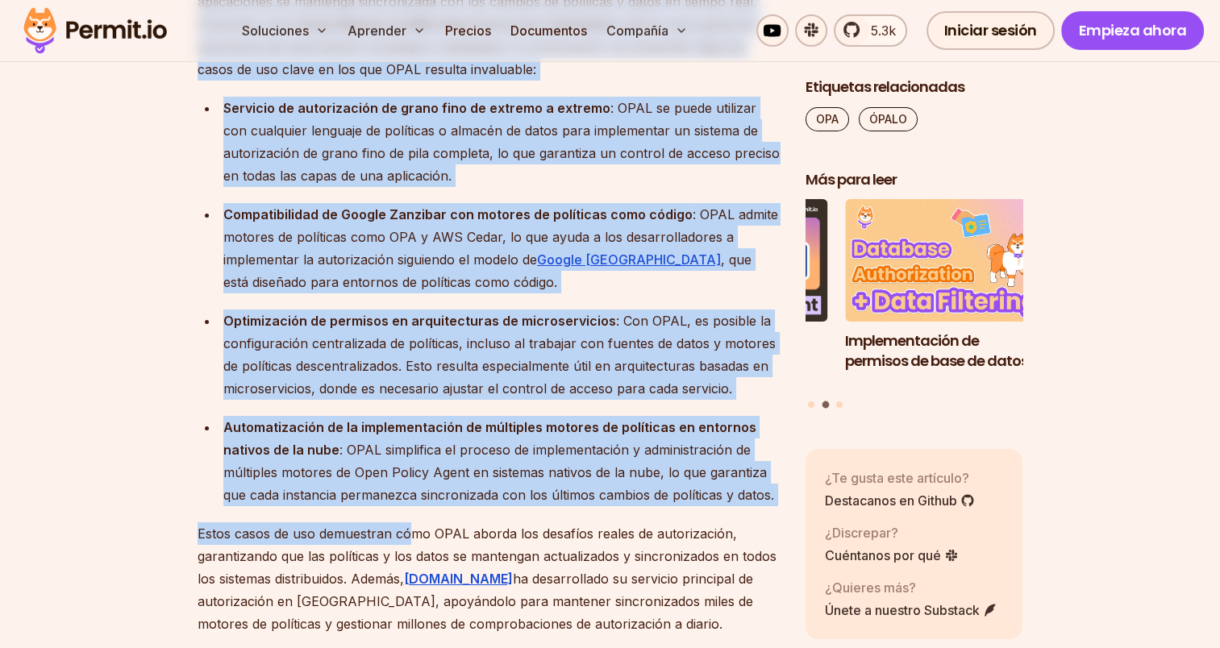
drag, startPoint x: 203, startPoint y: 96, endPoint x: 776, endPoint y: 498, distance: 700.4
click at [776, 498] on div "Las aplicaciones modernas, especialmente aquellas desarrolladas con arquitectur…" at bounding box center [489, 362] width 582 height 9906
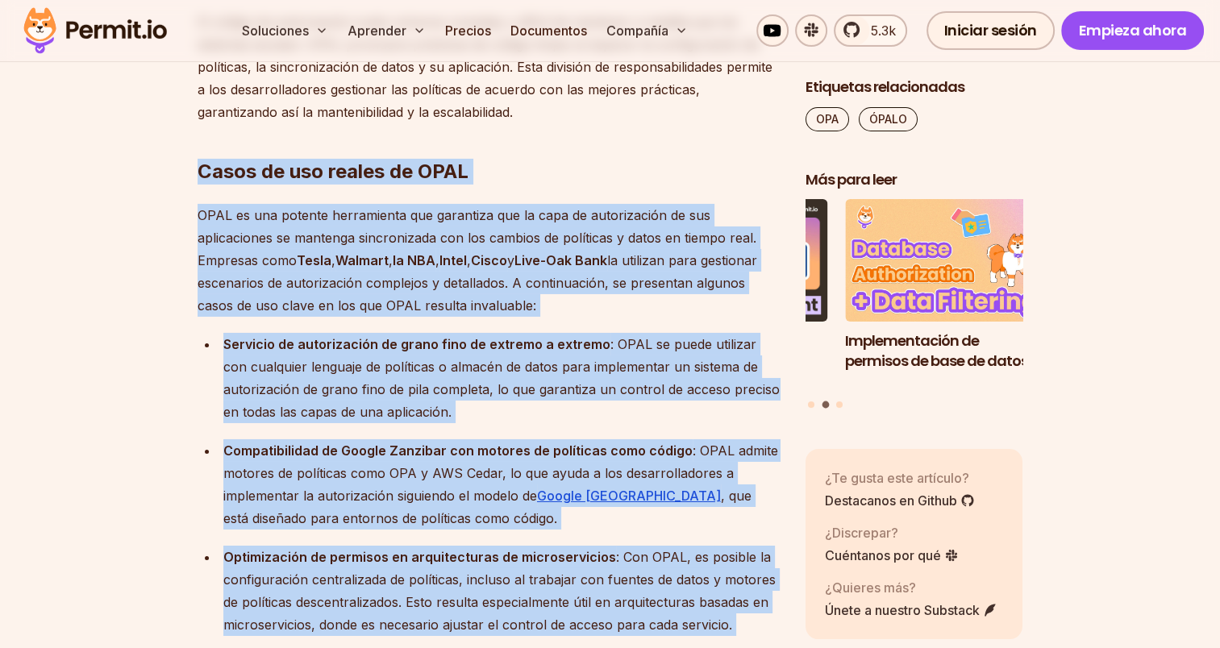
scroll to position [5454, 0]
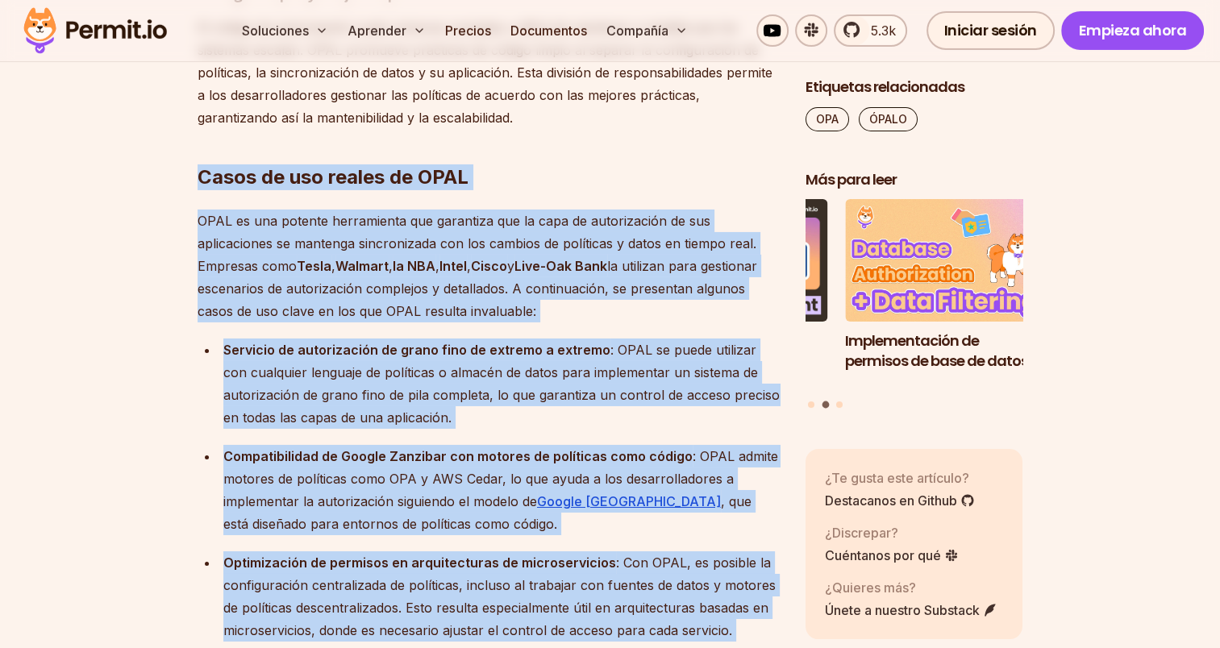
click at [198, 206] on div "Las aplicaciones modernas, especialmente aquellas desarrolladas con arquitectur…" at bounding box center [489, 604] width 582 height 9906
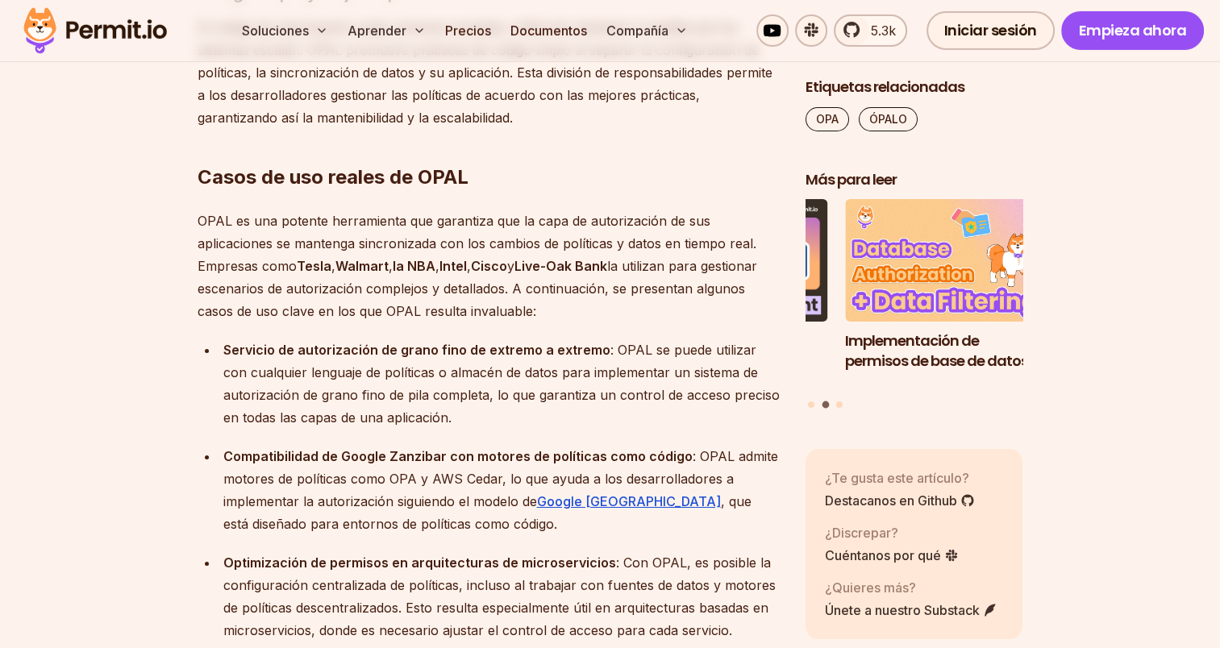
click at [198, 181] on font "Casos de uso reales de OPAL" at bounding box center [333, 176] width 271 height 23
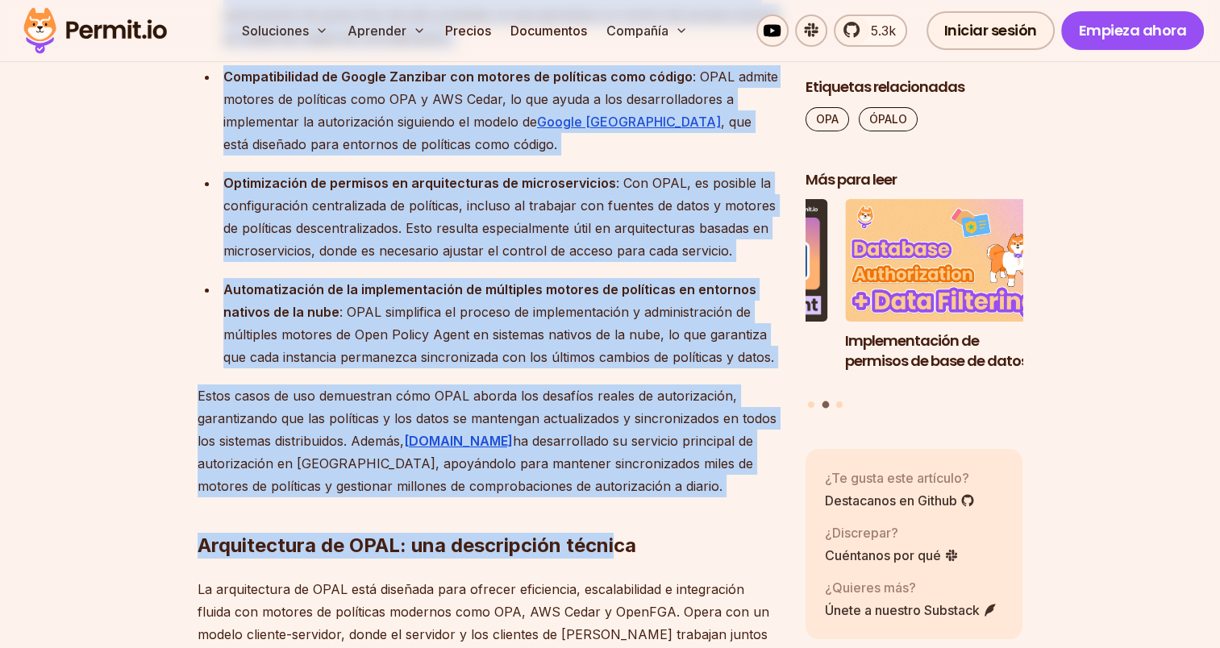
scroll to position [5857, 0]
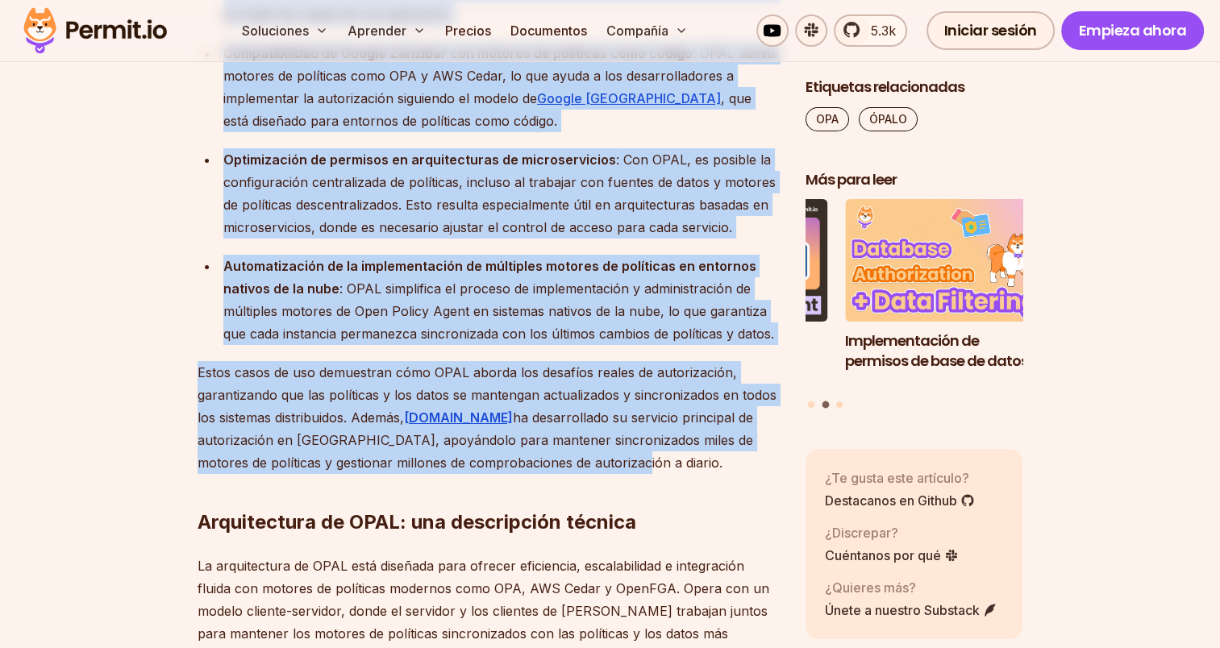
drag, startPoint x: 198, startPoint y: 171, endPoint x: 591, endPoint y: 459, distance: 487.5
click at [591, 459] on div "Las aplicaciones modernas, especialmente aquellas desarrolladas con arquitectur…" at bounding box center [489, 201] width 582 height 9906
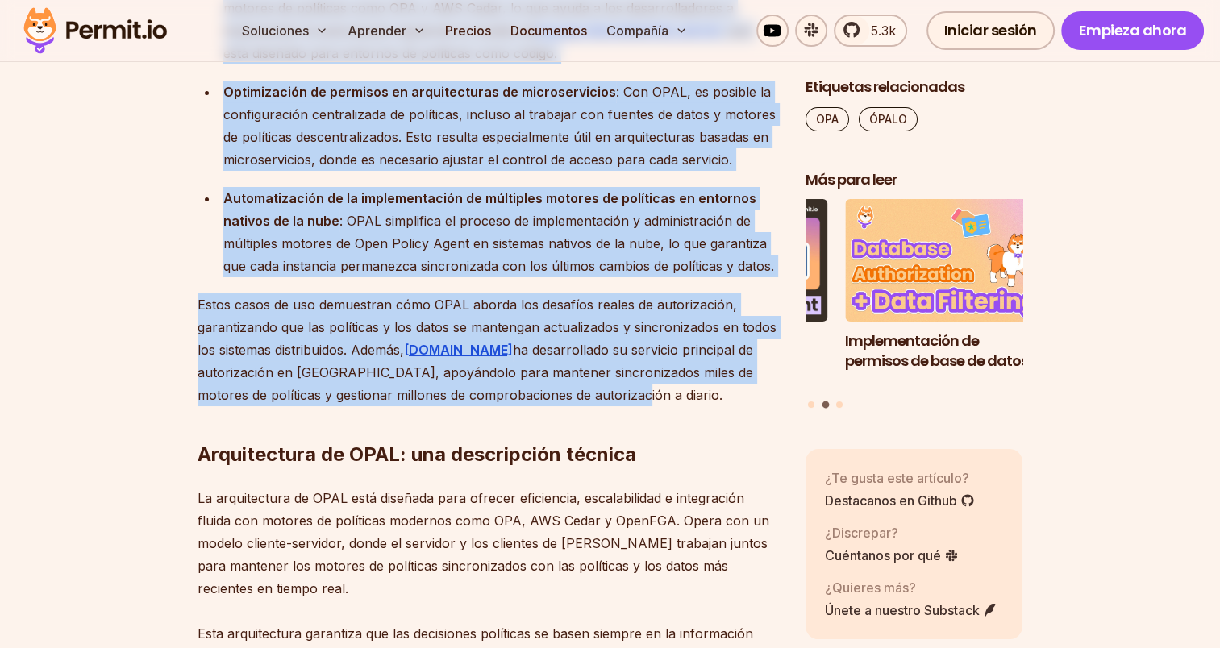
scroll to position [6099, 0]
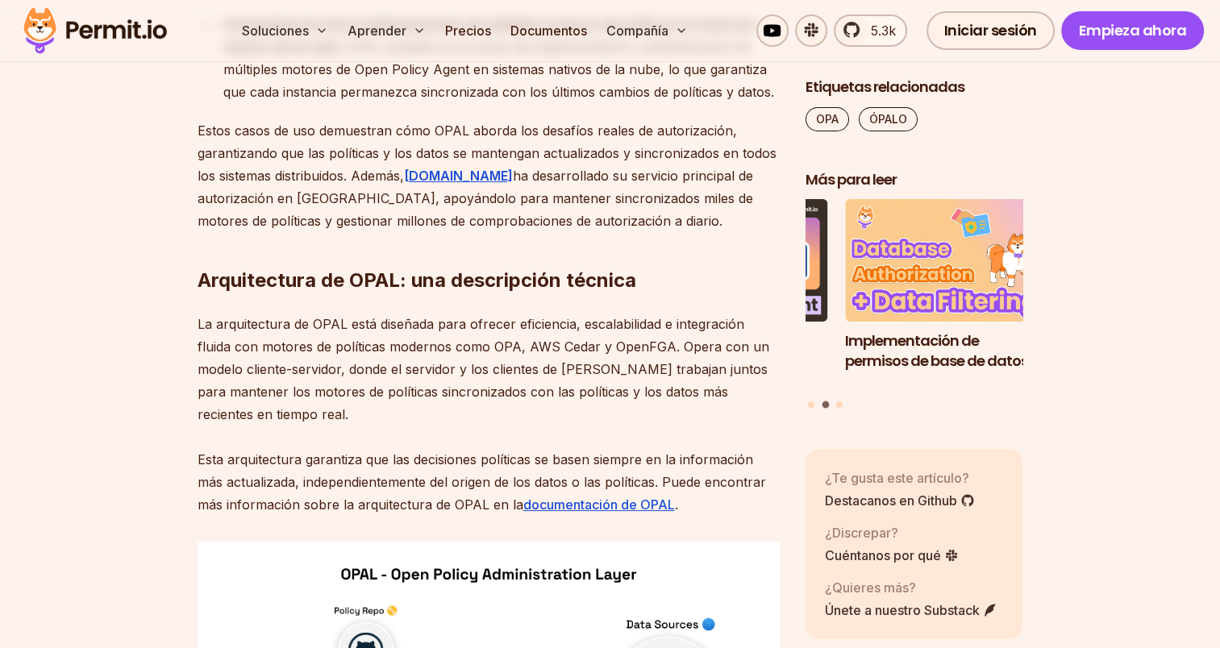
click at [194, 276] on section "Tabla de contenido Las aplicaciones modernas, especialmente aquellas desarrolla…" at bounding box center [610, 83] width 1220 height 10322
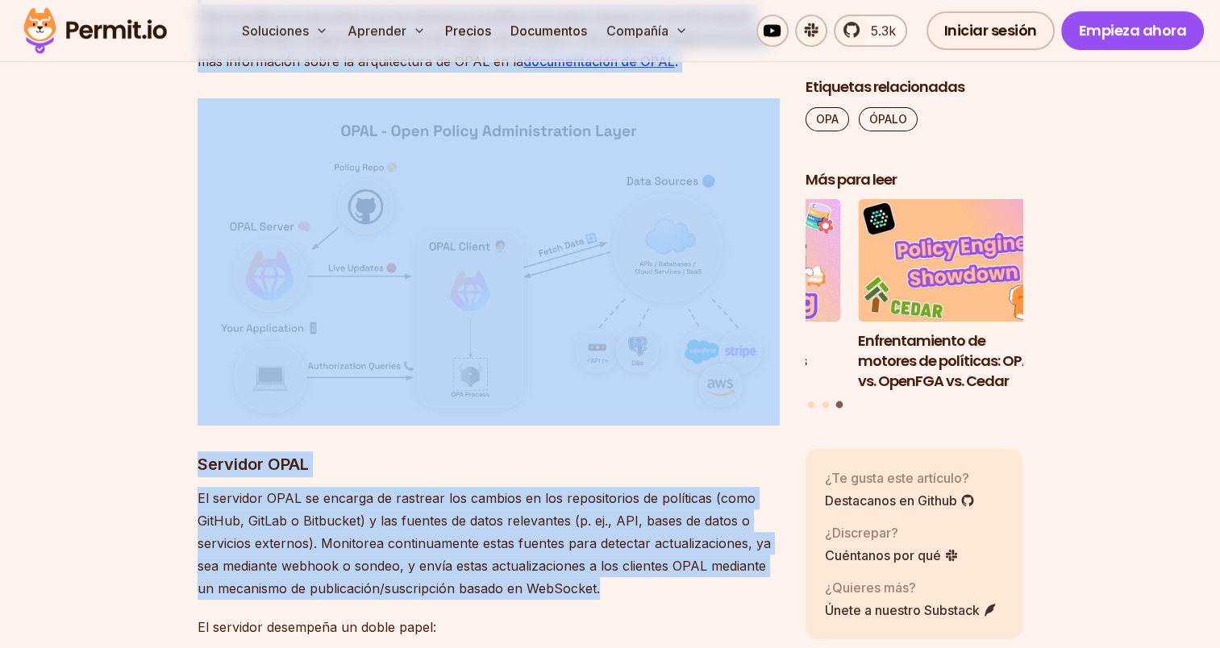
scroll to position [6583, 0]
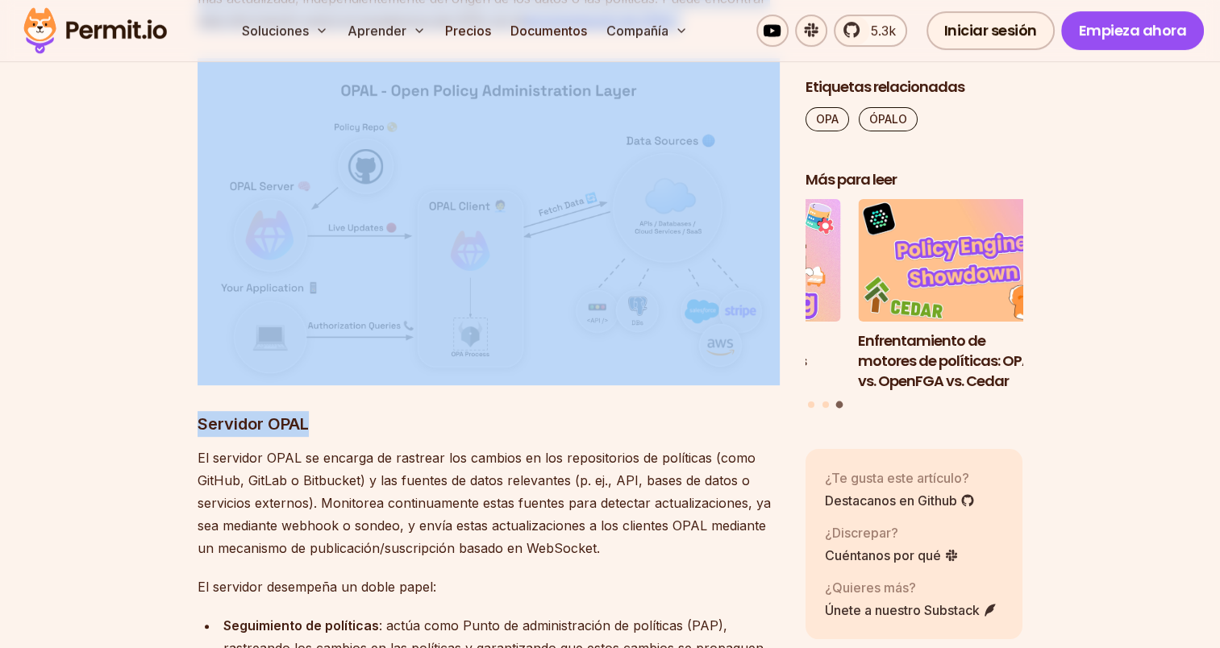
drag, startPoint x: 198, startPoint y: 277, endPoint x: 769, endPoint y: 393, distance: 582.7
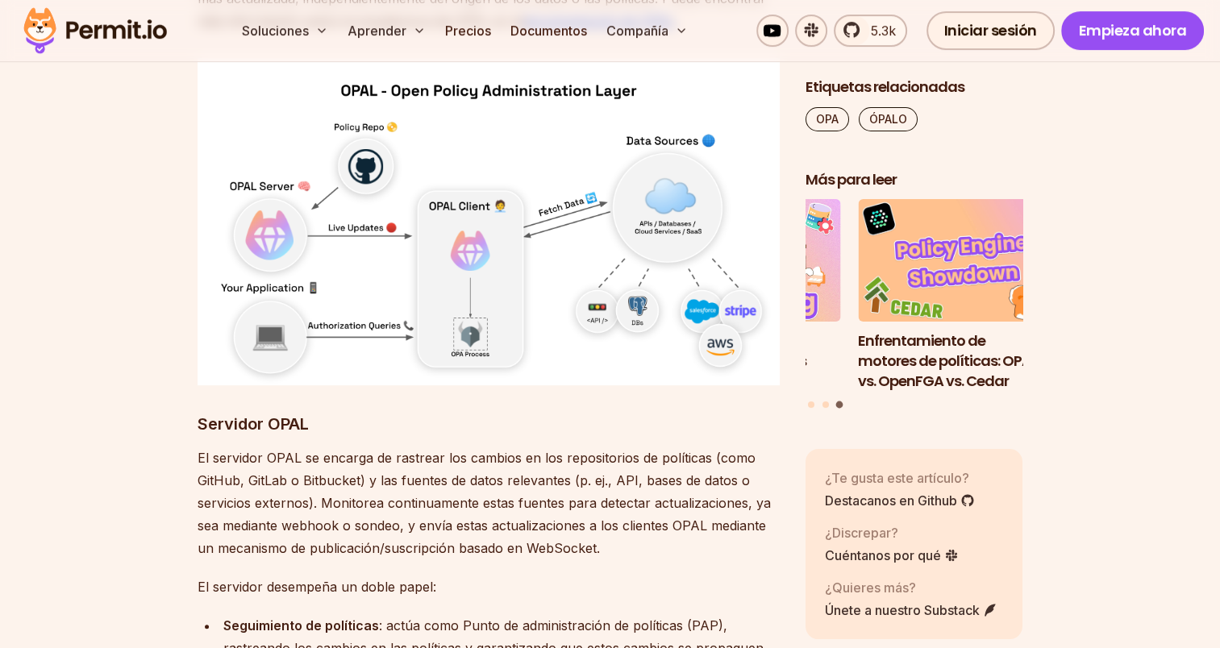
drag, startPoint x: 769, startPoint y: 393, endPoint x: 693, endPoint y: 446, distance: 92.1
click at [693, 447] on p "El servidor OPAL se encarga de rastrear los cambios en los repositorios de polí…" at bounding box center [489, 503] width 582 height 113
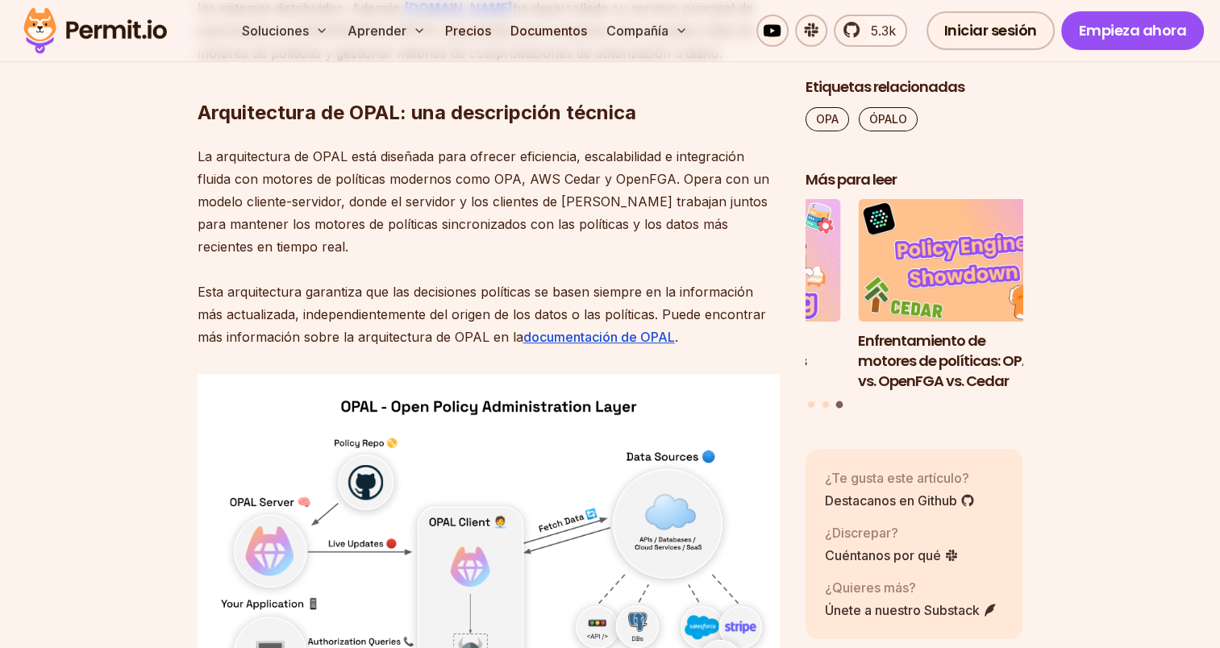
scroll to position [6179, 0]
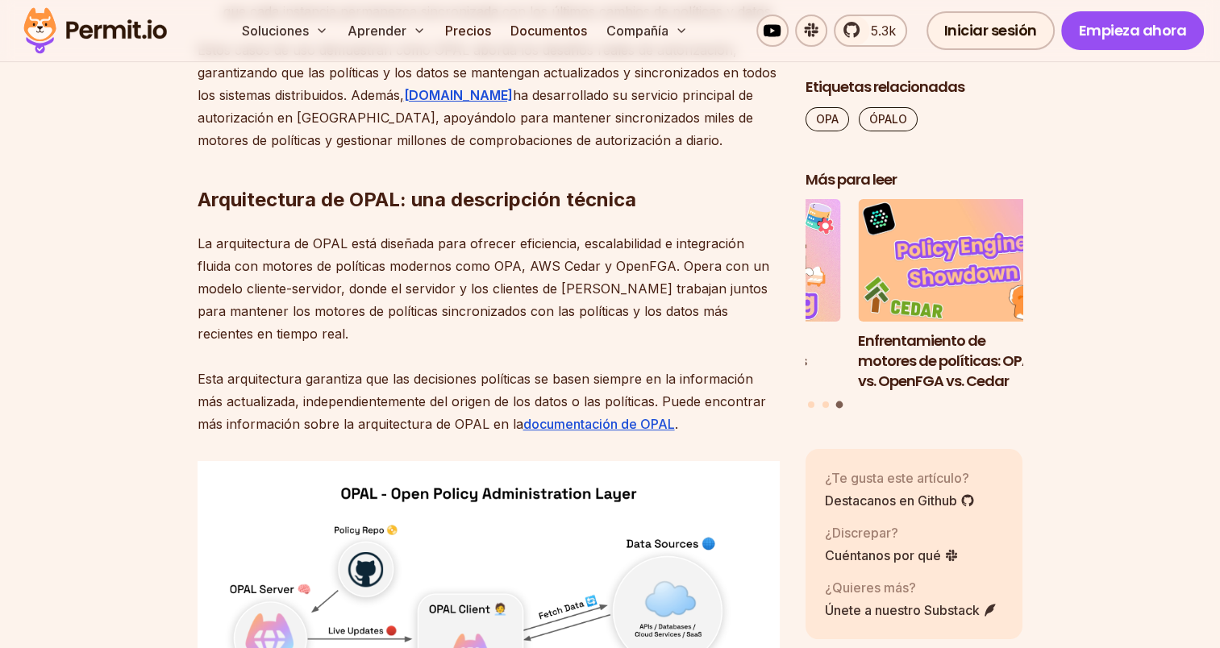
drag, startPoint x: 197, startPoint y: 191, endPoint x: 730, endPoint y: 432, distance: 584.9
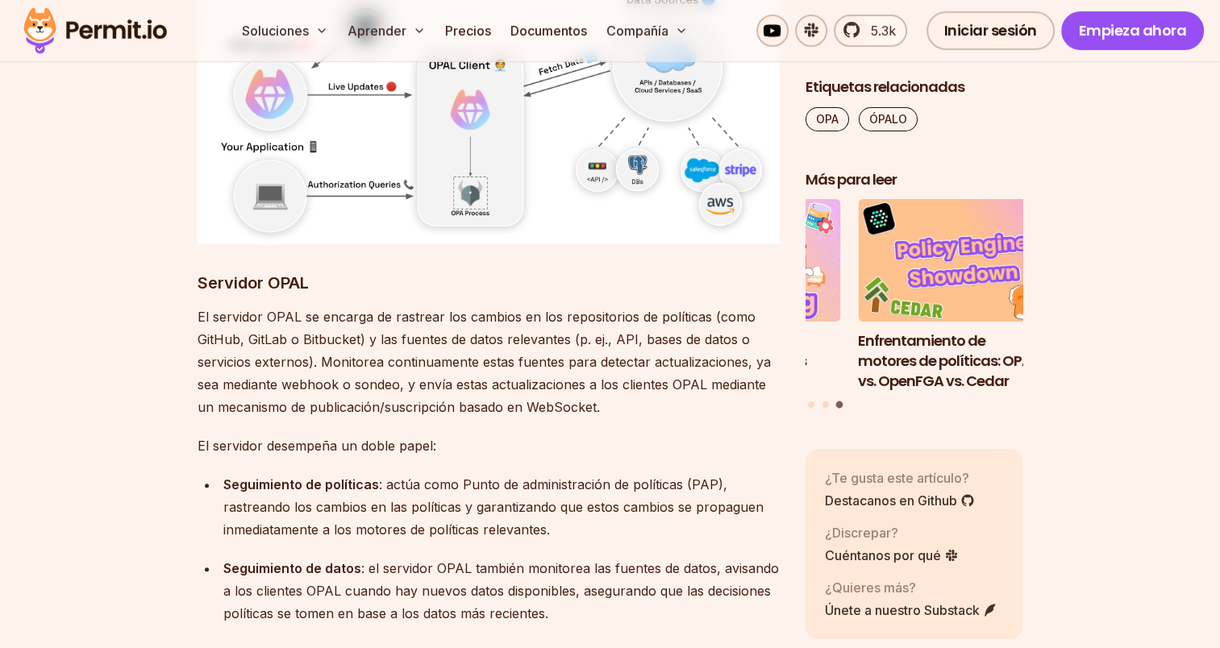
scroll to position [6824, 0]
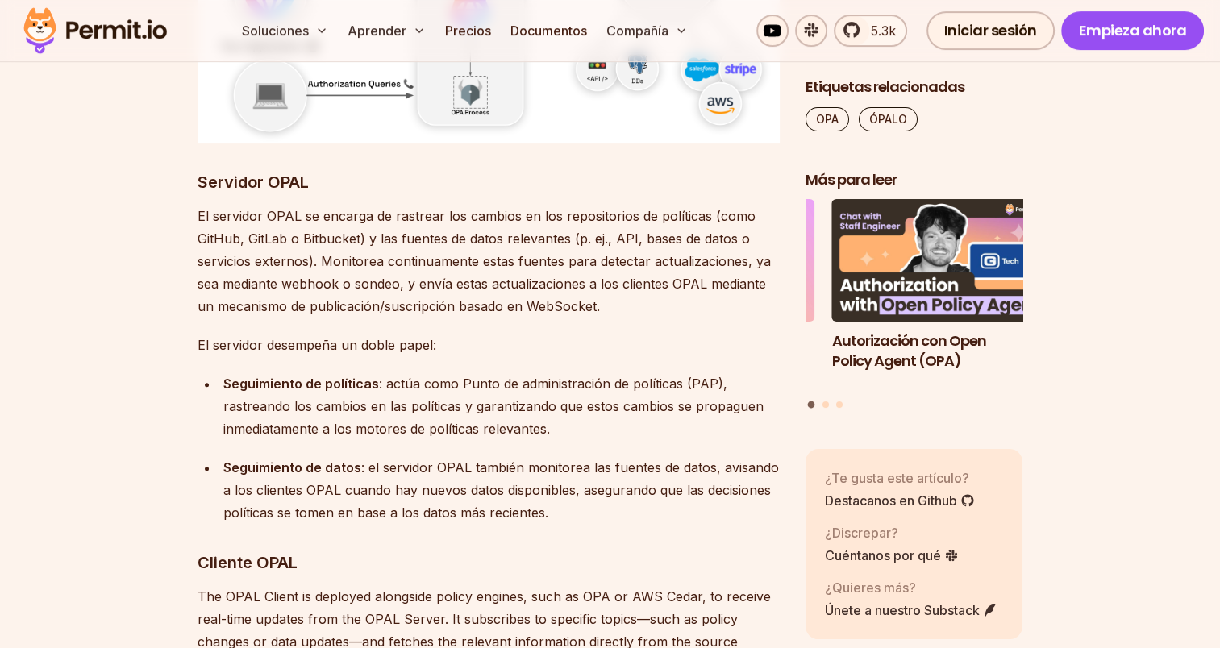
drag, startPoint x: 200, startPoint y: 177, endPoint x: 564, endPoint y: 515, distance: 496.9
click at [562, 520] on div "Seguimiento de datos : el servidor OPAL también monitorea las fuentes de datos,…" at bounding box center [501, 490] width 556 height 68
click at [567, 513] on div "Seguimiento de datos : el servidor OPAL también monitorea las fuentes de datos,…" at bounding box center [501, 490] width 556 height 68
drag, startPoint x: 584, startPoint y: 513, endPoint x: 176, endPoint y: 186, distance: 522.6
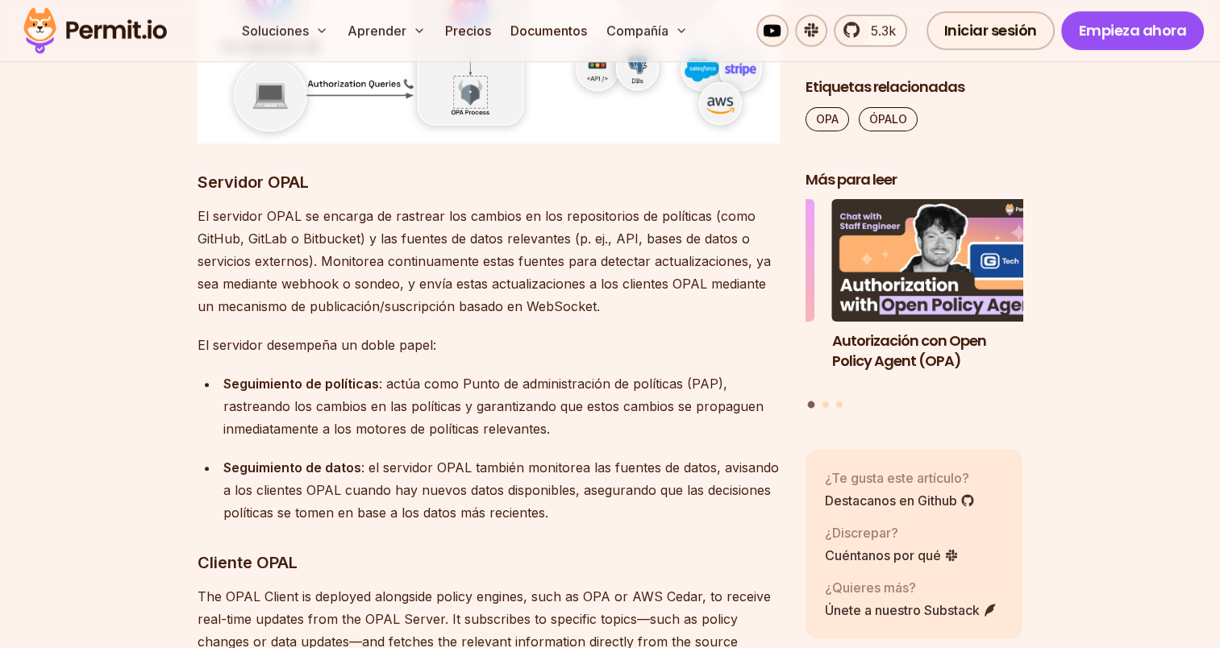
drag, startPoint x: 176, startPoint y: 186, endPoint x: 198, endPoint y: 206, distance: 29.7
click at [198, 206] on p "El servidor OPAL se encarga de rastrear los cambios en los repositorios de polí…" at bounding box center [489, 261] width 582 height 113
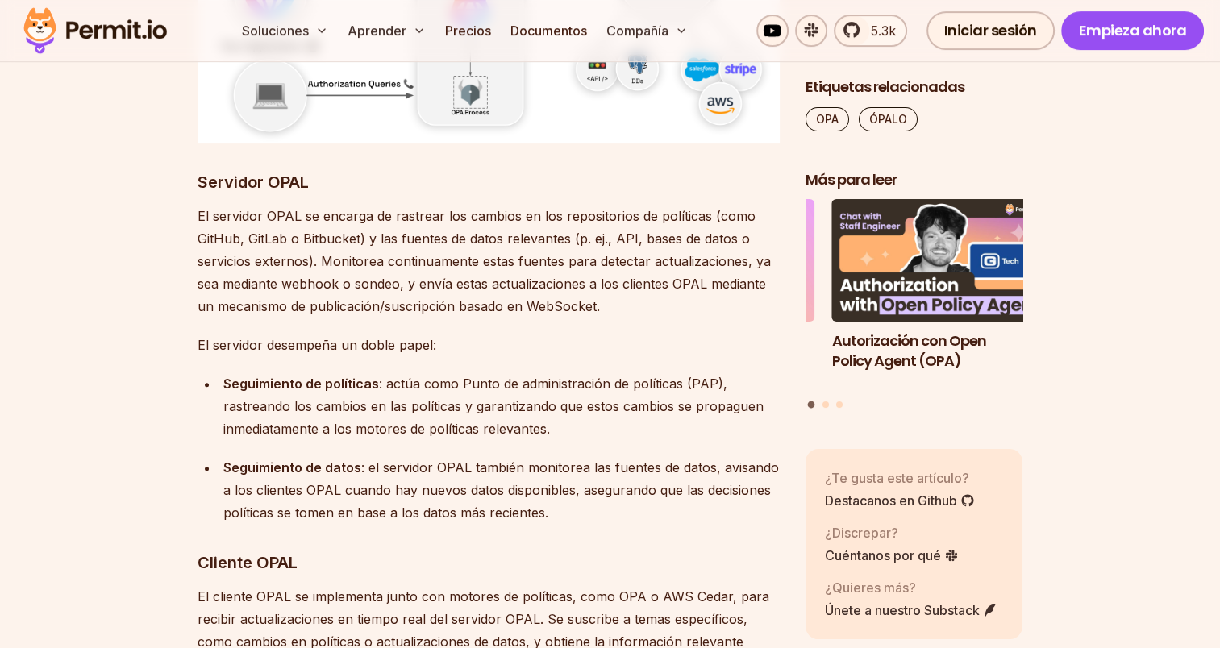
click at [584, 518] on div "Seguimiento de datos : el servidor OPAL también monitorea las fuentes de datos,…" at bounding box center [501, 490] width 556 height 68
click at [533, 513] on font ": el servidor OPAL también monitorea las fuentes de datos, avisando a los clien…" at bounding box center [501, 490] width 556 height 61
click at [568, 516] on div "Seguimiento de datos : el servidor OPAL también monitorea las fuentes de datos,…" at bounding box center [501, 490] width 556 height 68
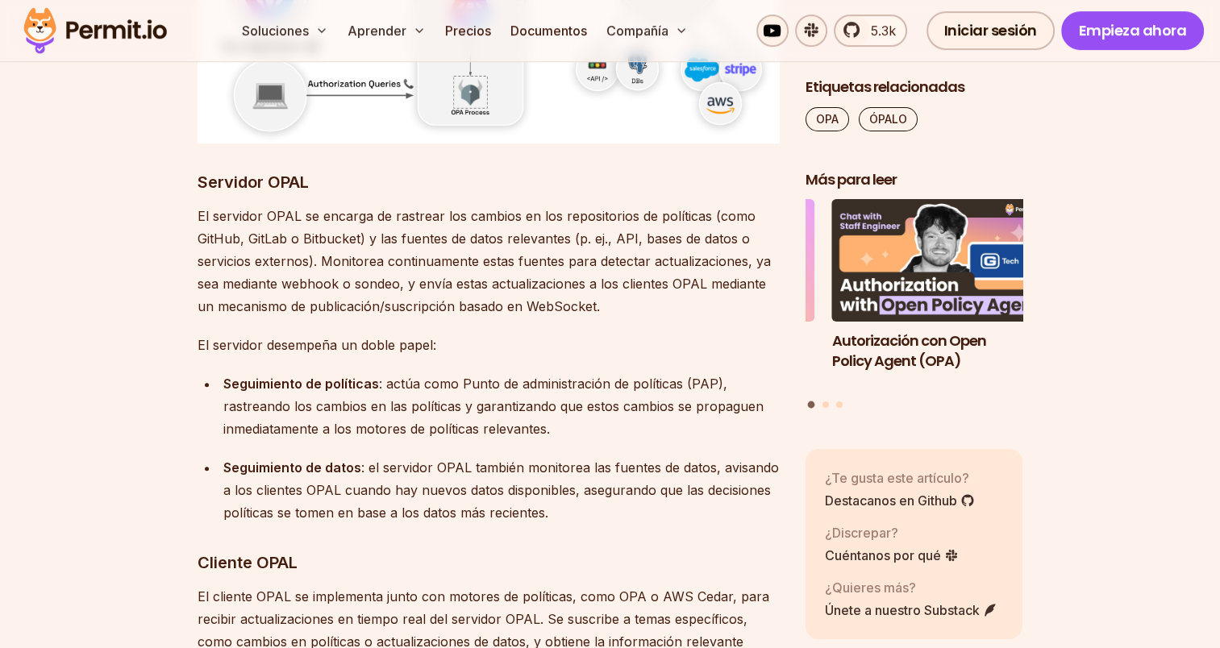
click at [210, 194] on h3 "Servidor OPAL" at bounding box center [489, 182] width 582 height 26
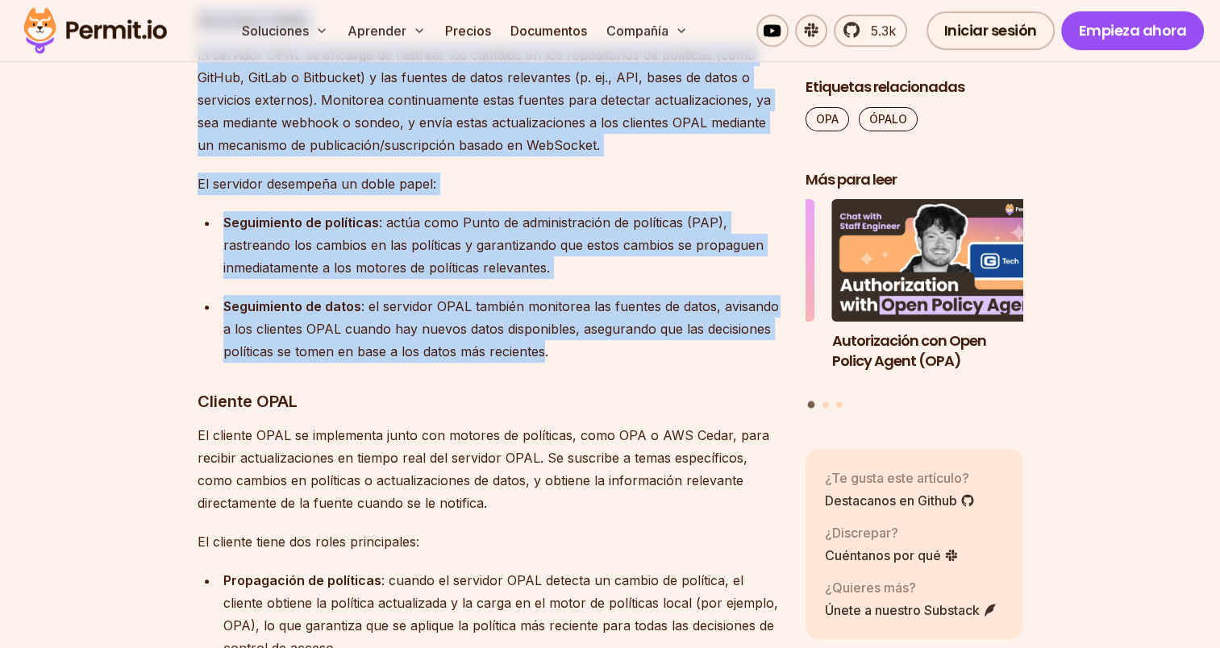
scroll to position [6986, 0]
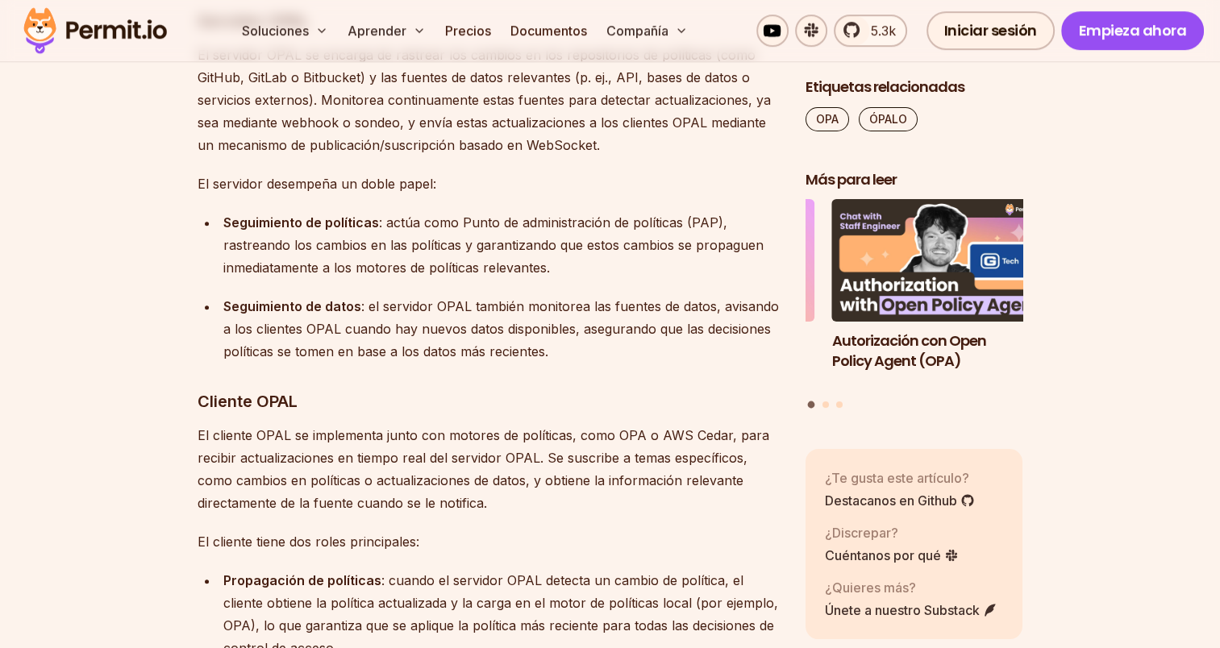
click at [568, 360] on div "Seguimiento de datos : el servidor OPAL también monitorea las fuentes de datos,…" at bounding box center [501, 329] width 556 height 68
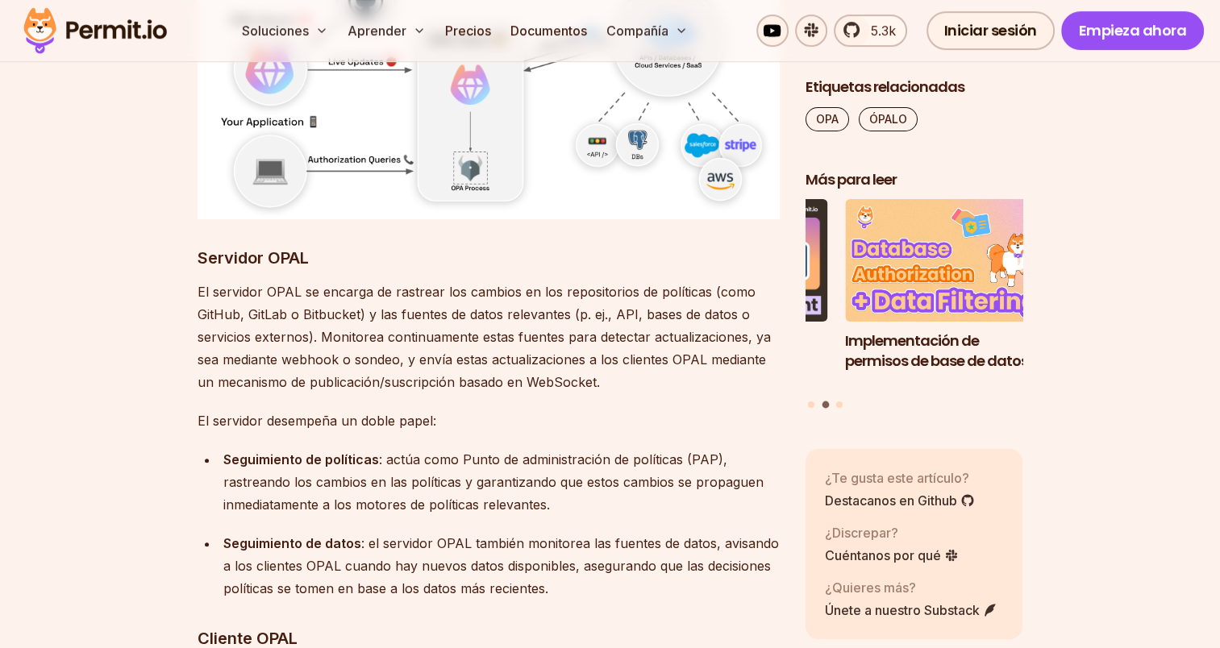
scroll to position [6744, 0]
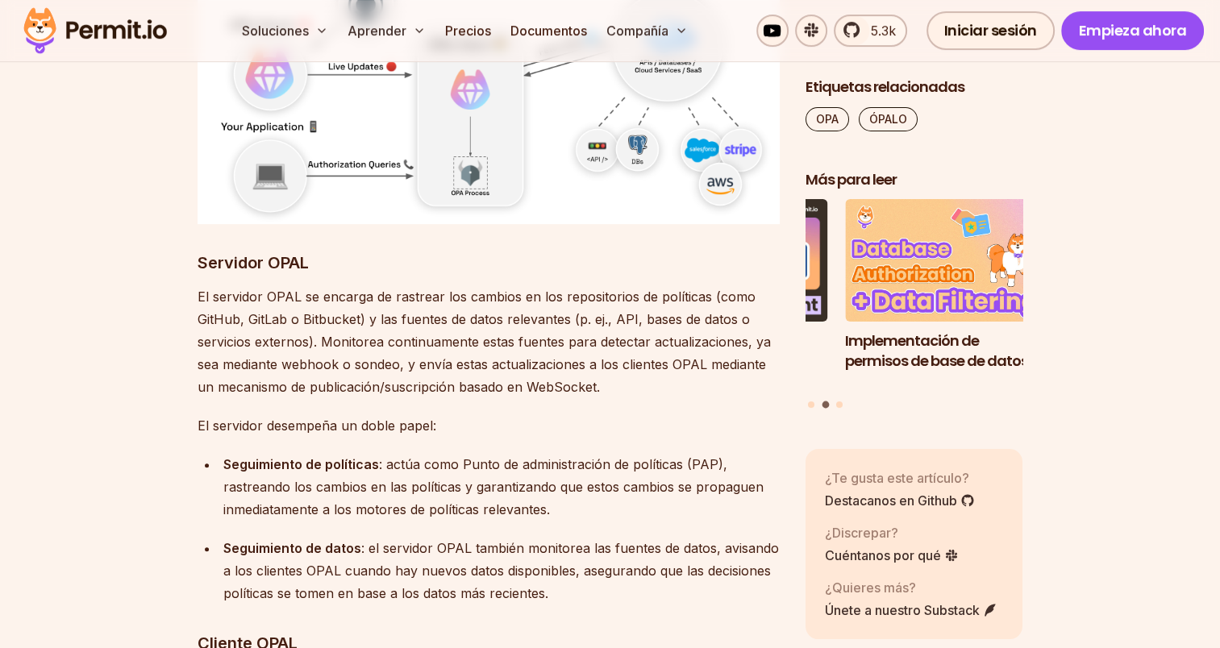
click at [210, 289] on font "El servidor OPAL se encarga de rastrear los cambios en los repositorios de polí…" at bounding box center [484, 342] width 573 height 106
click at [216, 260] on font "Servidor OPAL" at bounding box center [253, 262] width 111 height 19
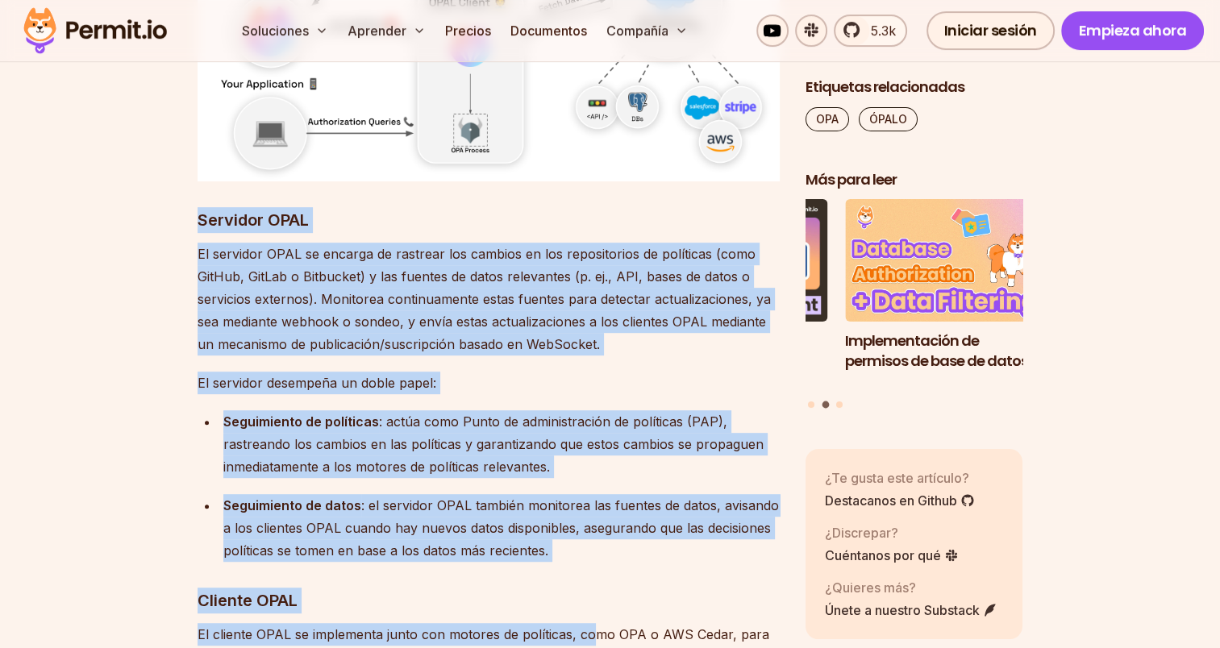
scroll to position [6905, 0]
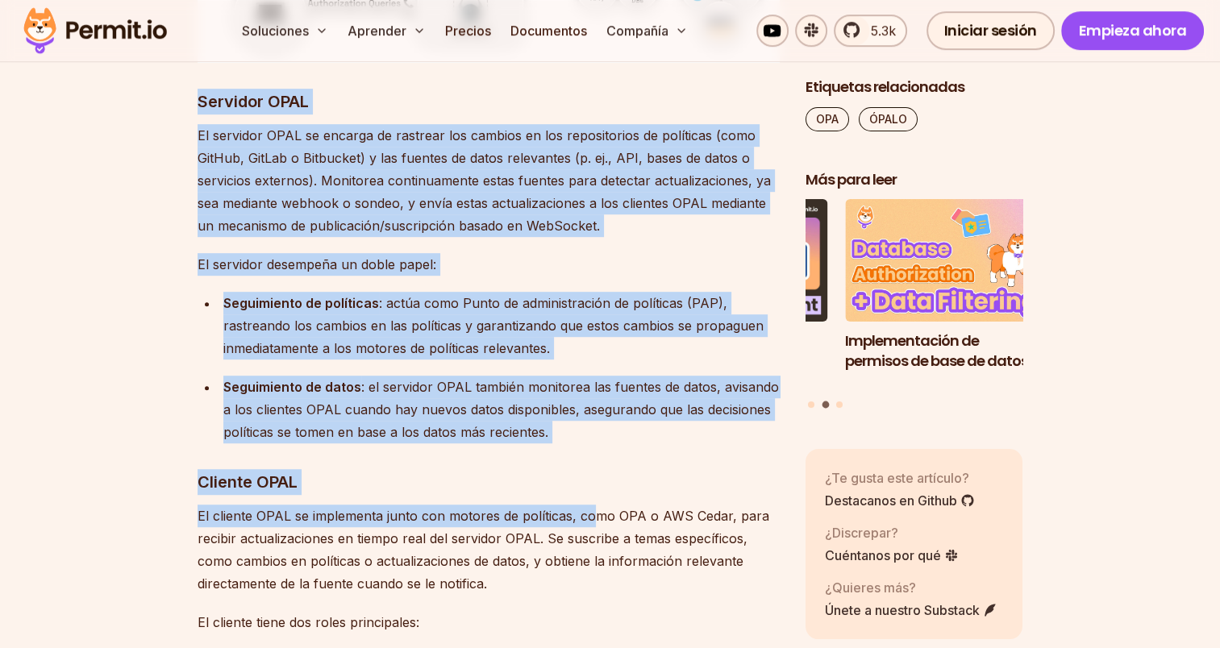
click at [556, 435] on div "Seguimiento de datos : el servidor OPAL también monitorea las fuentes de datos,…" at bounding box center [501, 410] width 556 height 68
click at [577, 435] on div "Seguimiento de datos : el servidor OPAL también monitorea las fuentes de datos,…" at bounding box center [501, 410] width 556 height 68
click at [209, 111] on h3 "Servidor OPAL" at bounding box center [489, 102] width 582 height 26
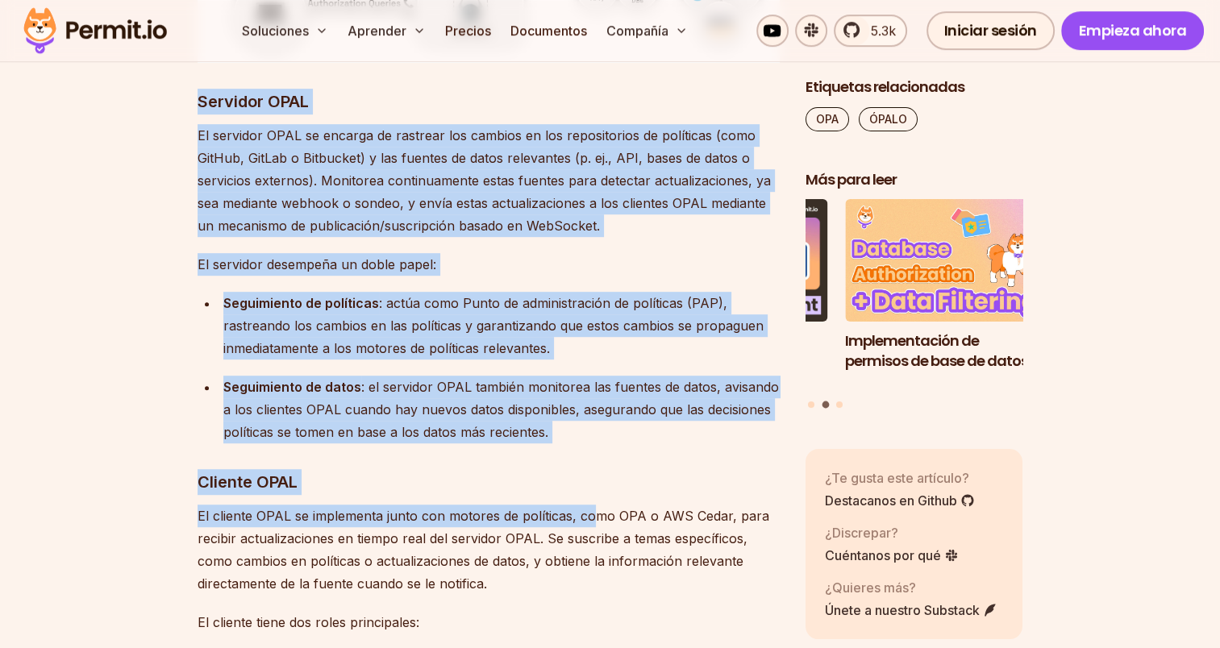
click at [209, 109] on font "Servidor OPAL" at bounding box center [253, 101] width 111 height 19
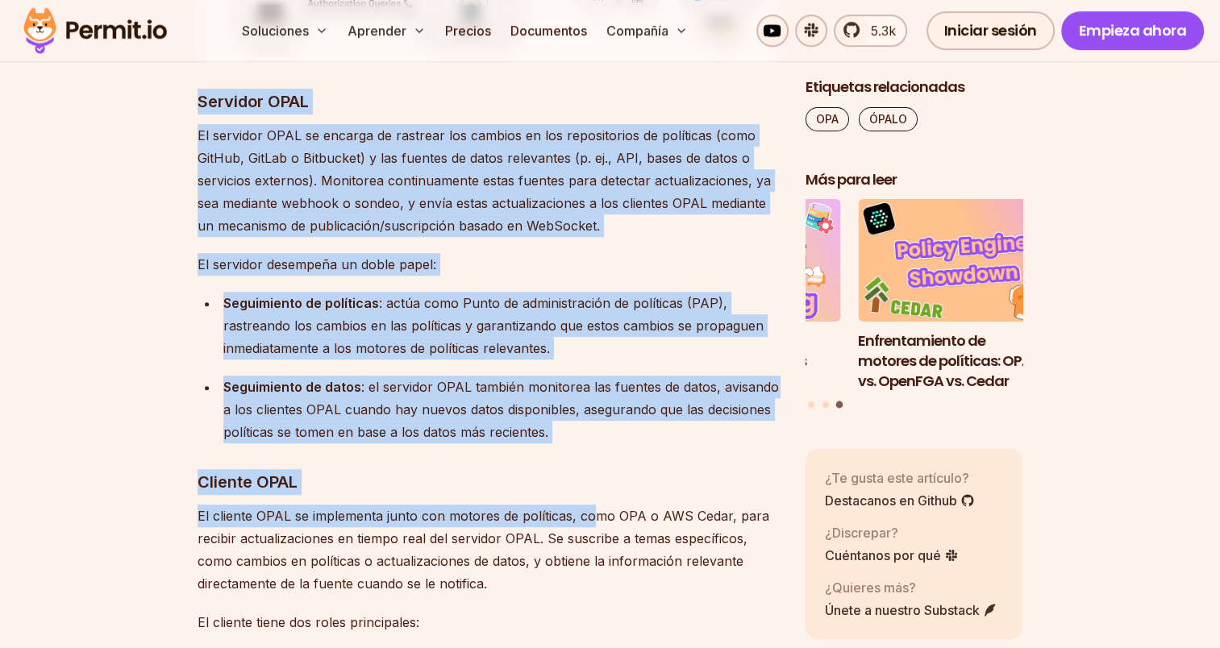
click at [552, 436] on div "Seguimiento de datos : el servidor OPAL también monitorea las fuentes de datos,…" at bounding box center [501, 410] width 556 height 68
click at [552, 424] on div "Seguimiento de datos : el servidor OPAL también monitorea las fuentes de datos,…" at bounding box center [501, 410] width 556 height 68
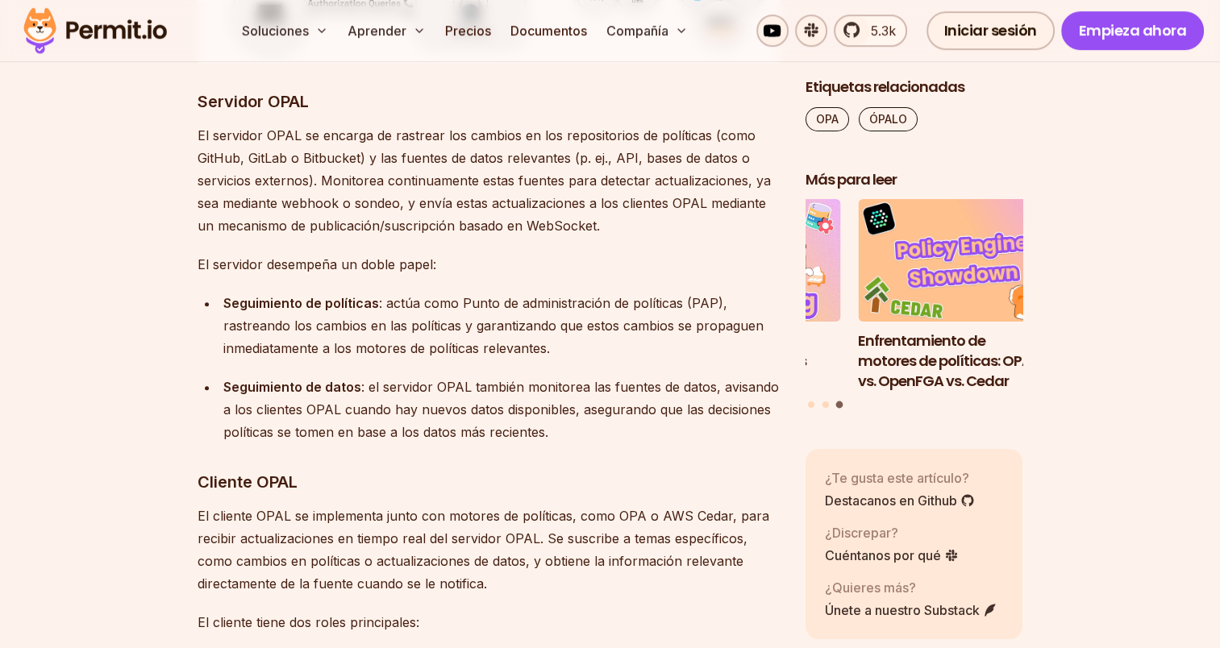
click at [572, 438] on div "Seguimiento de datos : el servidor OPAL también monitorea las fuentes de datos,…" at bounding box center [501, 410] width 556 height 68
click at [208, 113] on h3 "Servidor OPAL" at bounding box center [489, 102] width 582 height 26
click at [199, 101] on font "Servidor OPAL" at bounding box center [253, 101] width 111 height 19
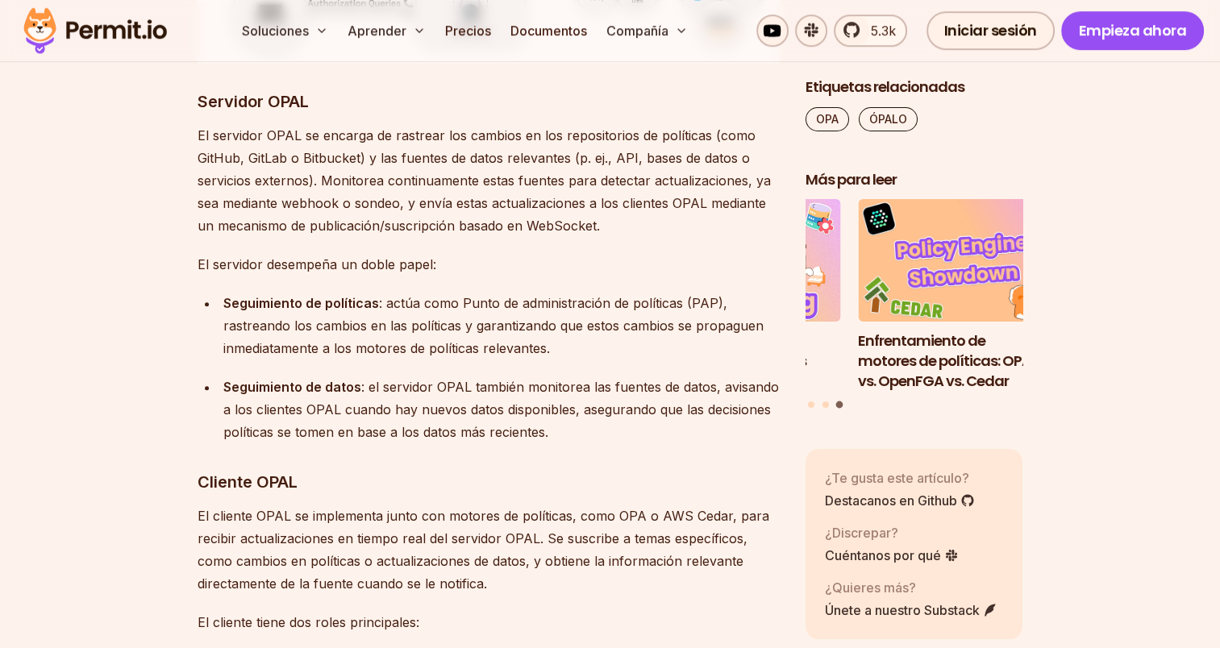
click at [564, 432] on div "Seguimiento de datos : el servidor OPAL también monitorea las fuentes de datos,…" at bounding box center [501, 410] width 556 height 68
click at [576, 432] on div "Seguimiento de datos : el servidor OPAL también monitorea las fuentes de datos,…" at bounding box center [501, 410] width 556 height 68
click at [590, 439] on div "Seguimiento de datos : el servidor OPAL también monitorea las fuentes de datos,…" at bounding box center [501, 410] width 556 height 68
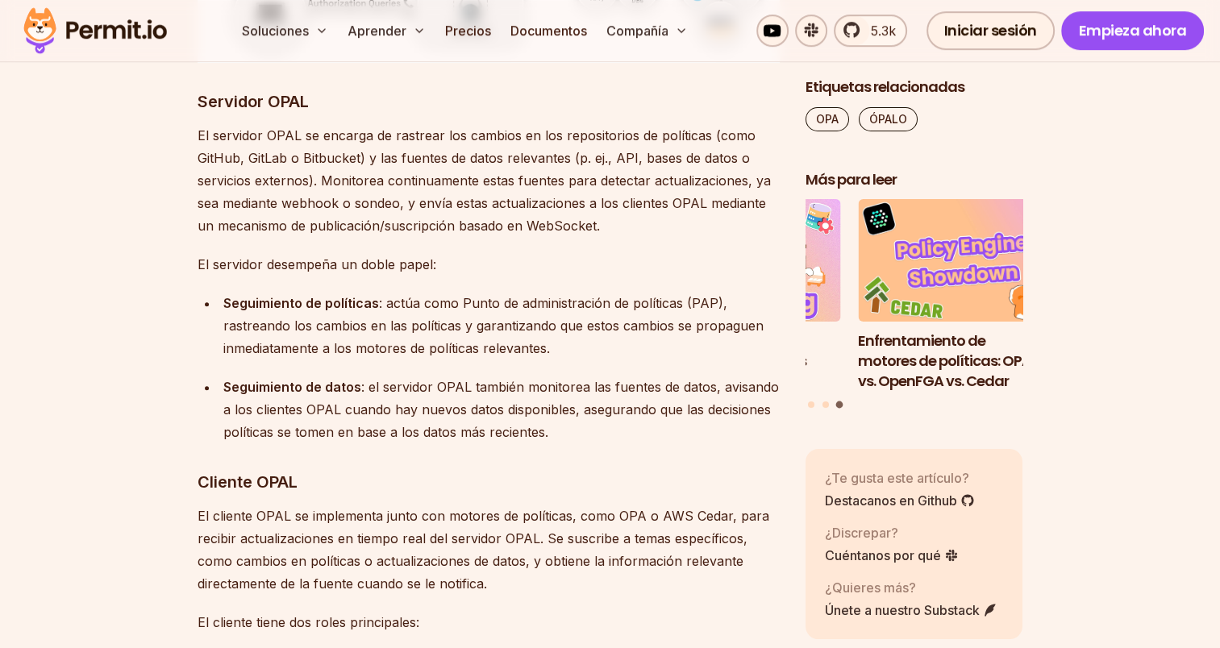
click at [203, 110] on font "Servidor OPAL" at bounding box center [253, 101] width 111 height 19
click at [206, 105] on font "Servidor OPAL" at bounding box center [253, 101] width 111 height 19
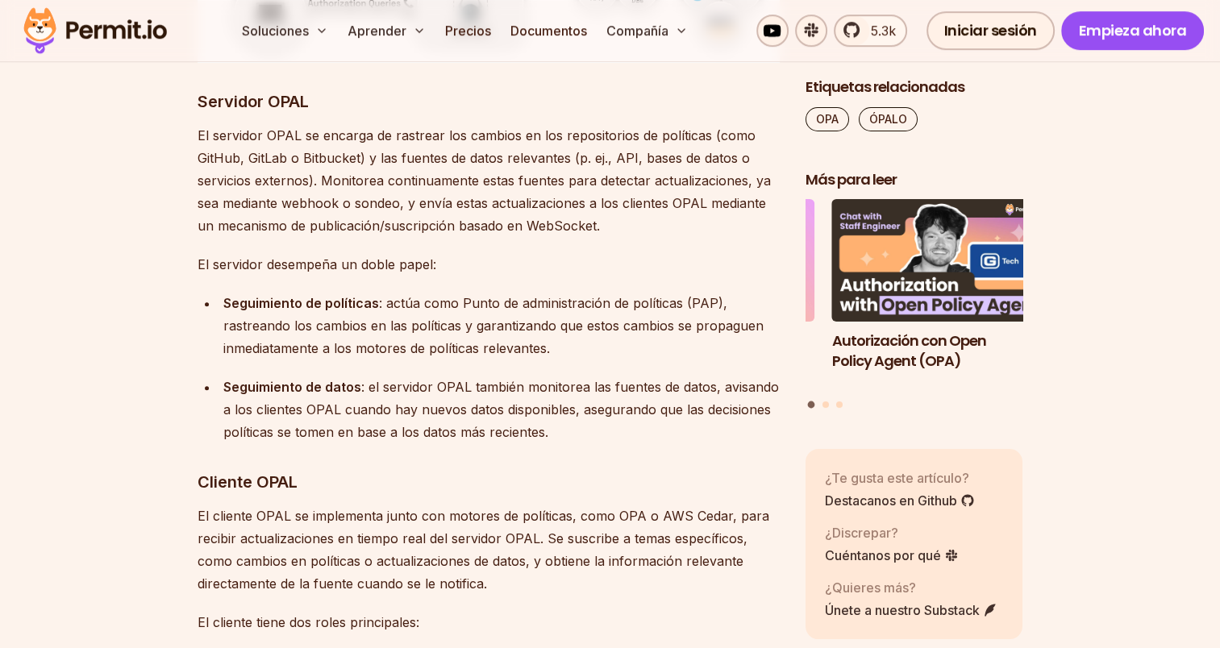
click at [202, 101] on font "Servidor OPAL" at bounding box center [253, 101] width 111 height 19
click at [558, 432] on div "Seguimiento de datos : el servidor OPAL también monitorea las fuentes de datos,…" at bounding box center [501, 410] width 556 height 68
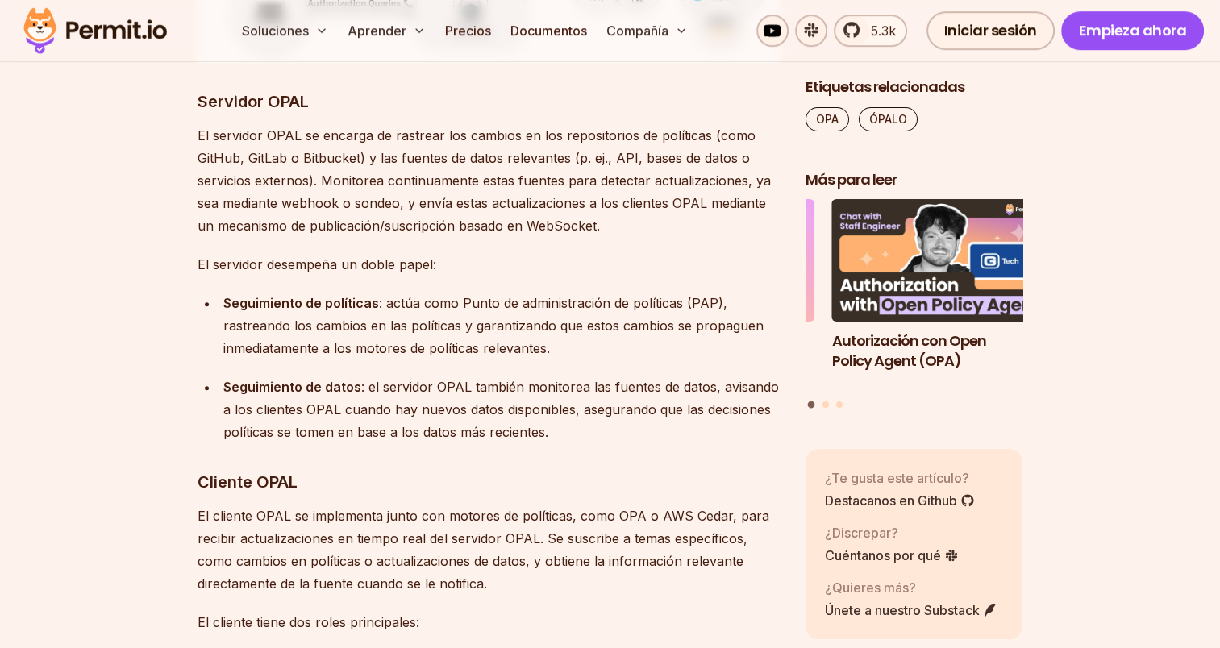
click at [560, 440] on div "Seguimiento de datos : el servidor OPAL también monitorea las fuentes de datos,…" at bounding box center [501, 410] width 556 height 68
click at [567, 434] on div "Seguimiento de datos : el servidor OPAL también monitorea las fuentes de datos,…" at bounding box center [501, 410] width 556 height 68
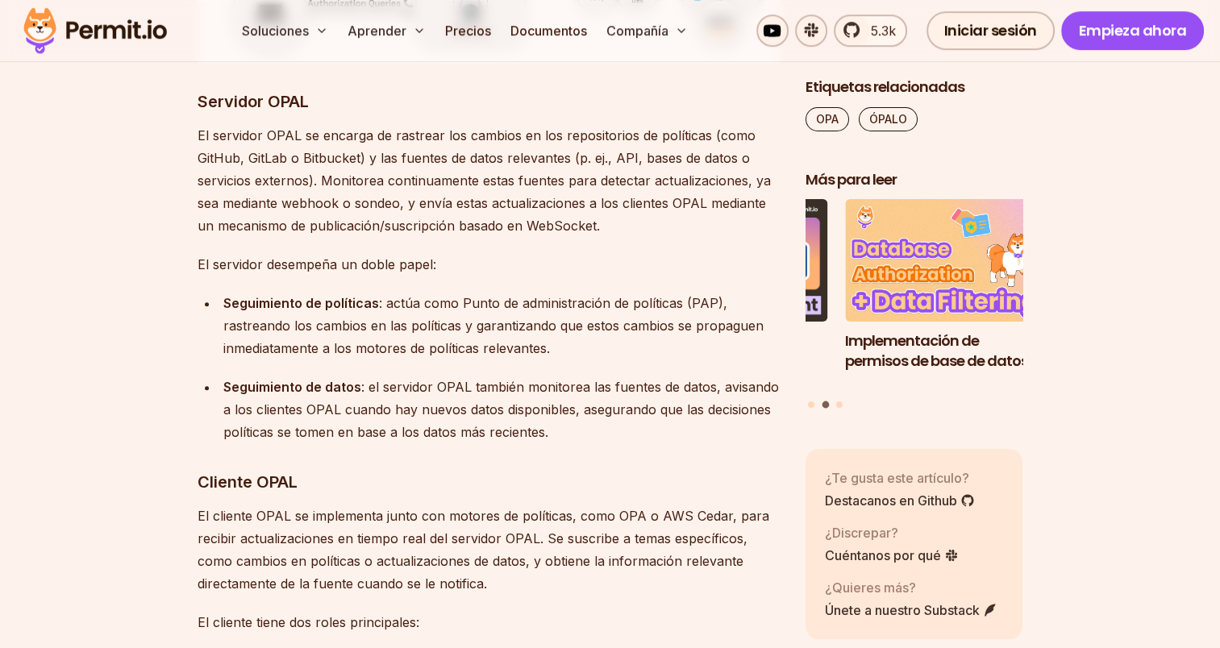
click at [202, 110] on font "Servidor OPAL" at bounding box center [253, 101] width 111 height 19
click at [202, 109] on font "Servidor OPAL" at bounding box center [253, 101] width 111 height 19
click at [199, 98] on font "Servidor OPAL" at bounding box center [253, 101] width 111 height 19
click at [199, 100] on font "Servidor OPAL" at bounding box center [253, 101] width 111 height 19
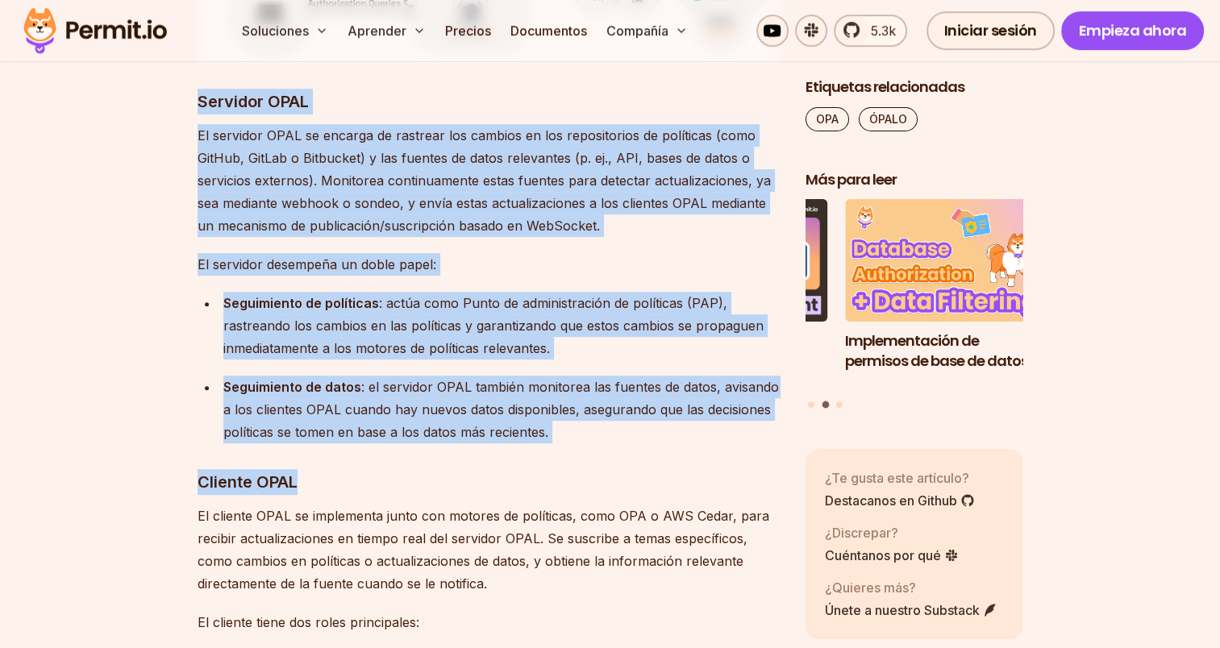
click at [533, 439] on font ": el servidor OPAL también monitorea las fuentes de datos, avisando a los clien…" at bounding box center [501, 409] width 556 height 61
click at [555, 435] on div "Seguimiento de datos : el servidor OPAL también monitorea las fuentes de datos,…" at bounding box center [501, 410] width 556 height 68
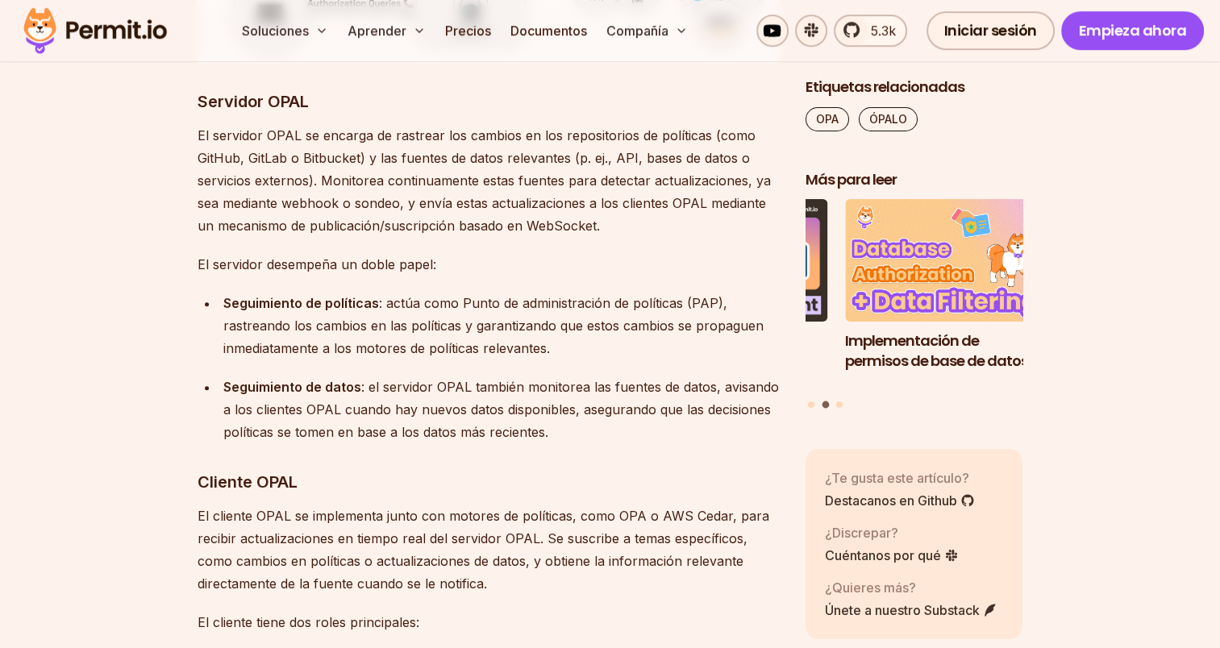
click at [558, 432] on div "Seguimiento de datos : el servidor OPAL también monitorea las fuentes de datos,…" at bounding box center [501, 410] width 556 height 68
click at [202, 101] on font "Servidor OPAL" at bounding box center [253, 101] width 111 height 19
click at [203, 98] on font "Servidor OPAL" at bounding box center [253, 101] width 111 height 19
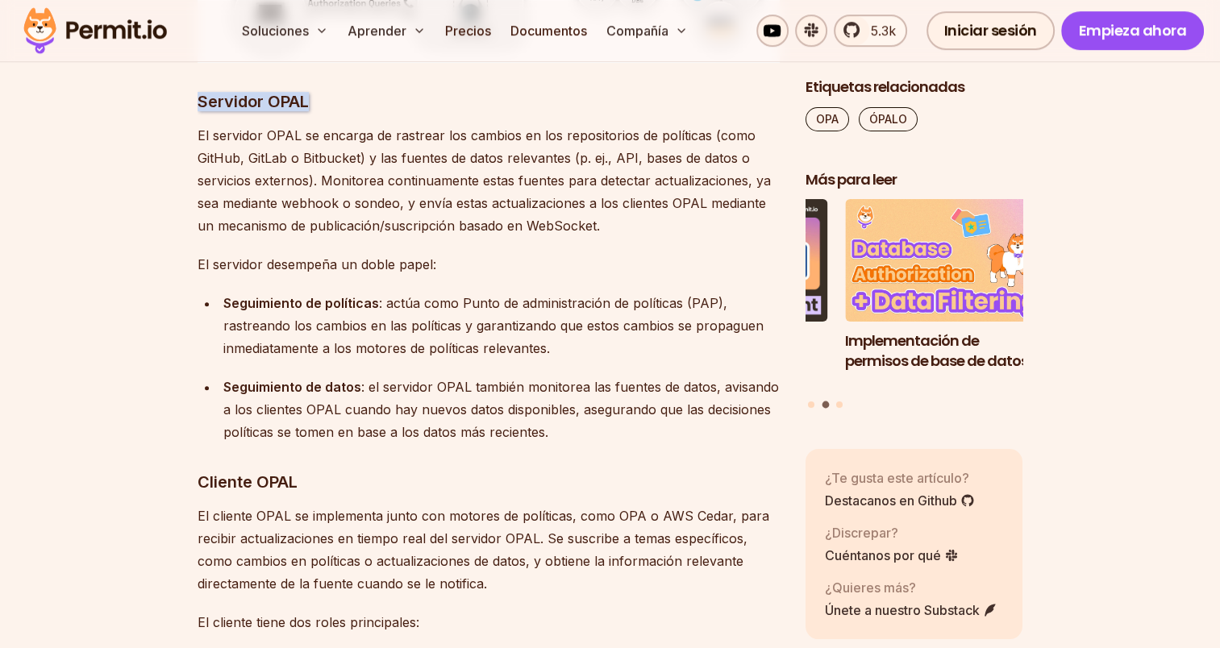
click at [558, 434] on div "Seguimiento de datos : el servidor OPAL también monitorea las fuentes de datos,…" at bounding box center [501, 410] width 556 height 68
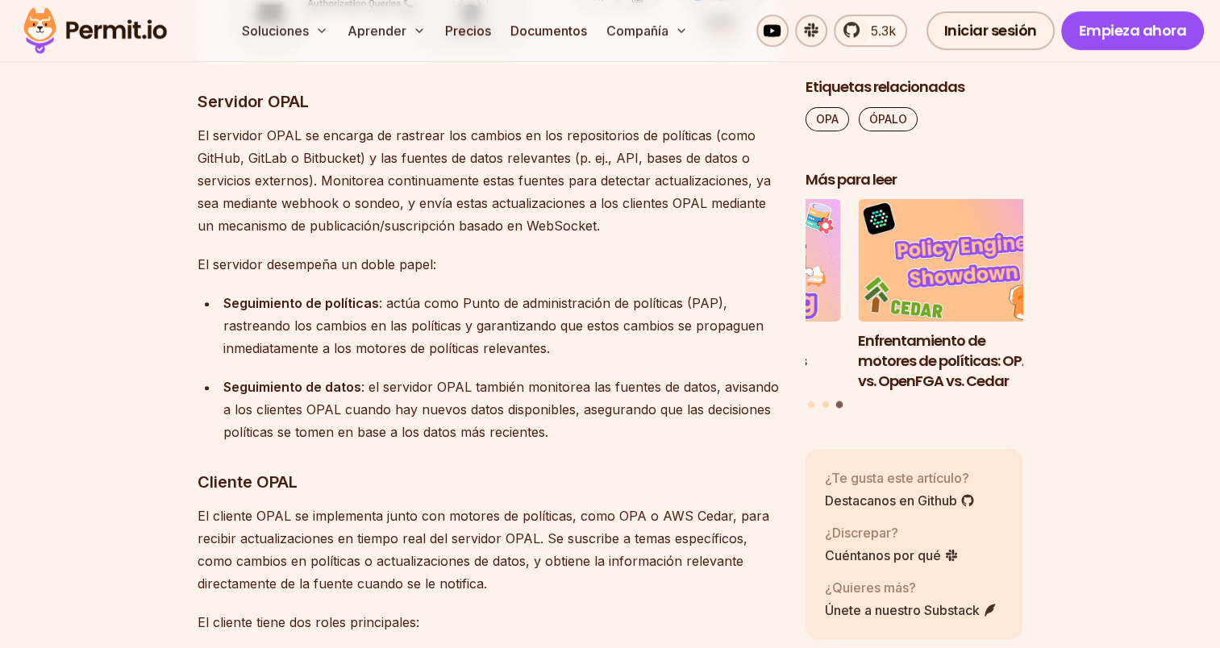
click at [202, 106] on font "Servidor OPAL" at bounding box center [253, 101] width 111 height 19
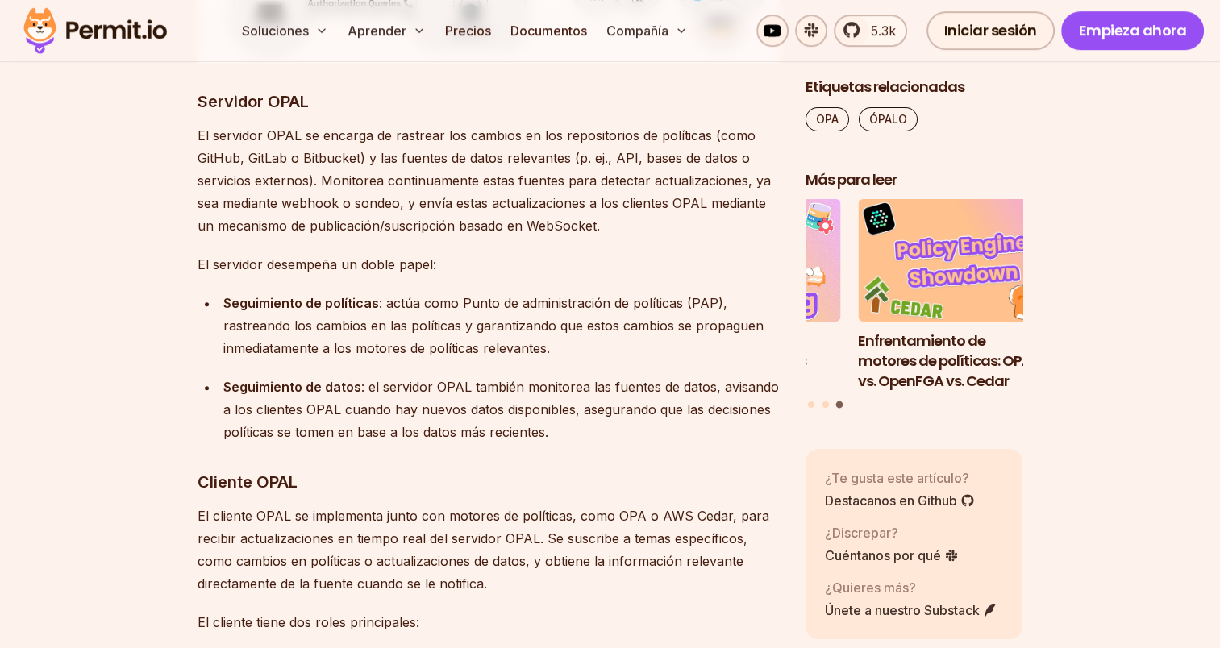
click at [558, 433] on div "Seguimiento de datos : el servidor OPAL también monitorea las fuentes de datos,…" at bounding box center [501, 410] width 556 height 68
click at [203, 112] on h3 "Servidor OPAL" at bounding box center [489, 102] width 582 height 26
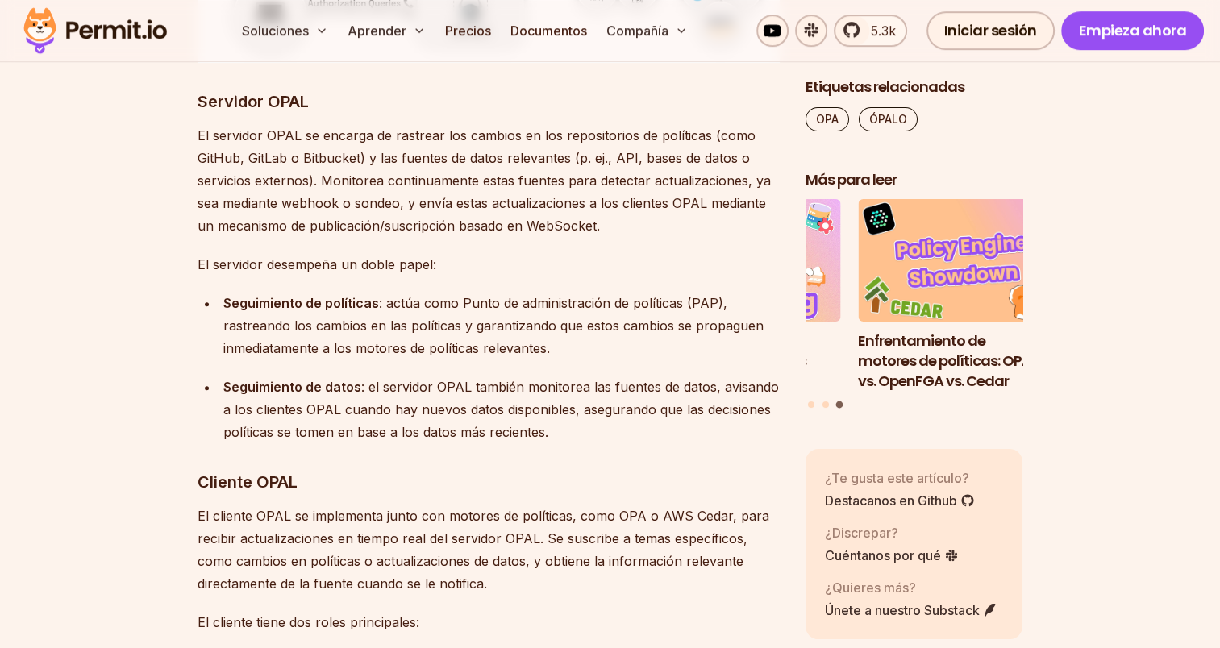
click at [563, 441] on div "Seguimiento de datos : el servidor OPAL también monitorea las fuentes de datos,…" at bounding box center [501, 410] width 556 height 68
click at [568, 435] on div "Seguimiento de datos : el servidor OPAL también monitorea las fuentes de datos,…" at bounding box center [501, 410] width 556 height 68
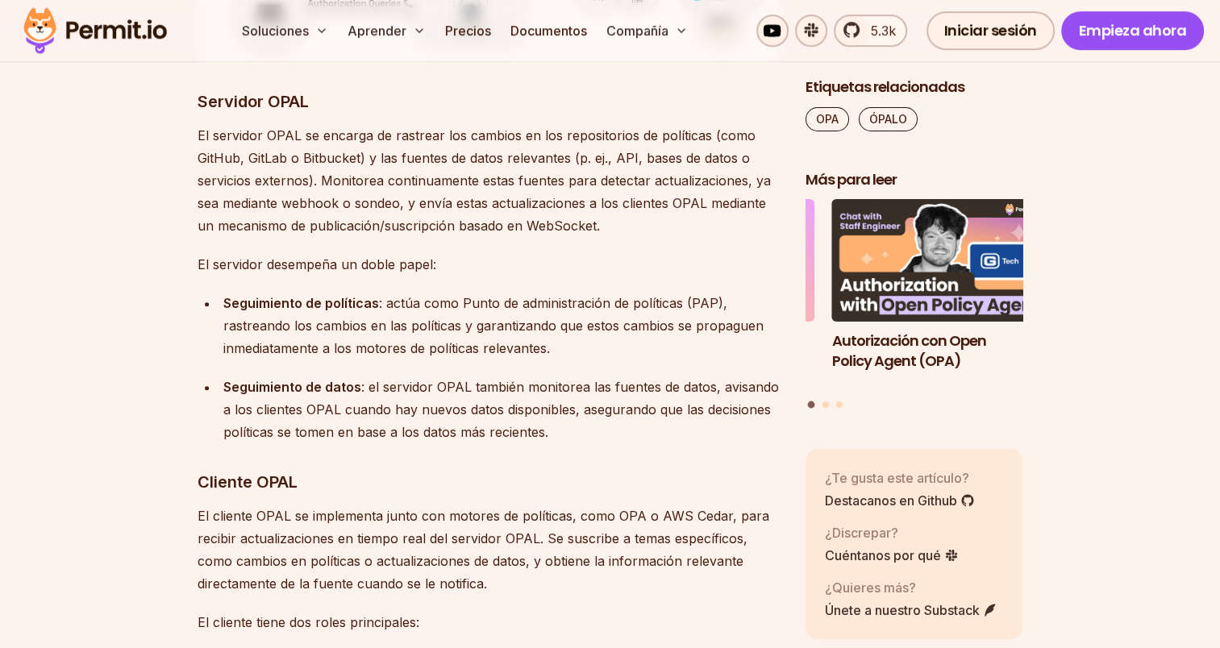
click at [201, 106] on font "Servidor OPAL" at bounding box center [253, 101] width 111 height 19
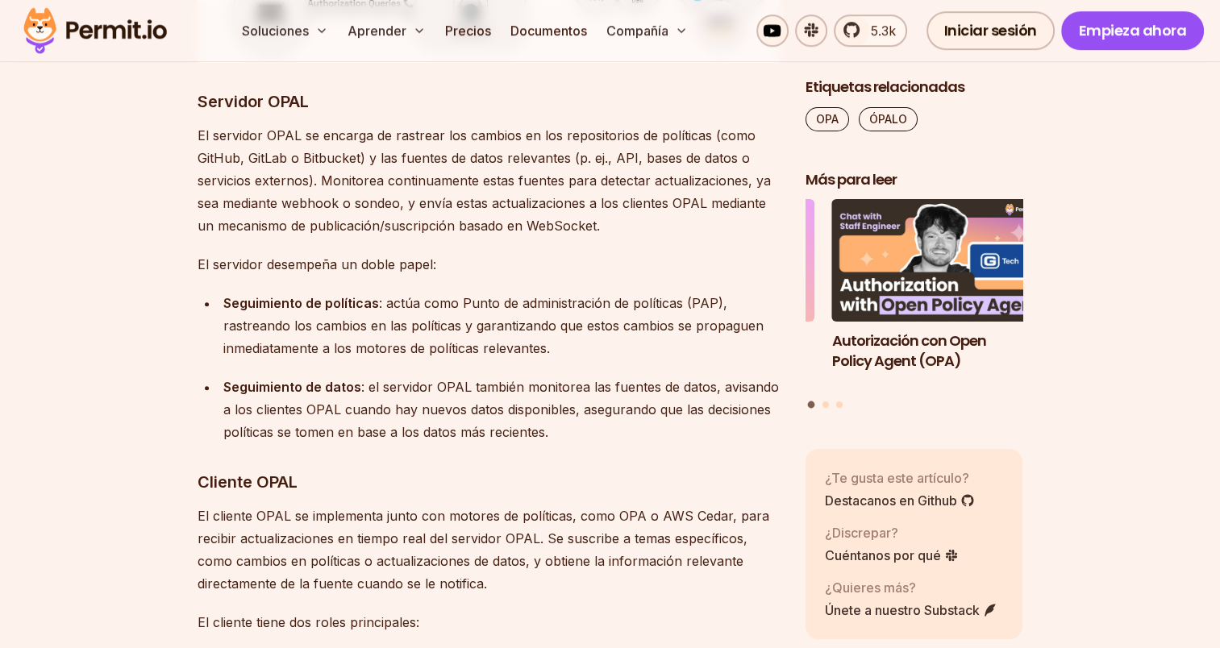
click at [555, 432] on div "Seguimiento de datos : el servidor OPAL también monitorea las fuentes de datos,…" at bounding box center [501, 410] width 556 height 68
click at [560, 435] on div "Seguimiento de datos : el servidor OPAL también monitorea las fuentes de datos,…" at bounding box center [501, 410] width 556 height 68
click at [207, 129] on font "El servidor OPAL se encarga de rastrear los cambios en los repositorios de polí…" at bounding box center [484, 180] width 573 height 106
click at [206, 113] on h3 "Servidor OPAL" at bounding box center [489, 102] width 582 height 26
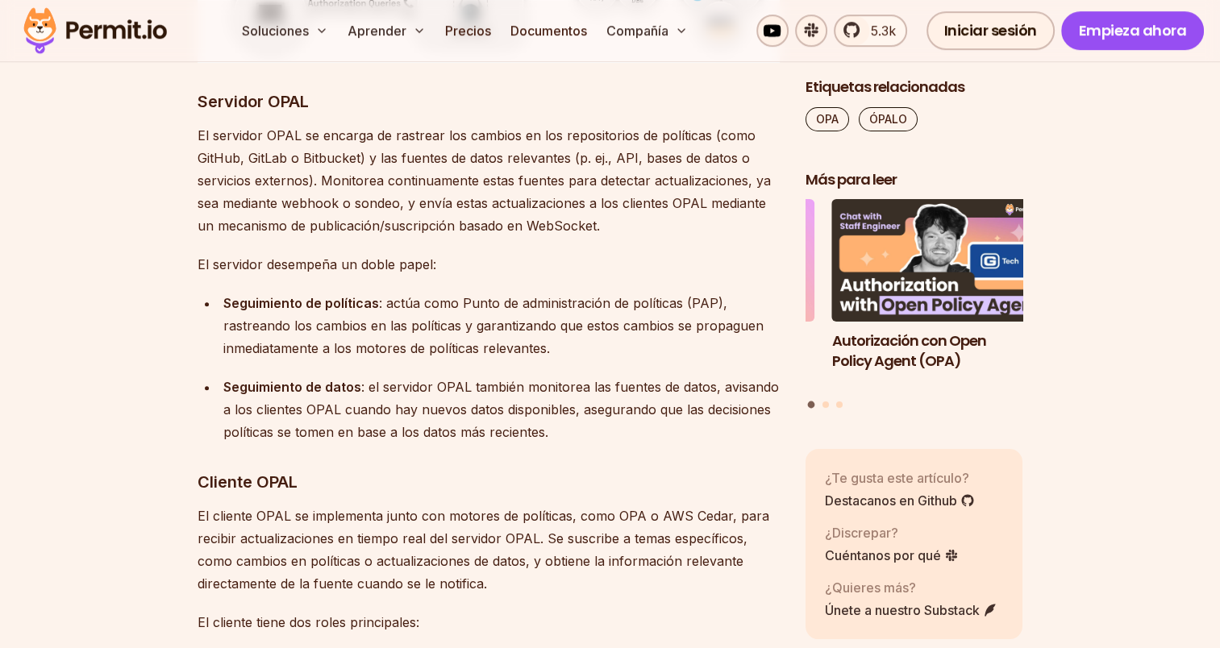
click at [560, 434] on div "Seguimiento de datos : el servidor OPAL también monitorea las fuentes de datos,…" at bounding box center [501, 410] width 556 height 68
click at [570, 435] on div "Seguimiento de datos : el servidor OPAL también monitorea las fuentes de datos,…" at bounding box center [501, 410] width 556 height 68
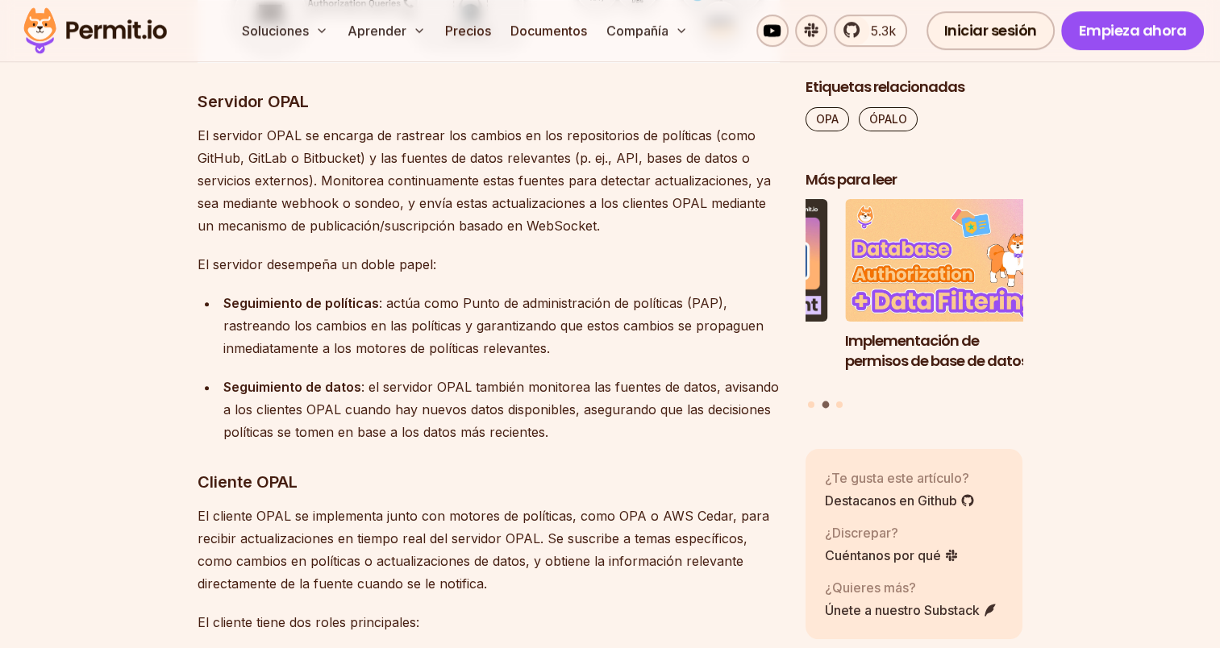
click at [206, 112] on h3 "Servidor OPAL" at bounding box center [489, 102] width 582 height 26
click at [201, 97] on font "Servidor OPAL" at bounding box center [253, 101] width 111 height 19
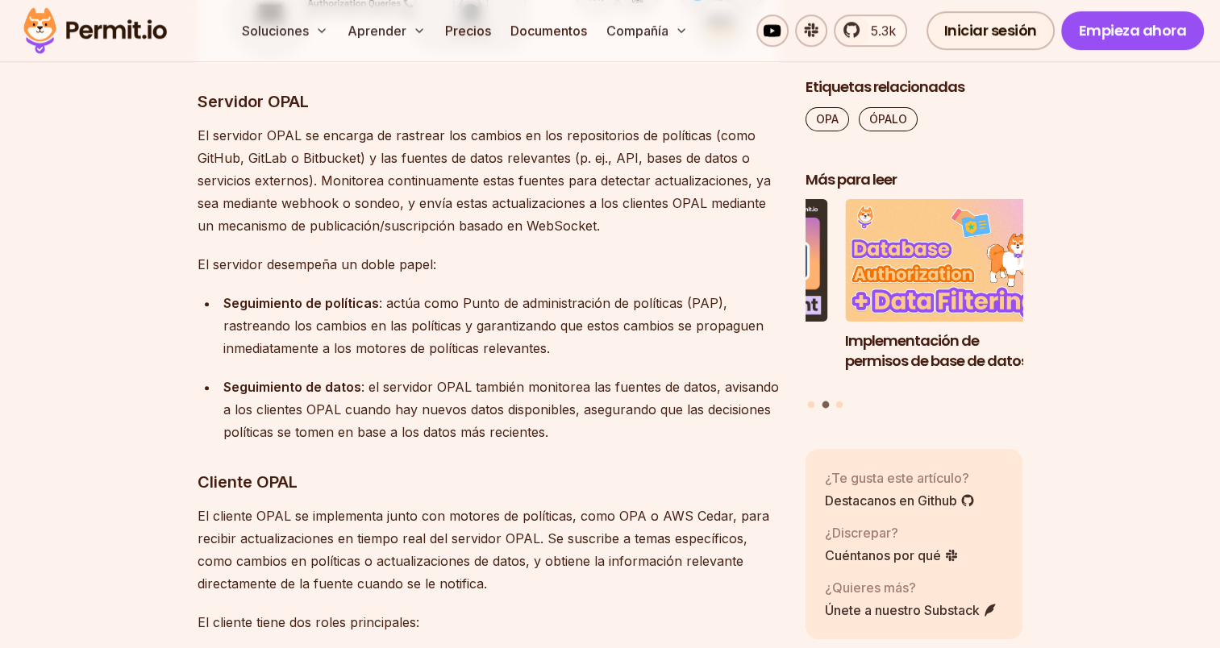
click at [564, 439] on div "Seguimiento de datos : el servidor OPAL también monitorea las fuentes de datos,…" at bounding box center [501, 410] width 556 height 68
click at [202, 110] on h3 "Servidor OPAL" at bounding box center [489, 102] width 582 height 26
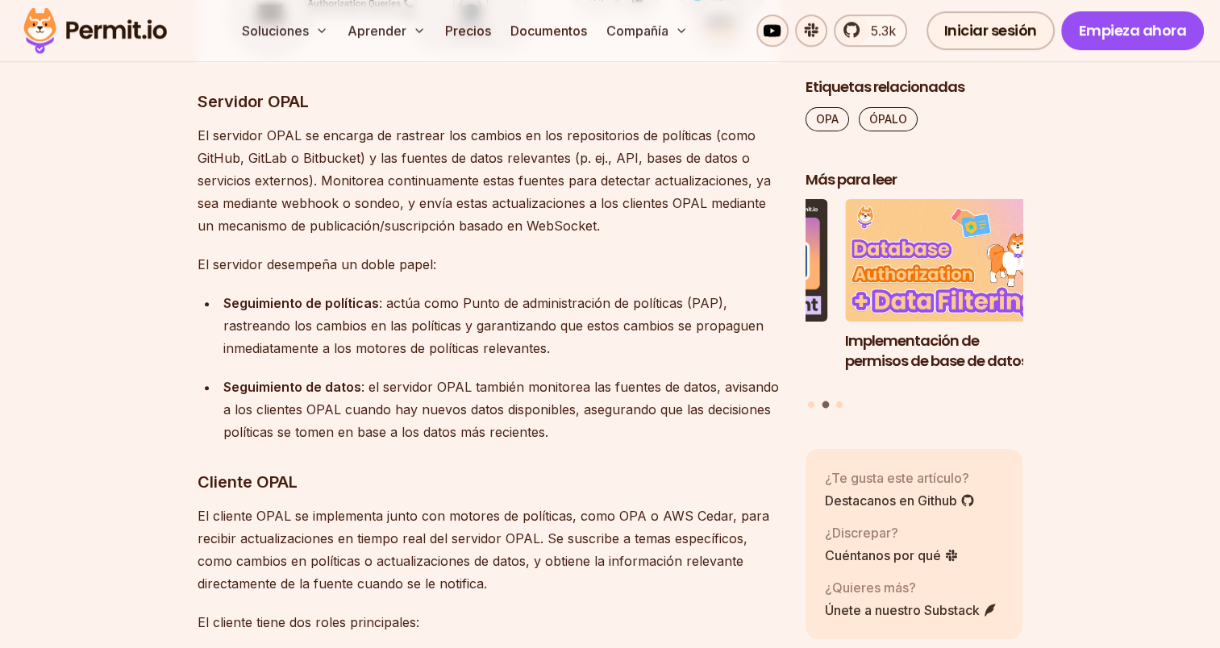
click at [543, 435] on font ": el servidor OPAL también monitorea las fuentes de datos, avisando a los clien…" at bounding box center [501, 409] width 556 height 61
click at [555, 434] on div "Seguimiento de datos : el servidor OPAL también monitorea las fuentes de datos,…" at bounding box center [501, 410] width 556 height 68
click at [202, 104] on font "Servidor OPAL" at bounding box center [253, 101] width 111 height 19
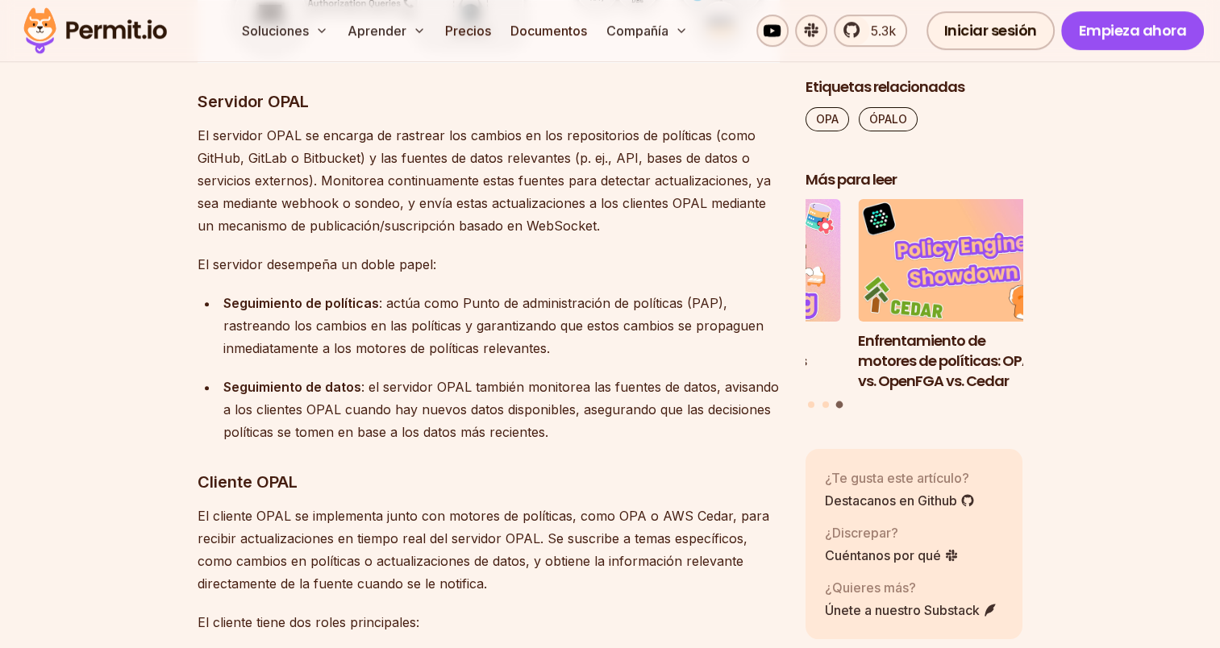
click at [572, 432] on div "Seguimiento de datos : el servidor OPAL también monitorea las fuentes de datos,…" at bounding box center [501, 410] width 556 height 68
click at [558, 432] on div "Seguimiento de datos : el servidor OPAL también monitorea las fuentes de datos,…" at bounding box center [501, 410] width 556 height 68
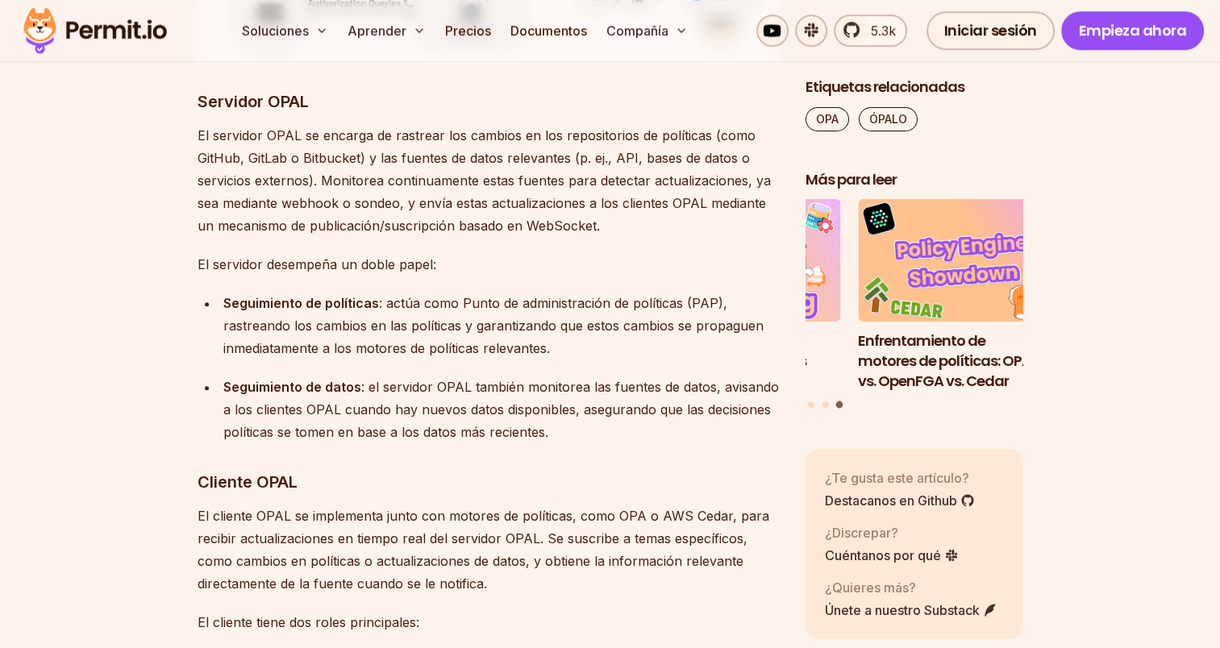
click at [199, 106] on font "Servidor OPAL" at bounding box center [253, 101] width 111 height 19
click at [563, 432] on div "Seguimiento de datos : el servidor OPAL también monitorea las fuentes de datos,…" at bounding box center [501, 410] width 556 height 68
click at [572, 431] on div "Seguimiento de datos : el servidor OPAL también monitorea las fuentes de datos,…" at bounding box center [501, 410] width 556 height 68
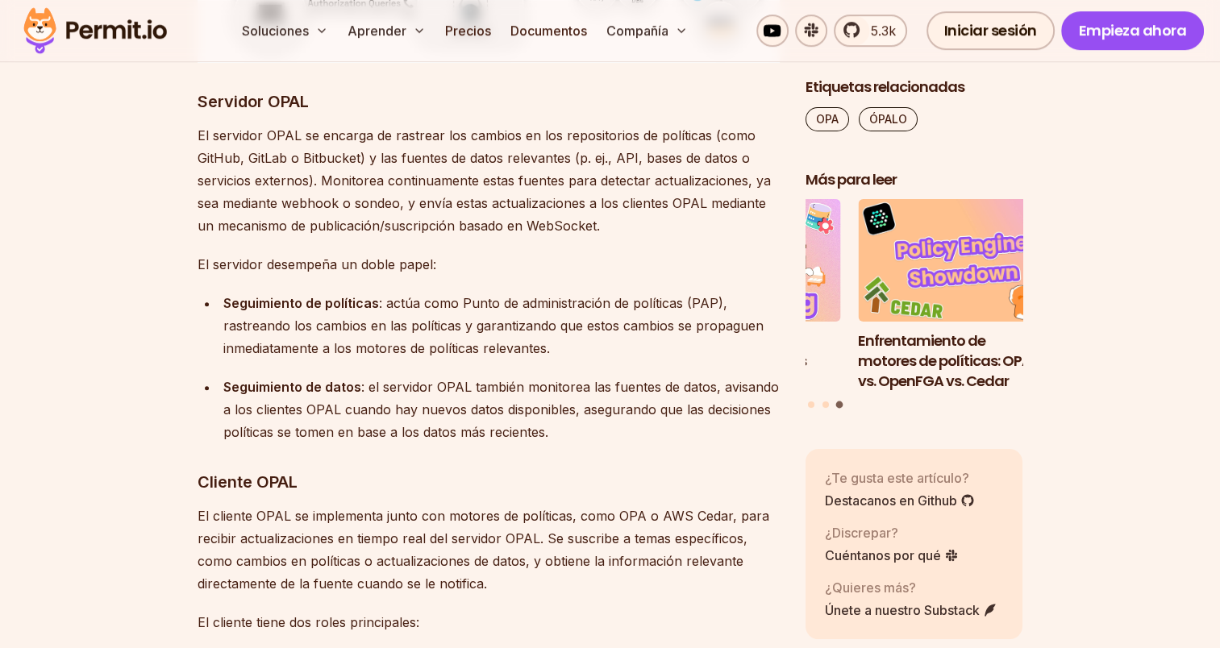
click at [553, 435] on div "Seguimiento de datos : el servidor OPAL también monitorea las fuentes de datos,…" at bounding box center [501, 410] width 556 height 68
click at [560, 434] on div "Seguimiento de datos : el servidor OPAL también monitorea las fuentes de datos,…" at bounding box center [501, 410] width 556 height 68
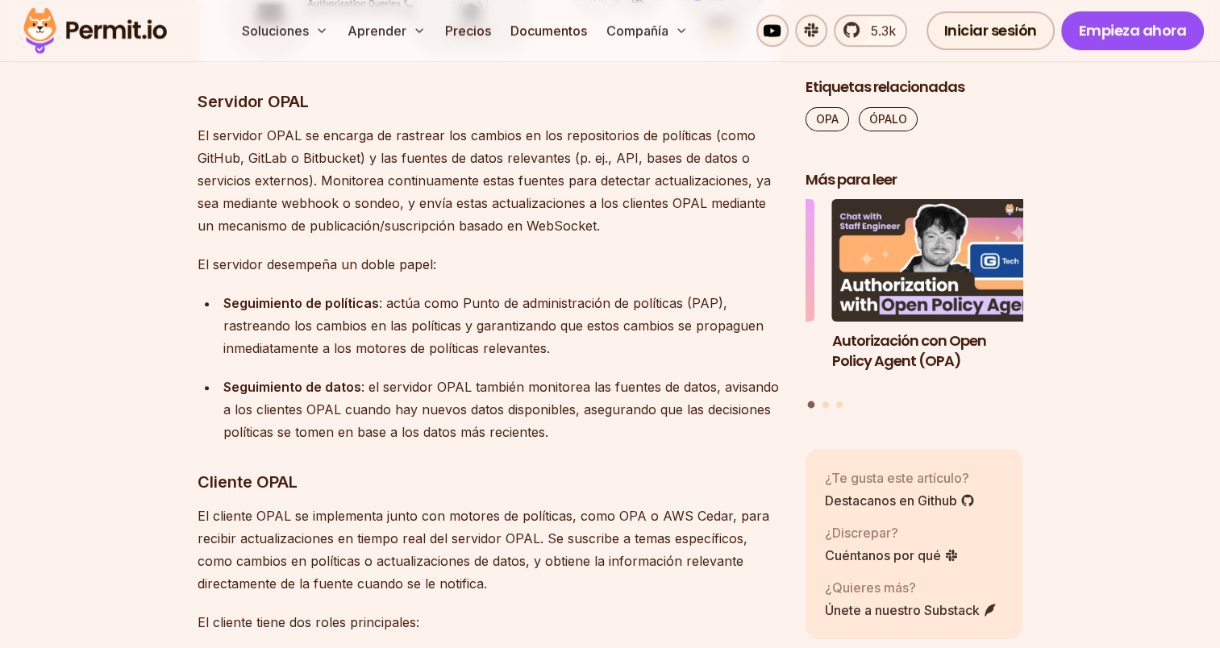
click at [203, 110] on h3 "Servidor OPAL" at bounding box center [489, 102] width 582 height 26
click at [203, 106] on font "Servidor OPAL" at bounding box center [253, 101] width 111 height 19
click at [560, 435] on div "Seguimiento de datos : el servidor OPAL también monitorea las fuentes de datos,…" at bounding box center [501, 410] width 556 height 68
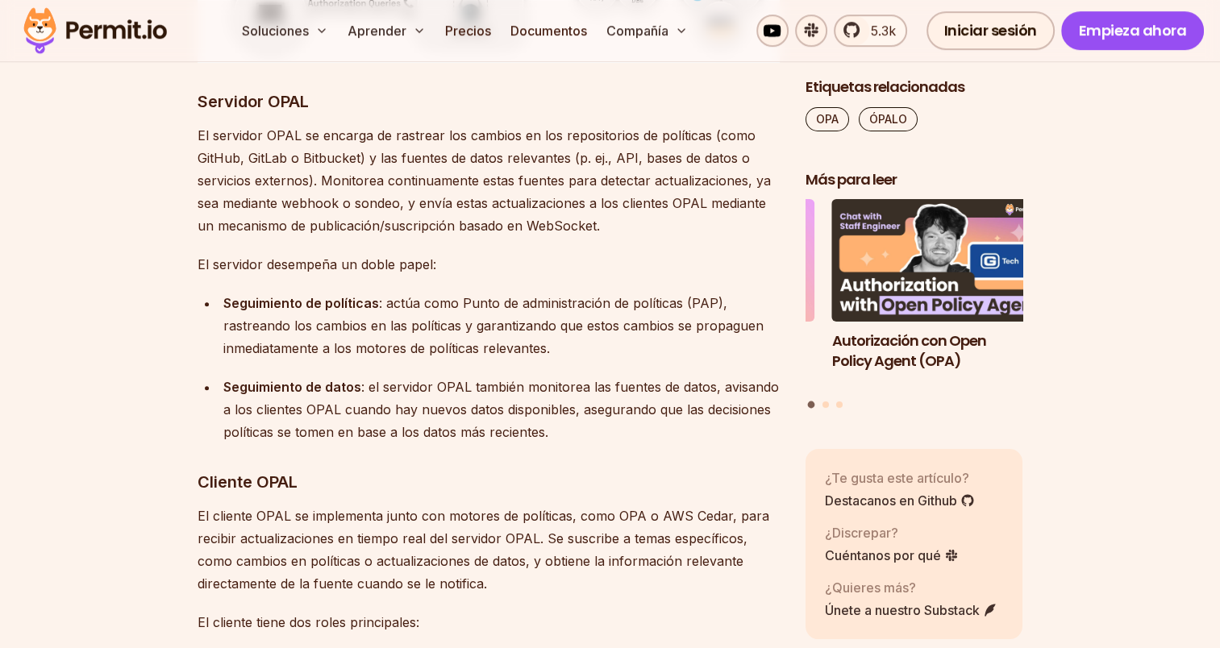
click at [548, 426] on font ": el servidor OPAL también monitorea las fuentes de datos, avisando a los clien…" at bounding box center [501, 409] width 556 height 61
click at [204, 102] on font "Servidor OPAL" at bounding box center [253, 101] width 111 height 19
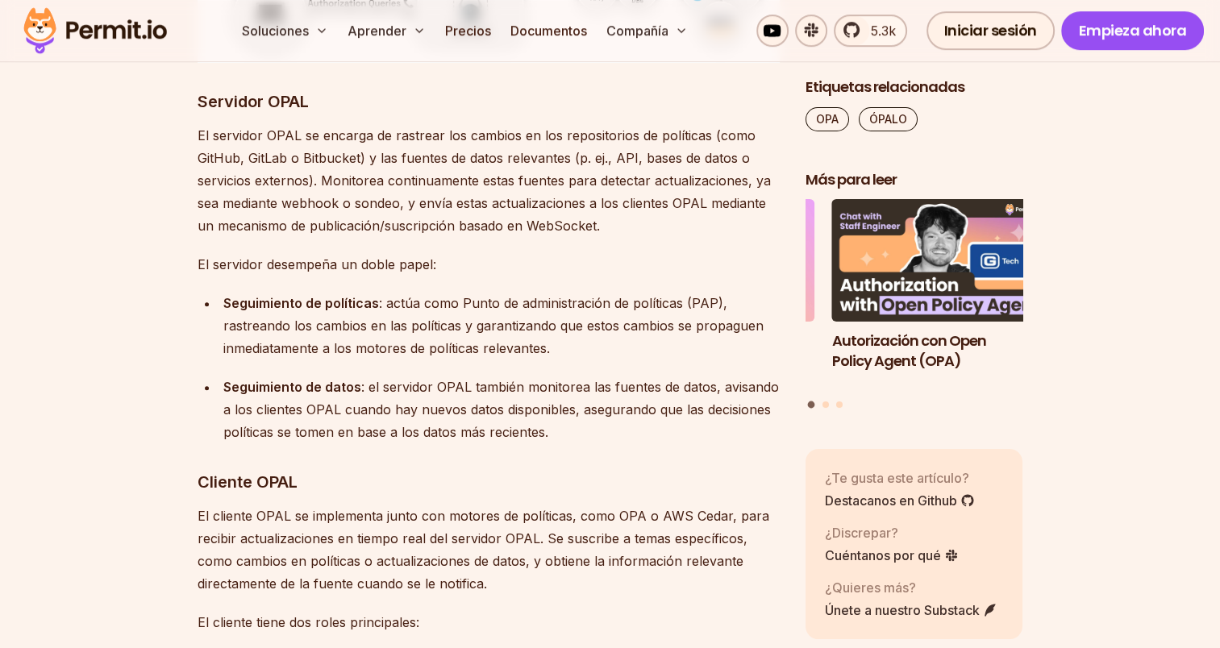
click at [550, 437] on font ": el servidor OPAL también monitorea las fuentes de datos, avisando a los clien…" at bounding box center [501, 409] width 556 height 61
click at [559, 433] on div "Seguimiento de datos : el servidor OPAL también monitorea las fuentes de datos,…" at bounding box center [501, 410] width 556 height 68
click at [206, 111] on h3 "Servidor OPAL" at bounding box center [489, 102] width 582 height 26
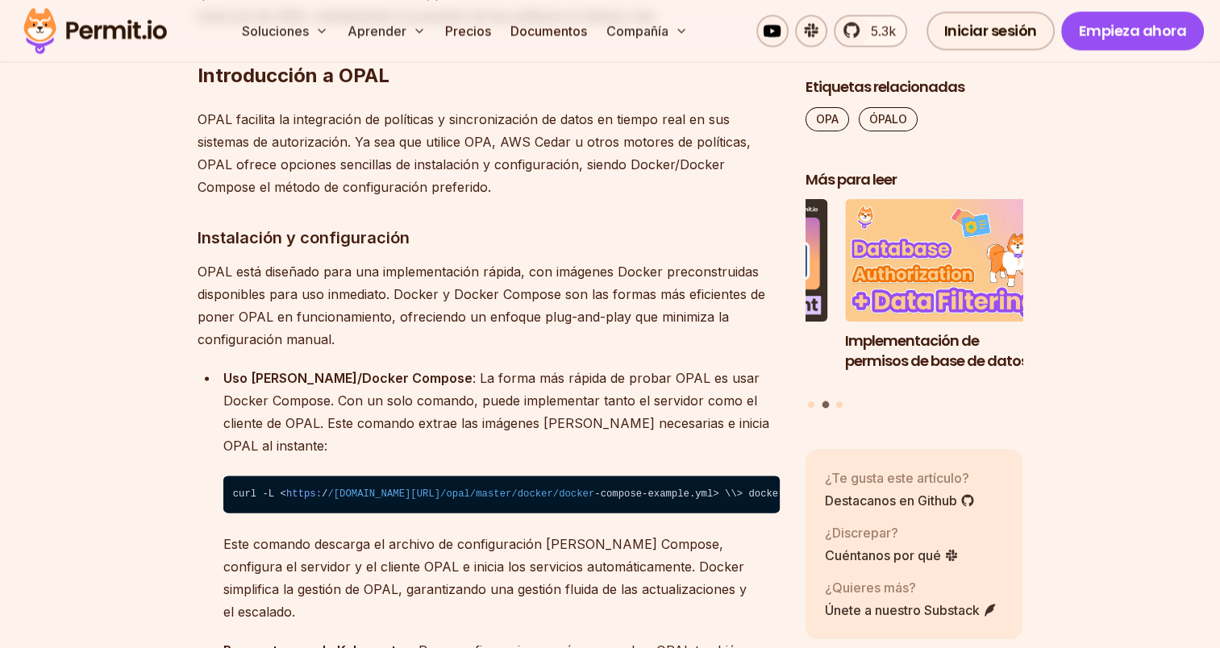
scroll to position [9001, 0]
